Goal: Task Accomplishment & Management: Use online tool/utility

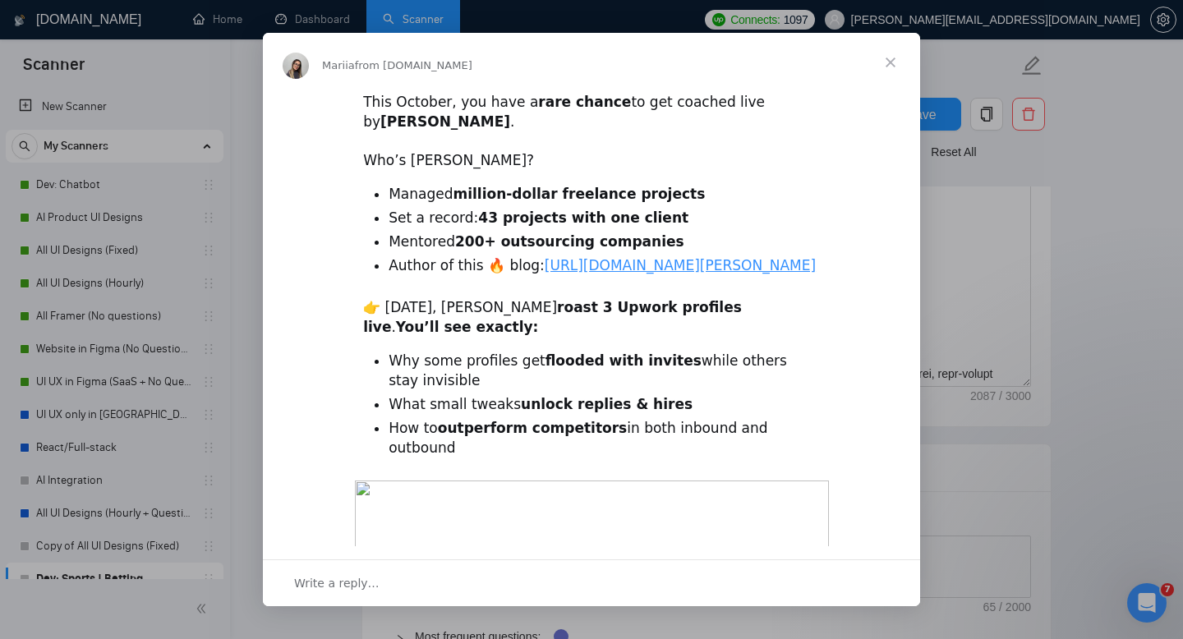
scroll to position [214, 0]
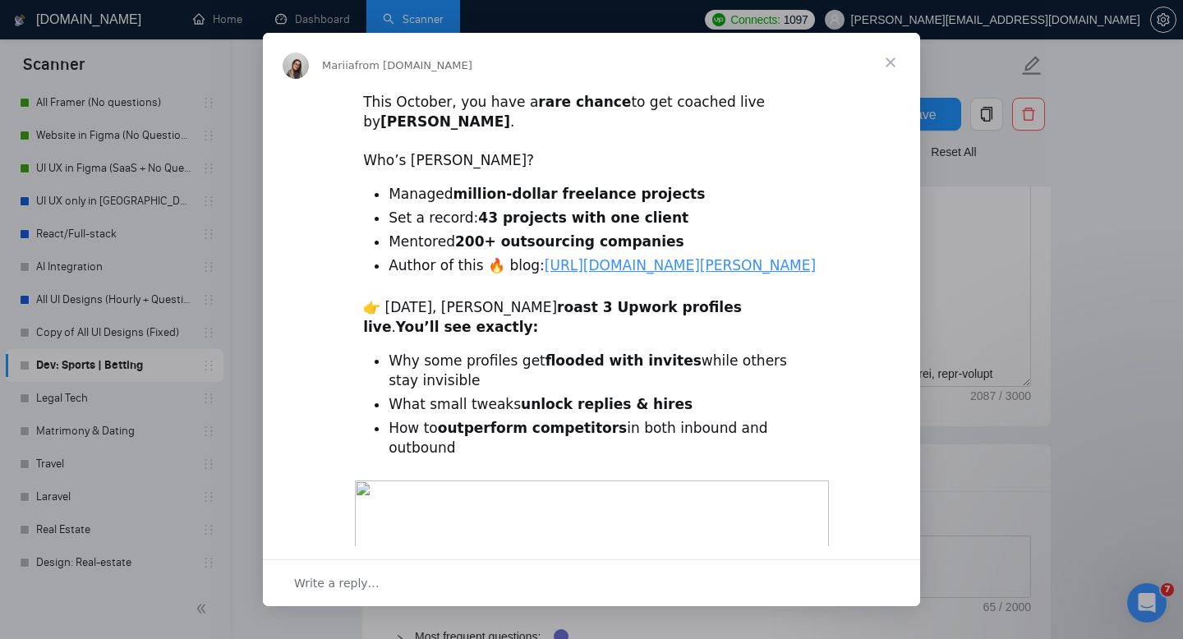
click at [574, 267] on link "https://www.levit.tips/" at bounding box center [679, 265] width 271 height 16
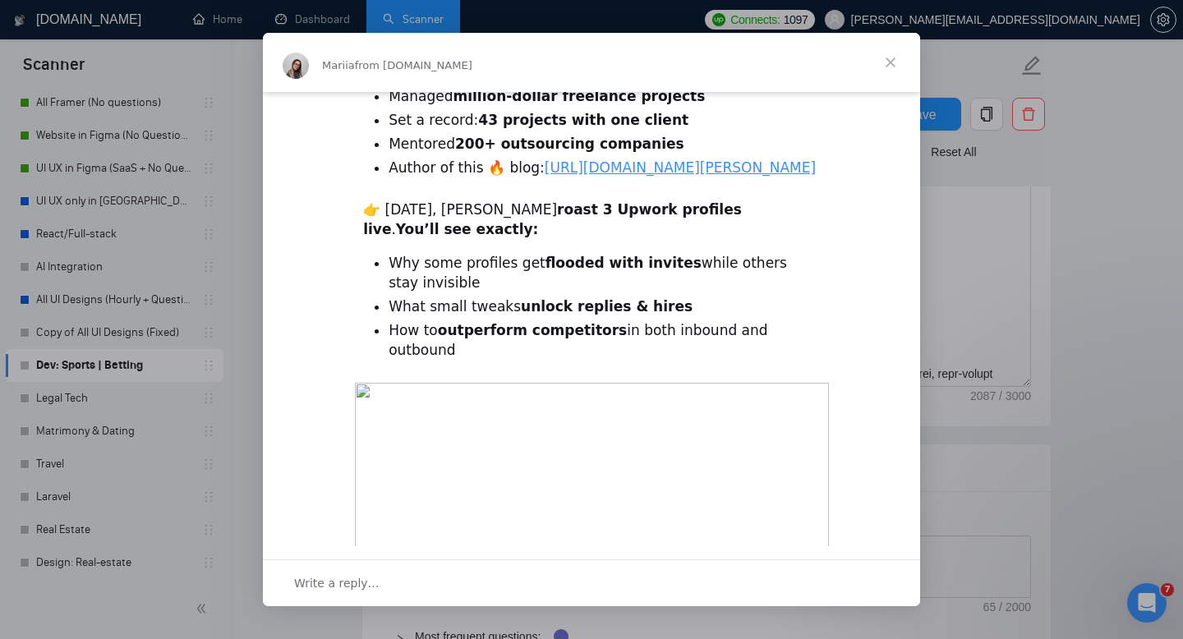
scroll to position [540, 0]
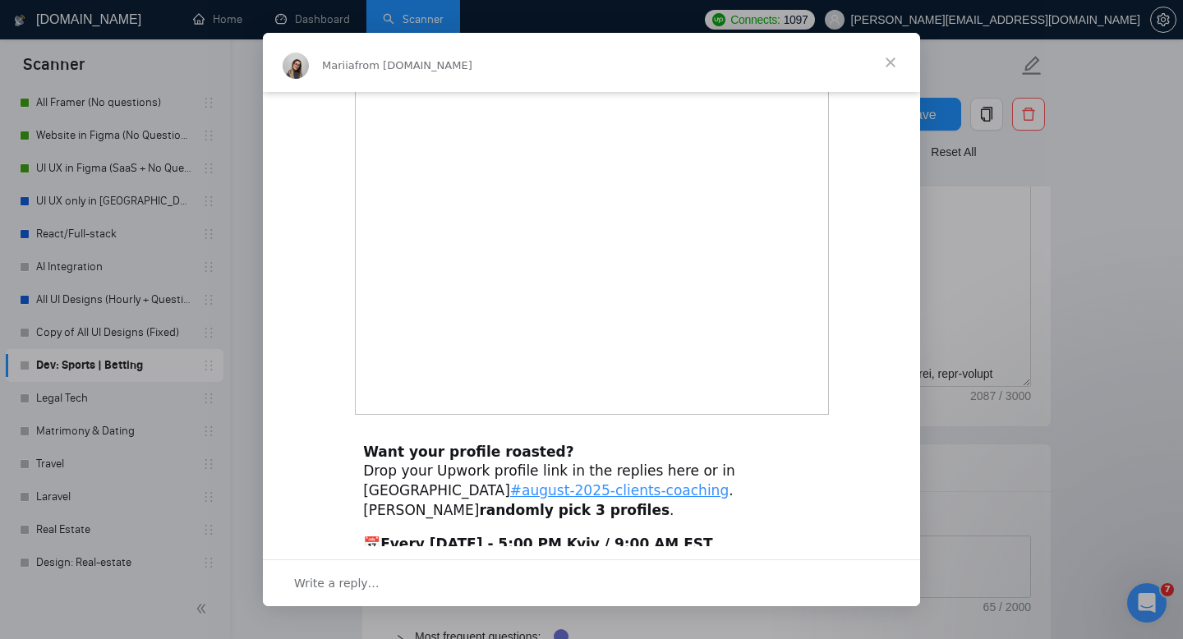
click at [416, 574] on link "https://us06web.zoom.us/webinar/register/WN_Fax5edKvT_q7MbmmVh52tg" at bounding box center [440, 582] width 155 height 16
click at [407, 574] on div "Write a reply…" at bounding box center [591, 582] width 657 height 47
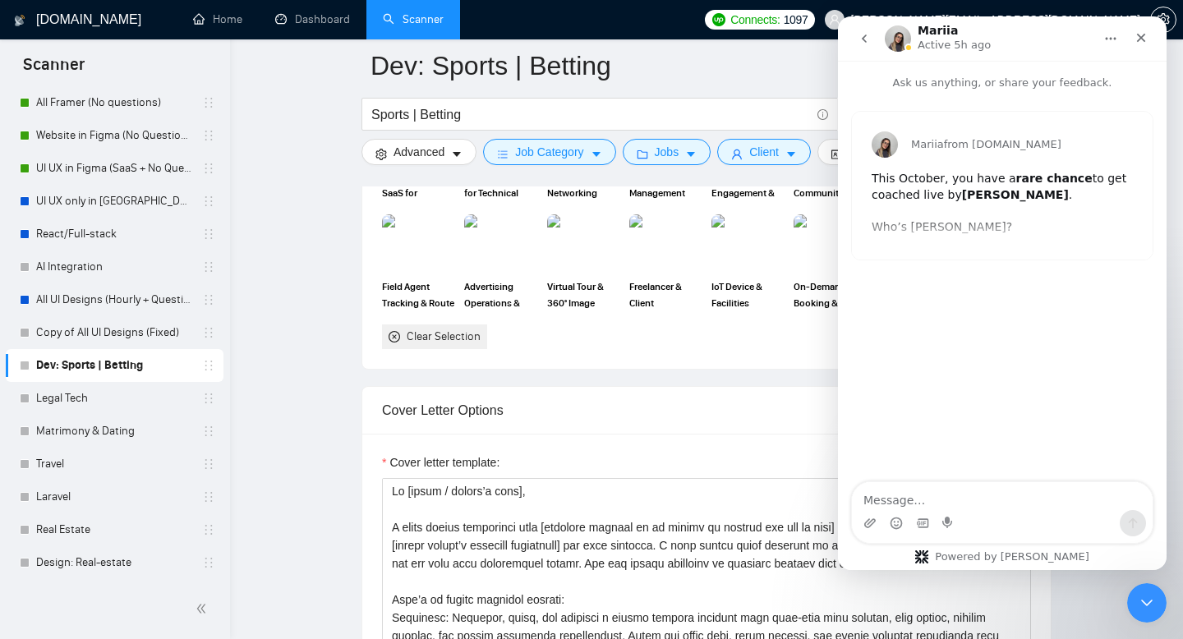
scroll to position [1579, 0]
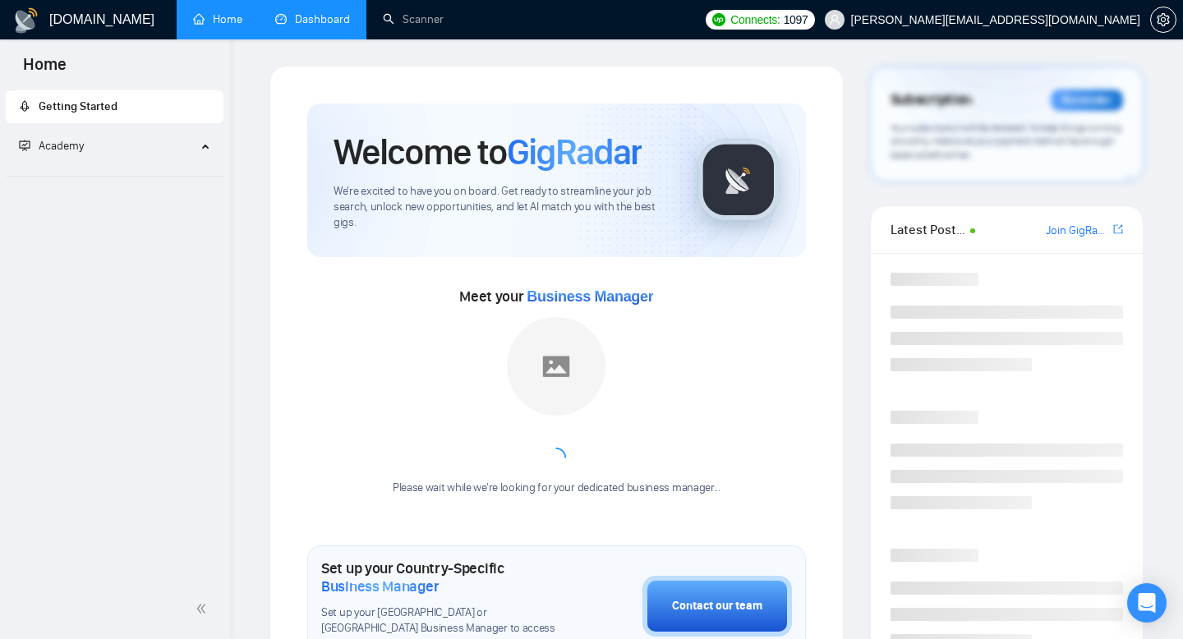
click at [332, 14] on link "Dashboard" at bounding box center [312, 19] width 75 height 14
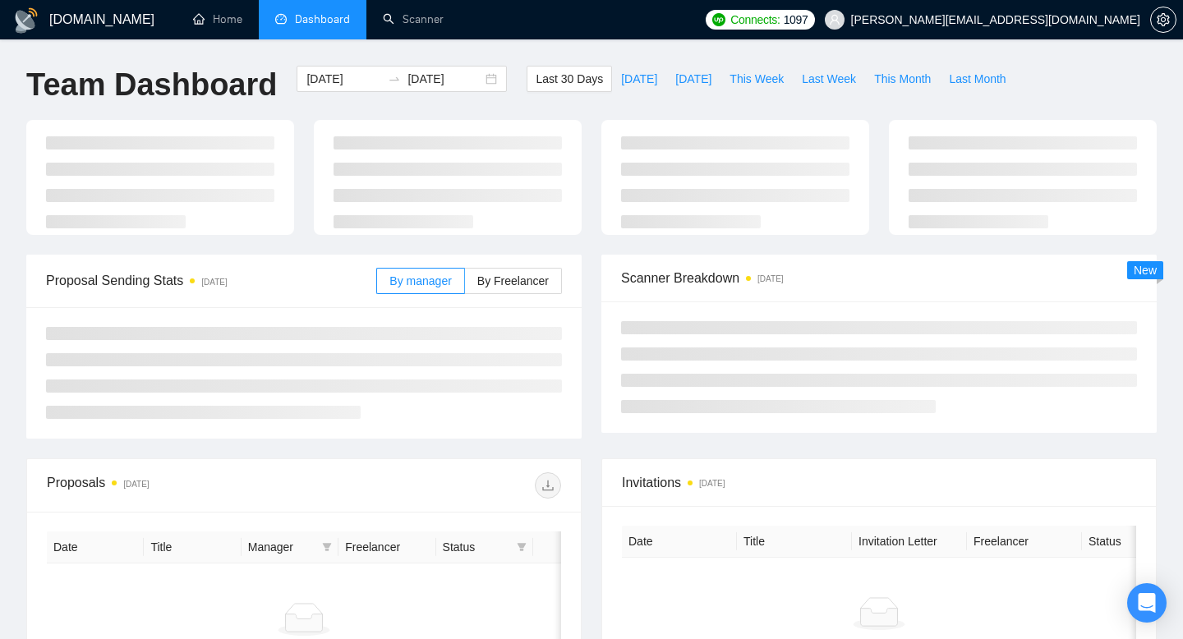
type input "[DATE]"
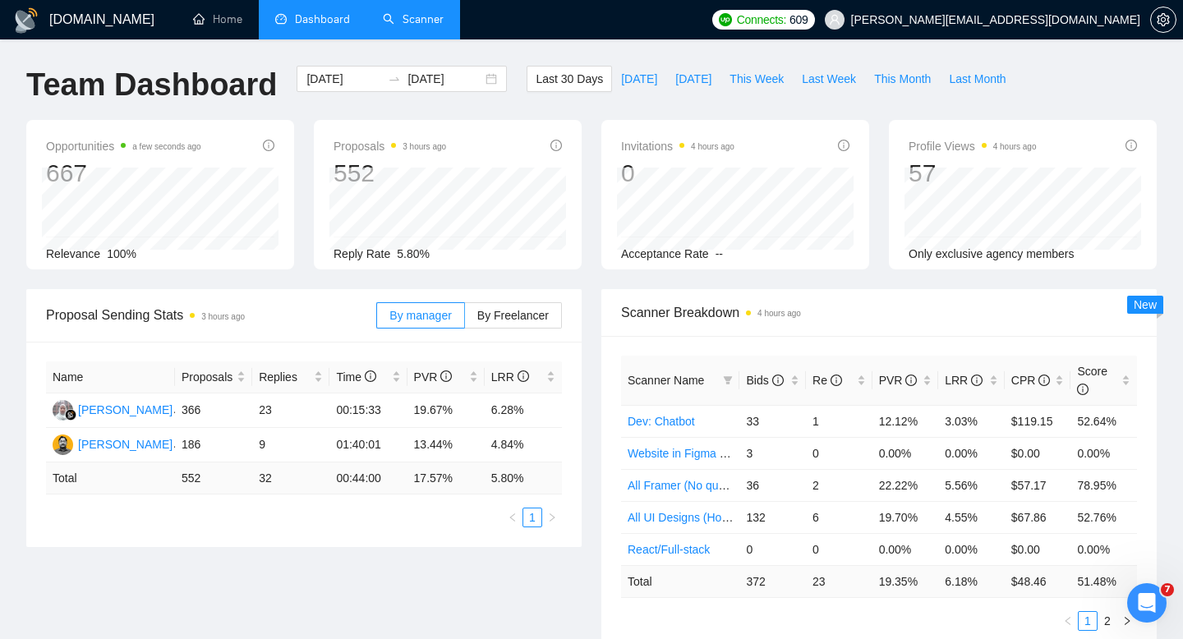
click at [412, 26] on link "Scanner" at bounding box center [413, 19] width 61 height 14
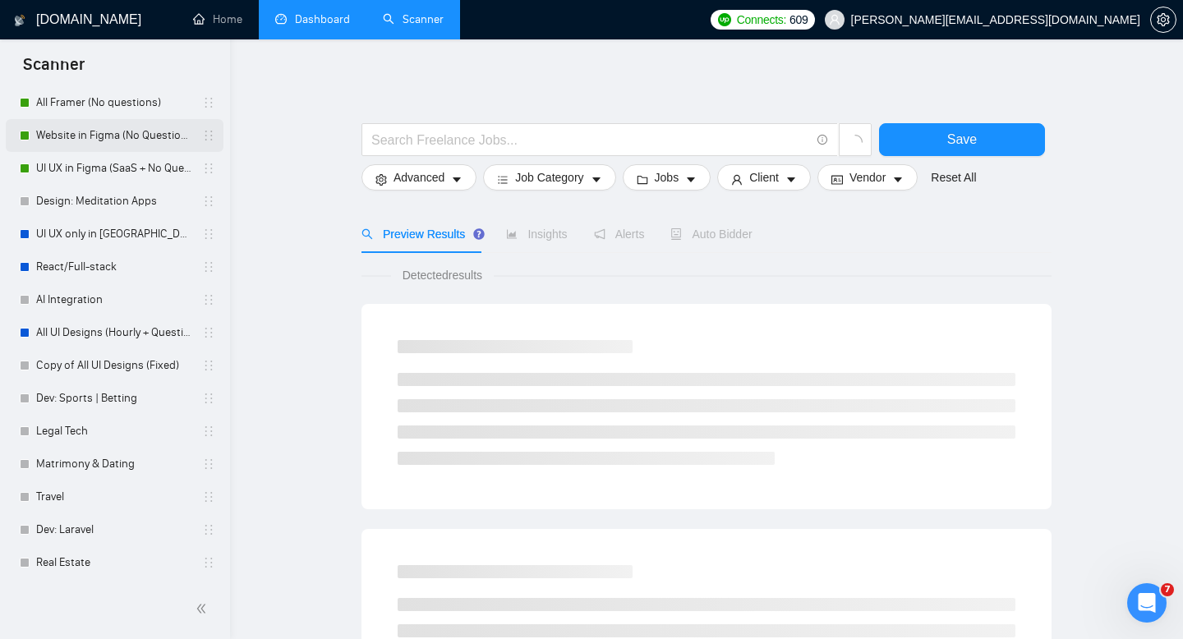
scroll to position [246, 0]
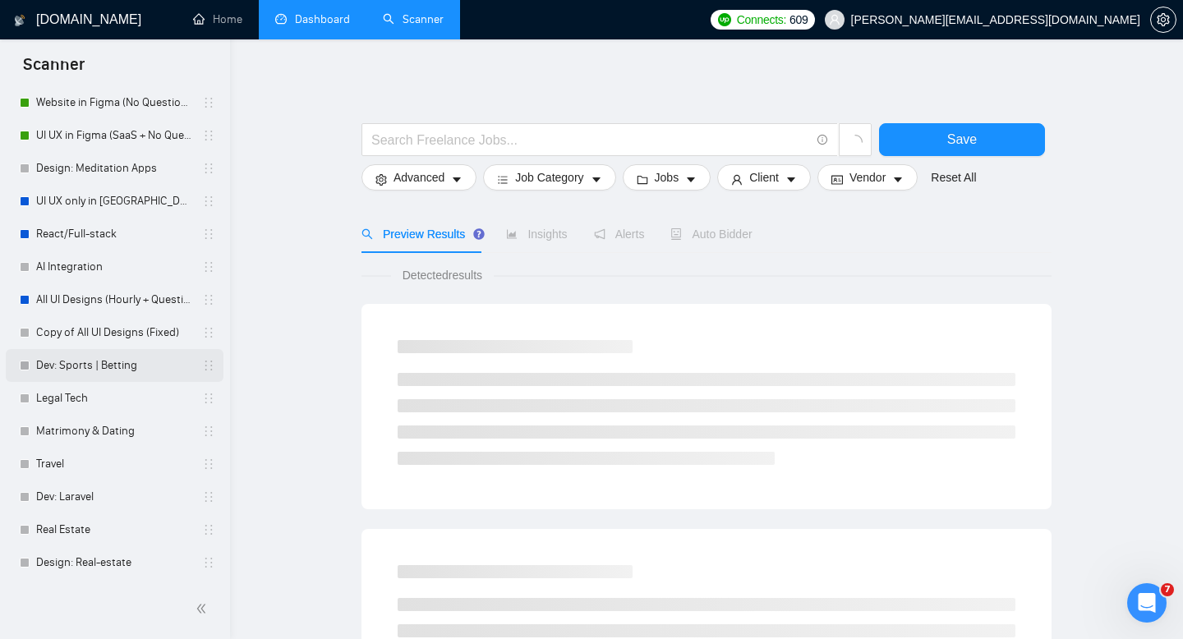
click at [117, 365] on link "Dev: Sports | Betting" at bounding box center [114, 365] width 156 height 33
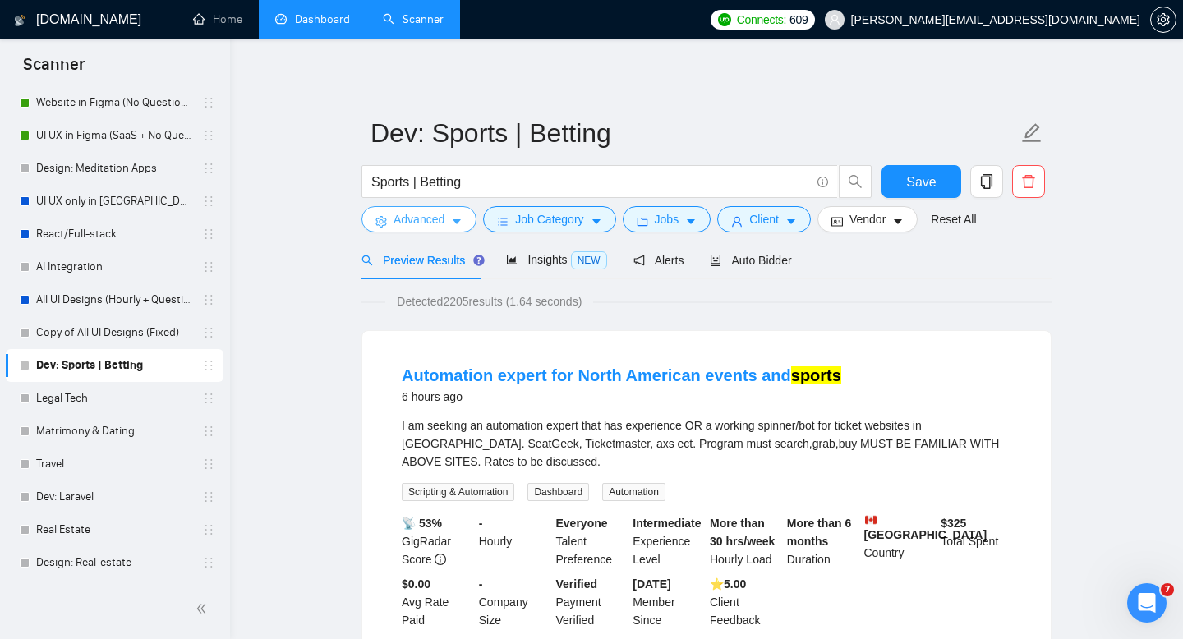
click at [414, 212] on span "Advanced" at bounding box center [418, 219] width 51 height 18
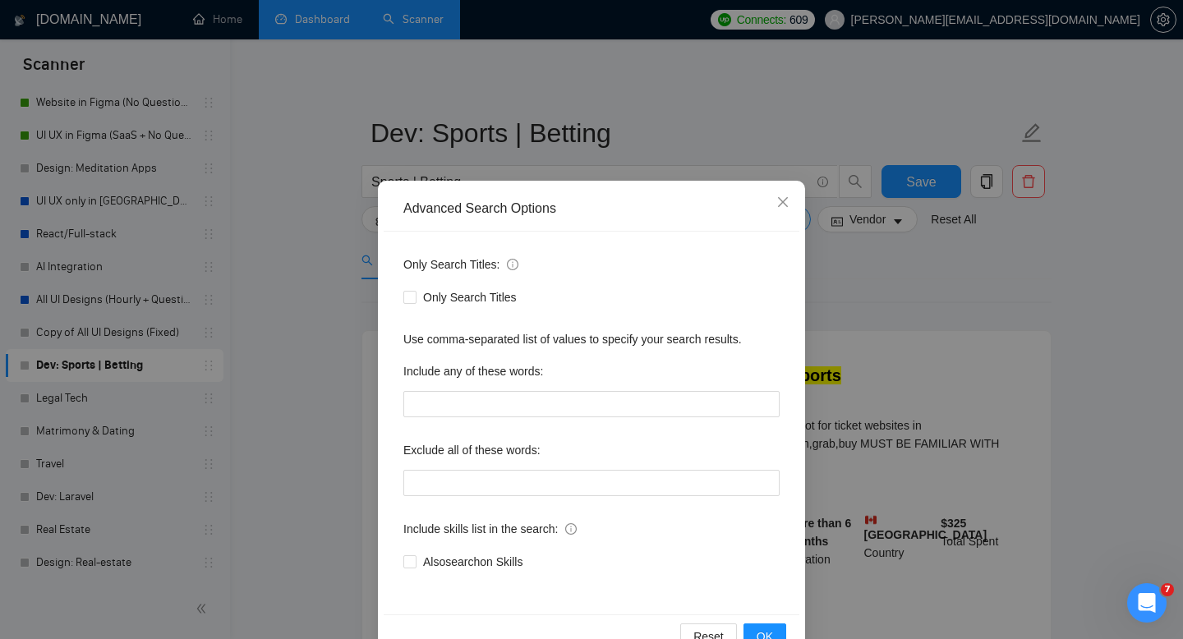
click at [332, 299] on div "Advanced Search Options Only Search Titles: Only Search Titles Use comma-separa…" at bounding box center [591, 319] width 1183 height 639
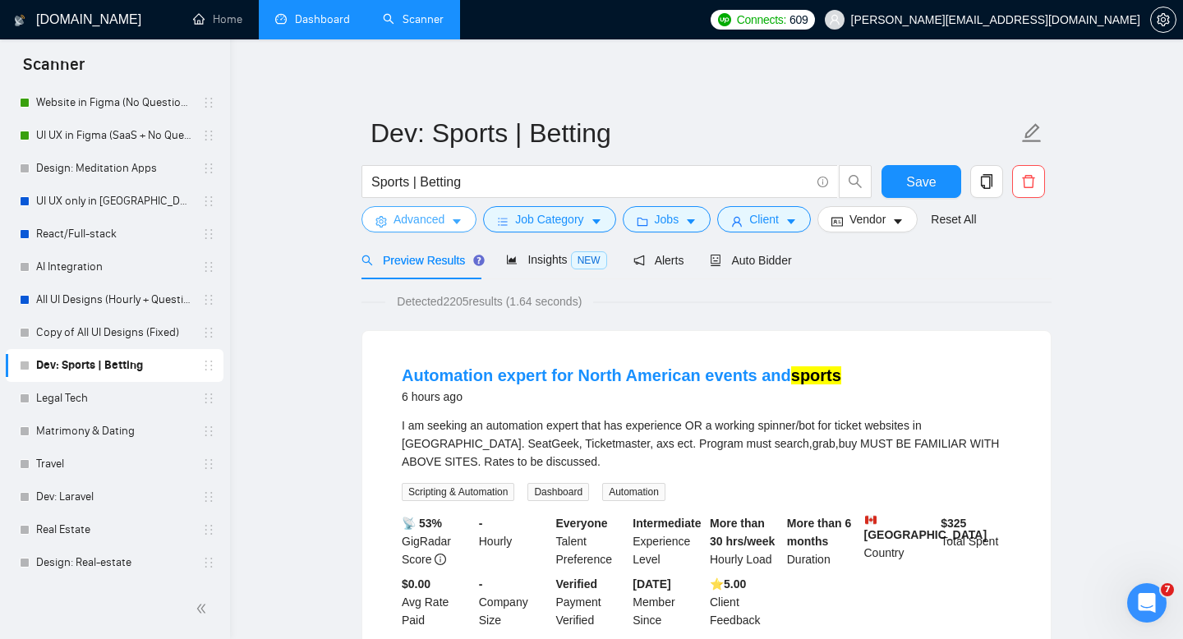
click at [430, 219] on span "Advanced" at bounding box center [418, 219] width 51 height 18
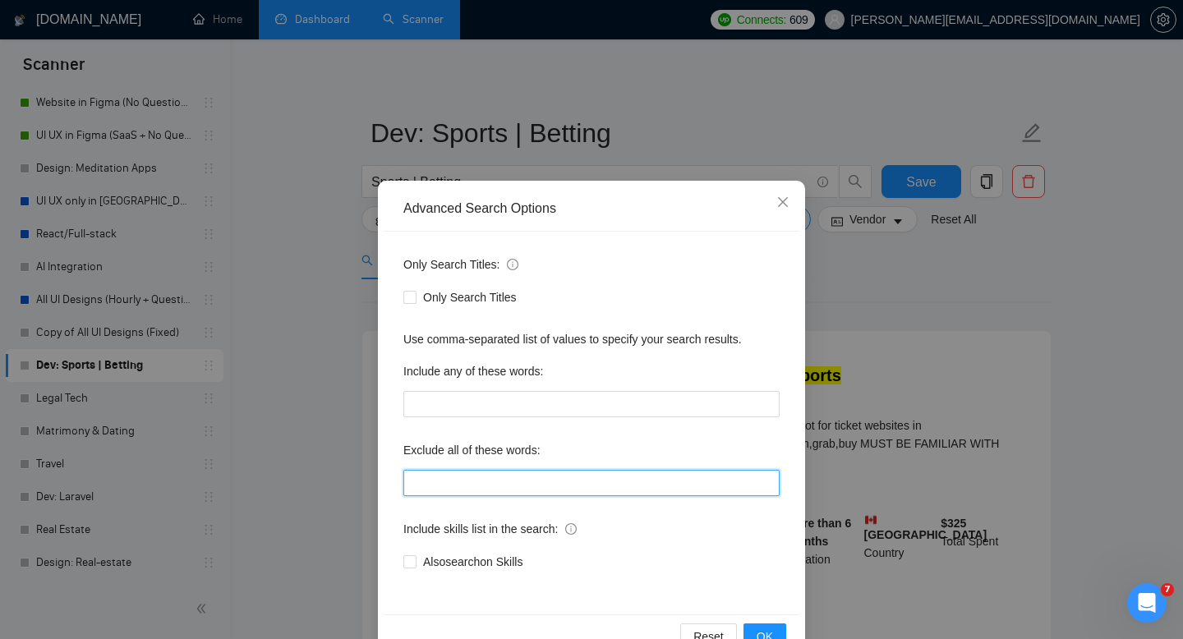
click at [462, 489] on input "text" at bounding box center [591, 483] width 376 height 26
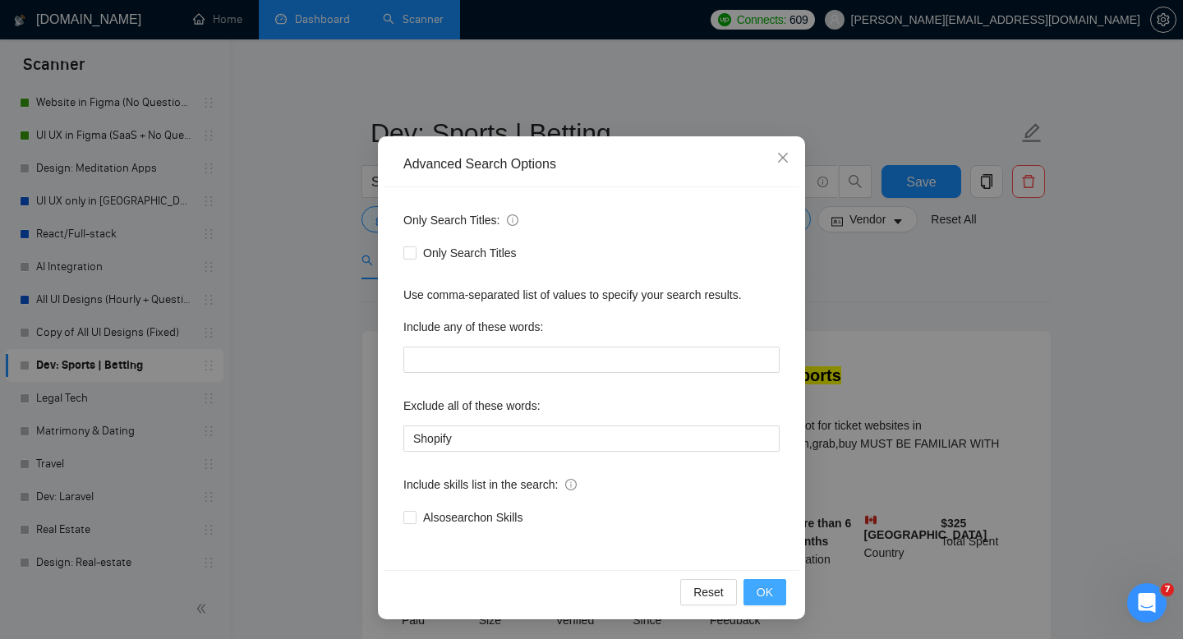
click at [772, 602] on button "OK" at bounding box center [764, 592] width 43 height 26
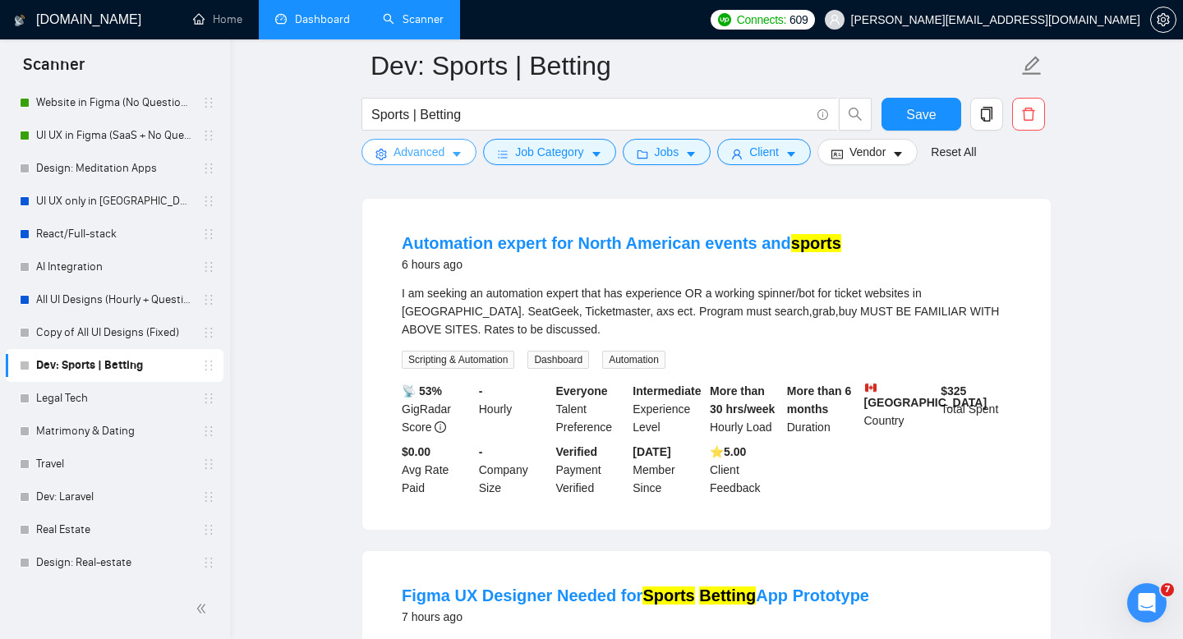
scroll to position [0, 0]
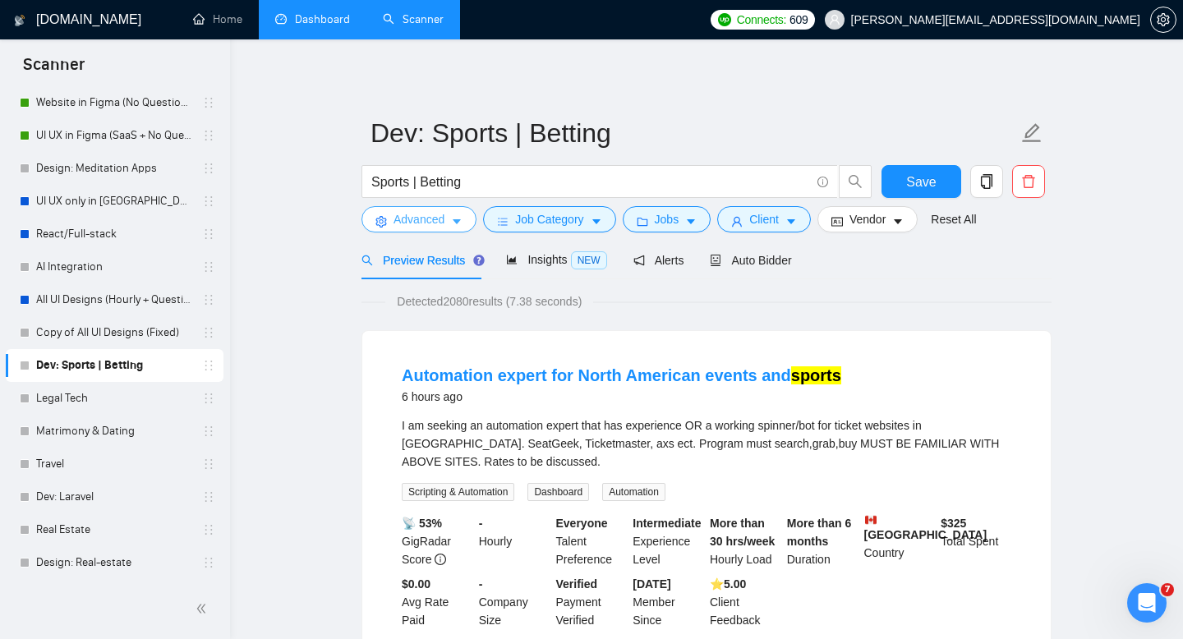
click at [452, 216] on icon "caret-down" at bounding box center [456, 221] width 11 height 11
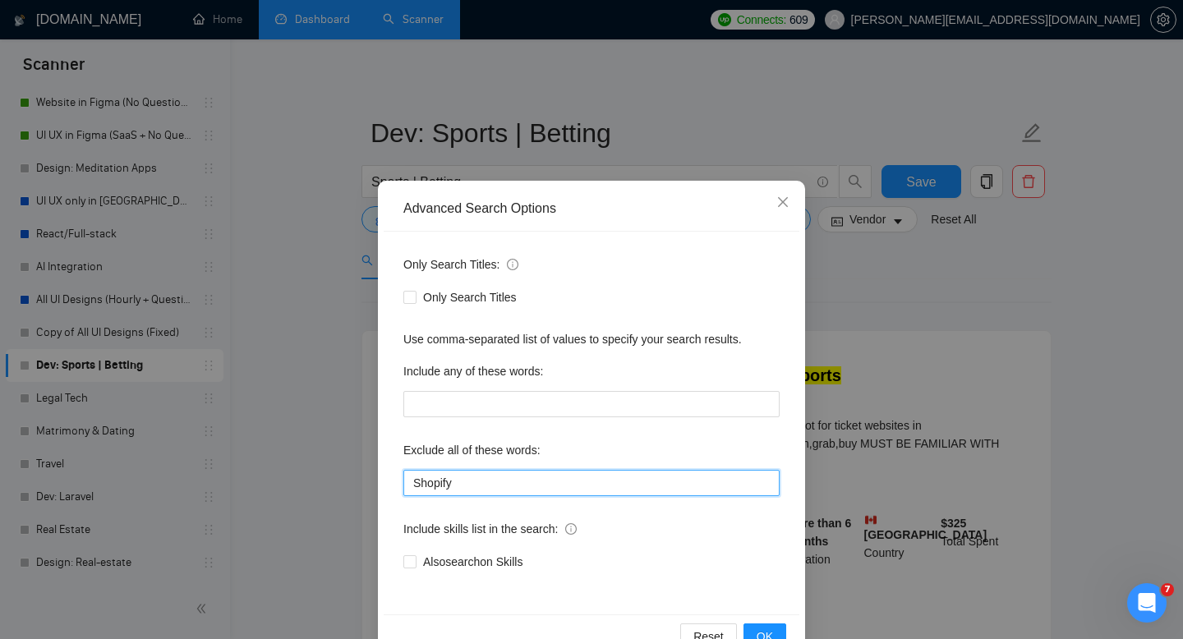
click at [485, 486] on input "Shopify" at bounding box center [591, 483] width 376 height 26
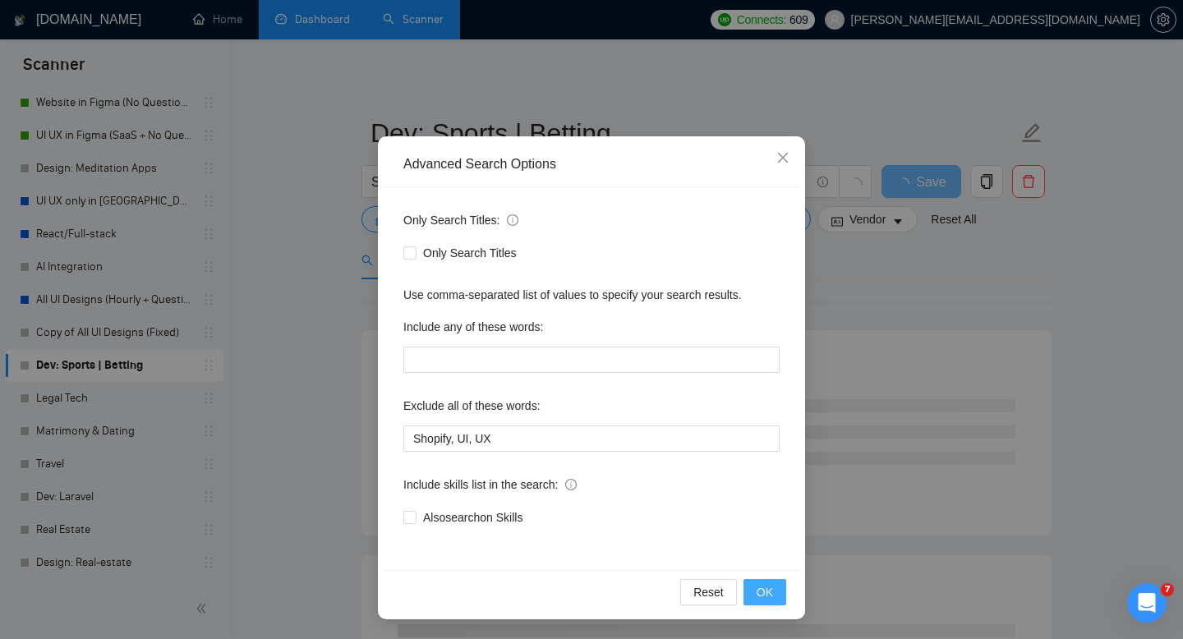
click at [770, 585] on span "OK" at bounding box center [764, 592] width 16 height 18
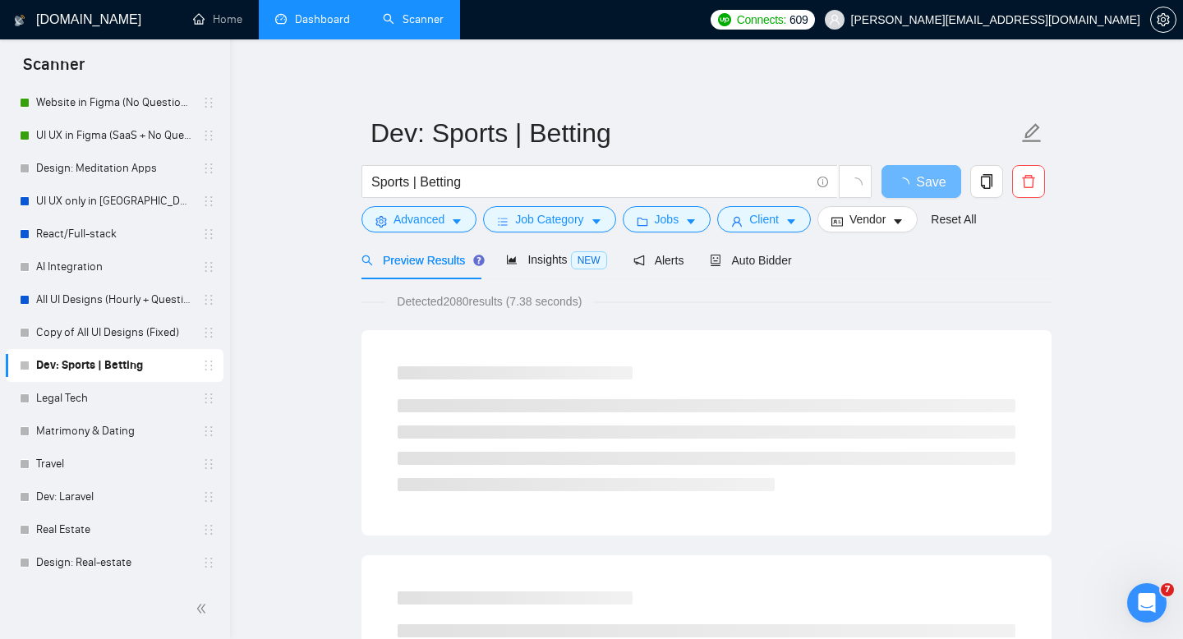
scroll to position [0, 0]
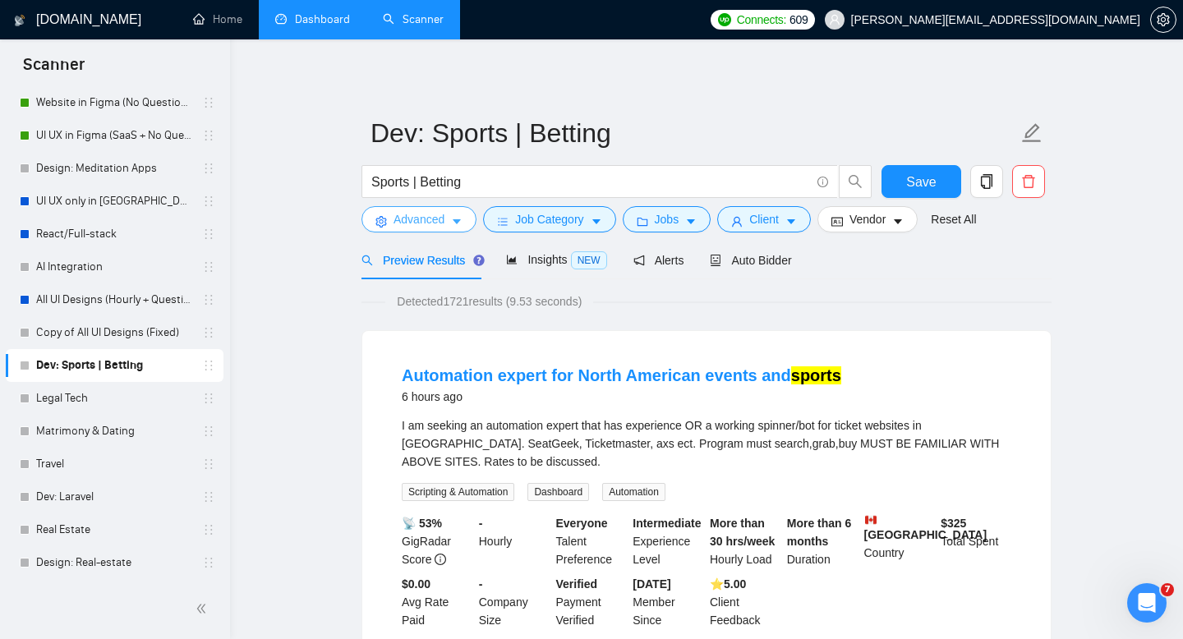
click at [454, 223] on icon "caret-down" at bounding box center [456, 221] width 11 height 11
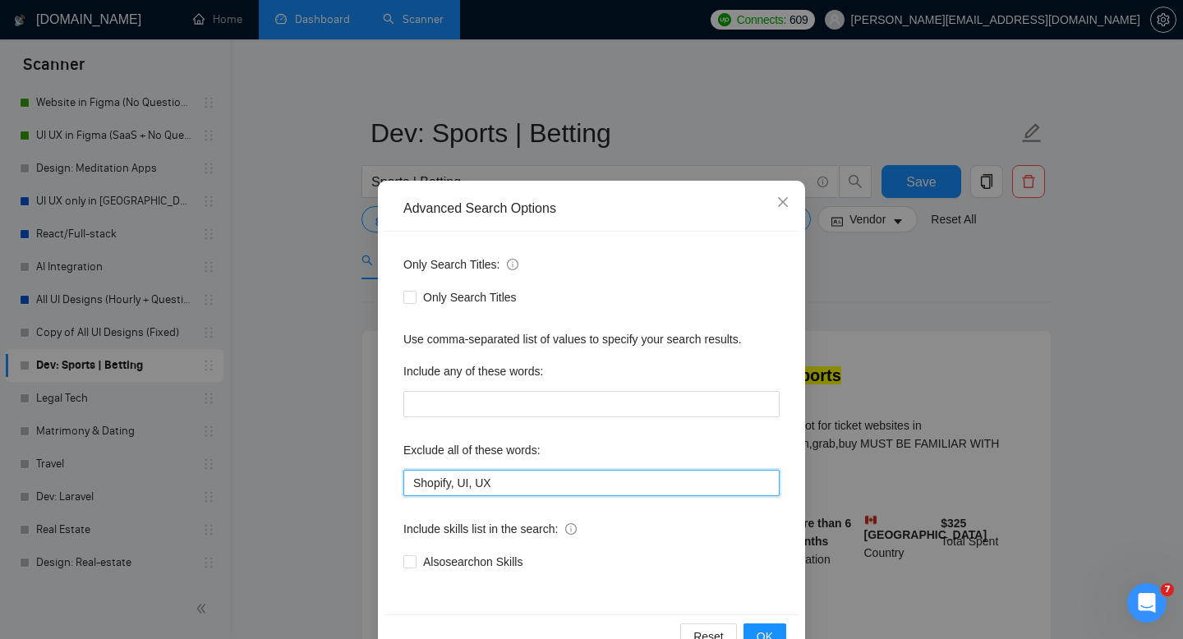
click at [472, 486] on input "Shopify, UI, UX" at bounding box center [591, 483] width 376 height 26
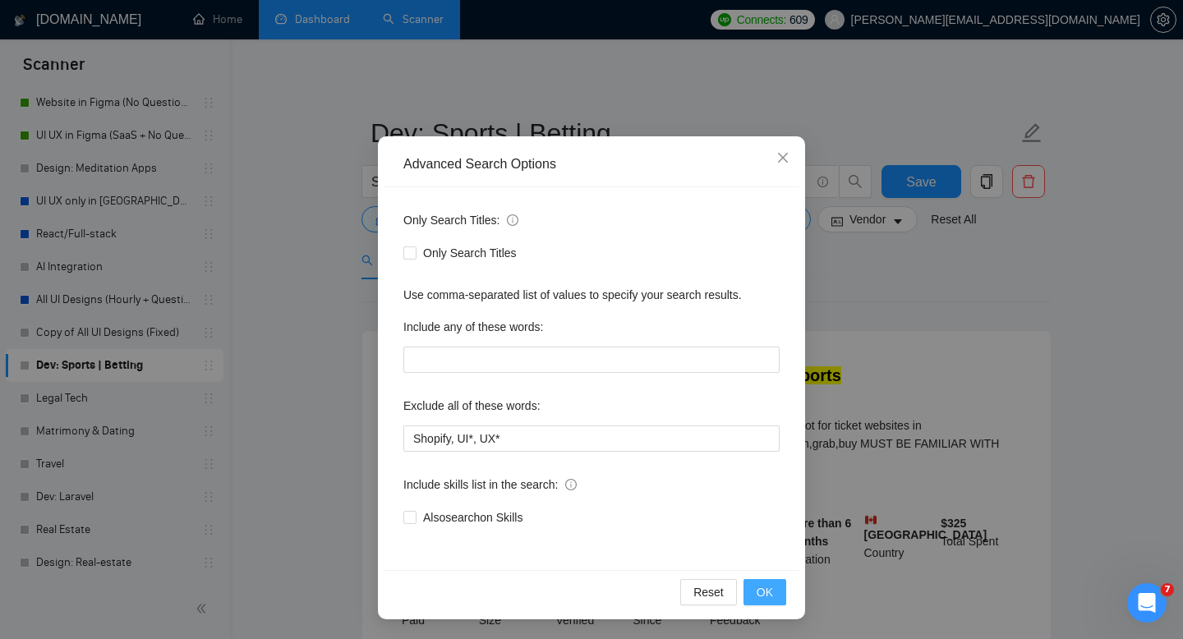
click at [756, 590] on span "OK" at bounding box center [764, 592] width 16 height 18
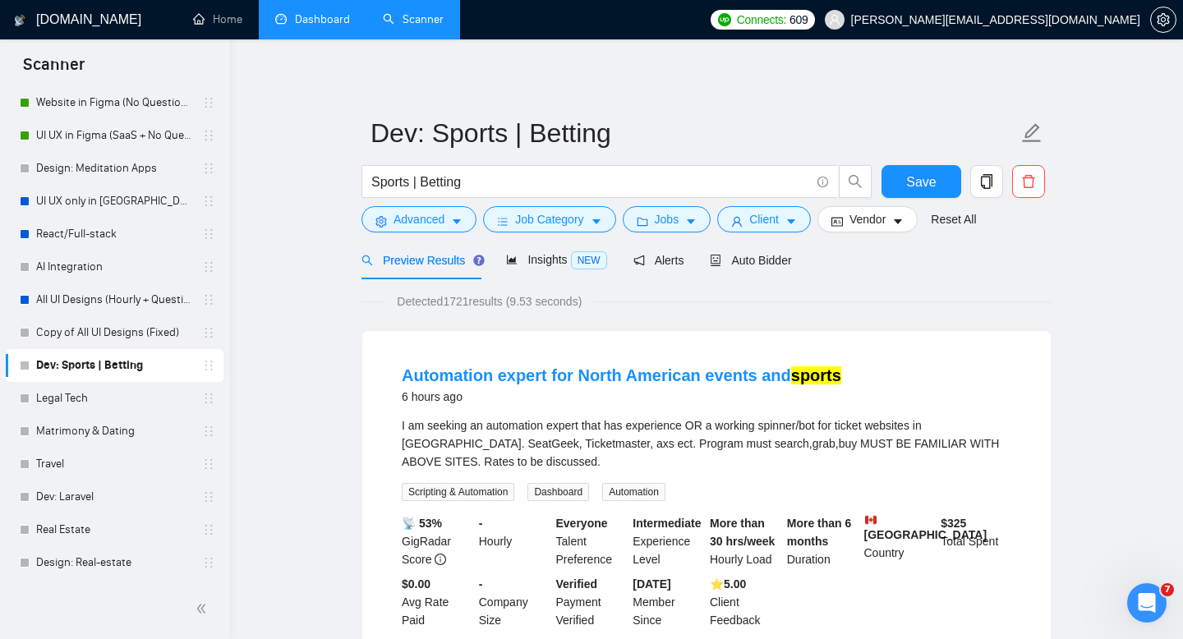
scroll to position [0, 0]
click at [457, 215] on span "caret-down" at bounding box center [456, 221] width 11 height 12
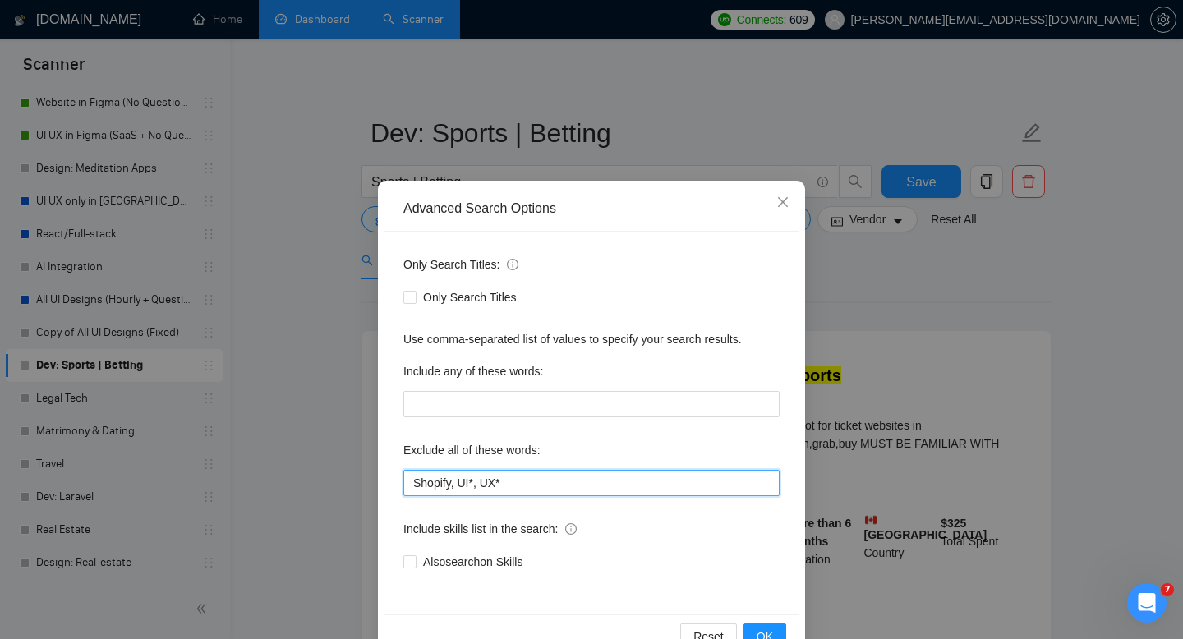
click at [511, 477] on input "Shopify, UI*, UX*" at bounding box center [591, 483] width 376 height 26
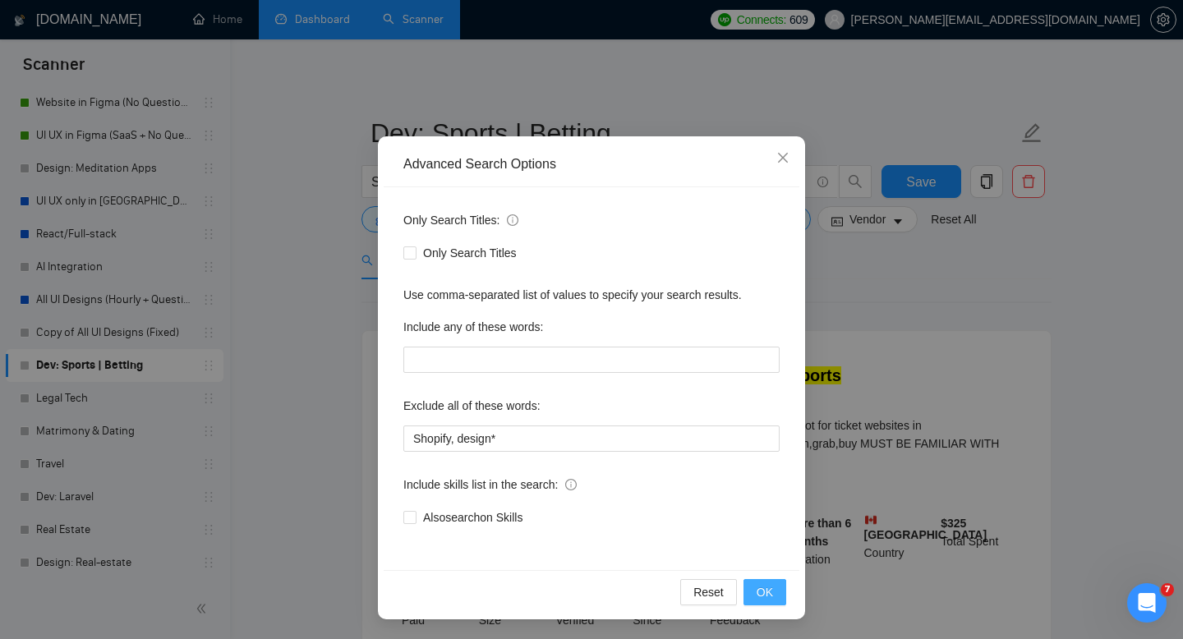
click at [765, 591] on span "OK" at bounding box center [764, 592] width 16 height 18
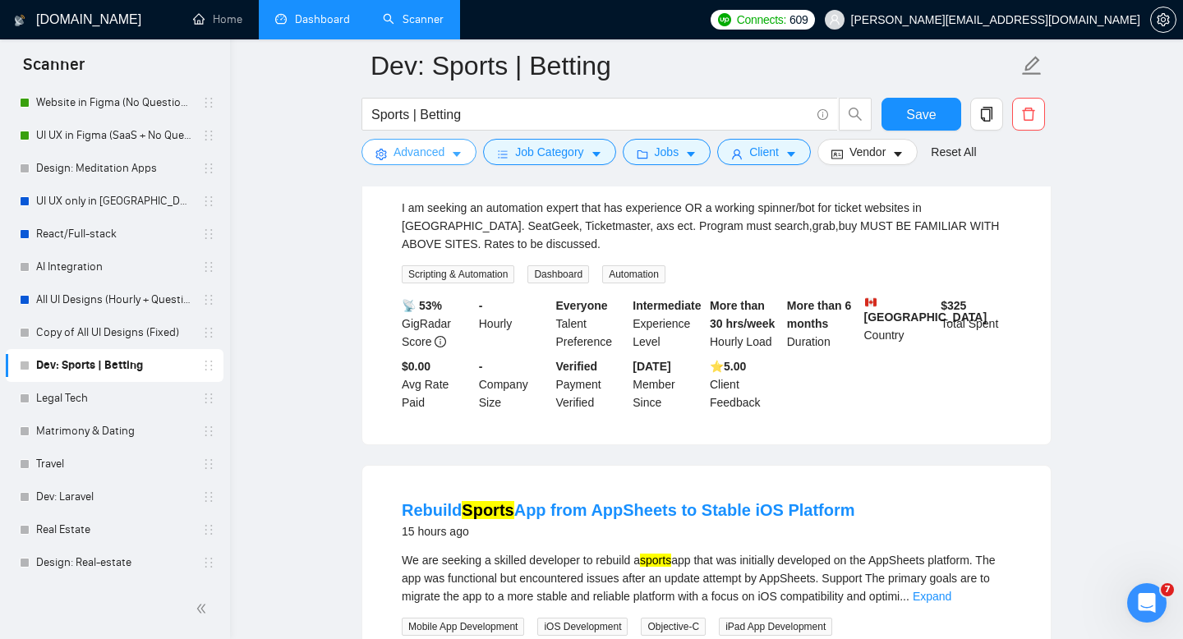
scroll to position [24, 0]
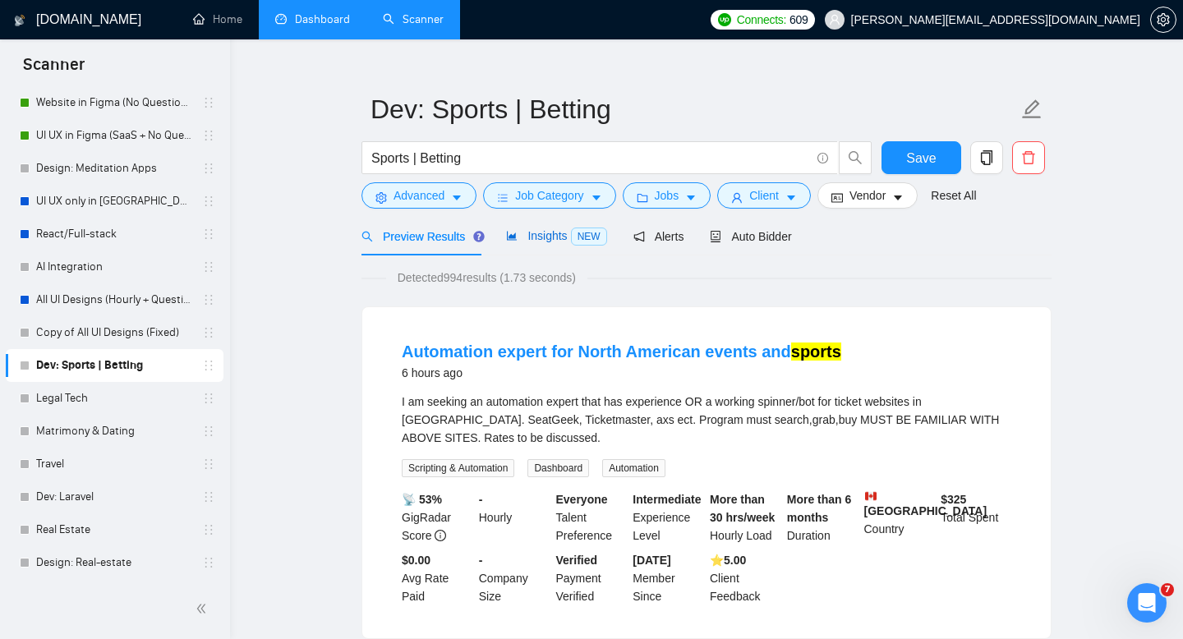
click at [516, 227] on div "Insights NEW" at bounding box center [556, 236] width 100 height 19
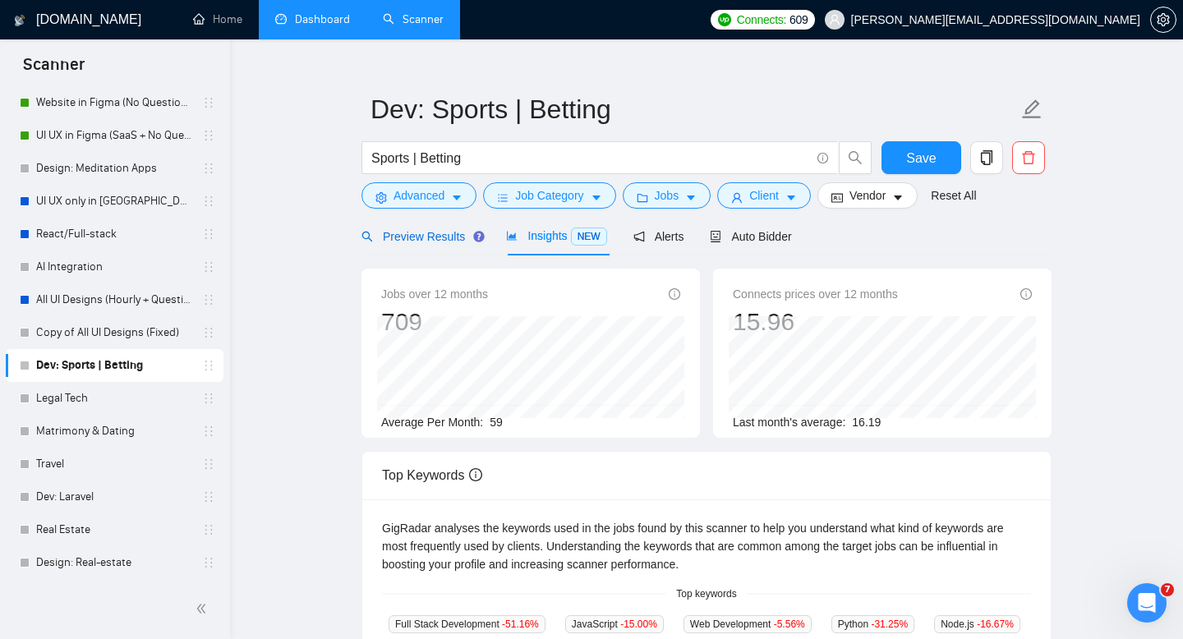
click at [398, 239] on span "Preview Results" at bounding box center [420, 236] width 118 height 13
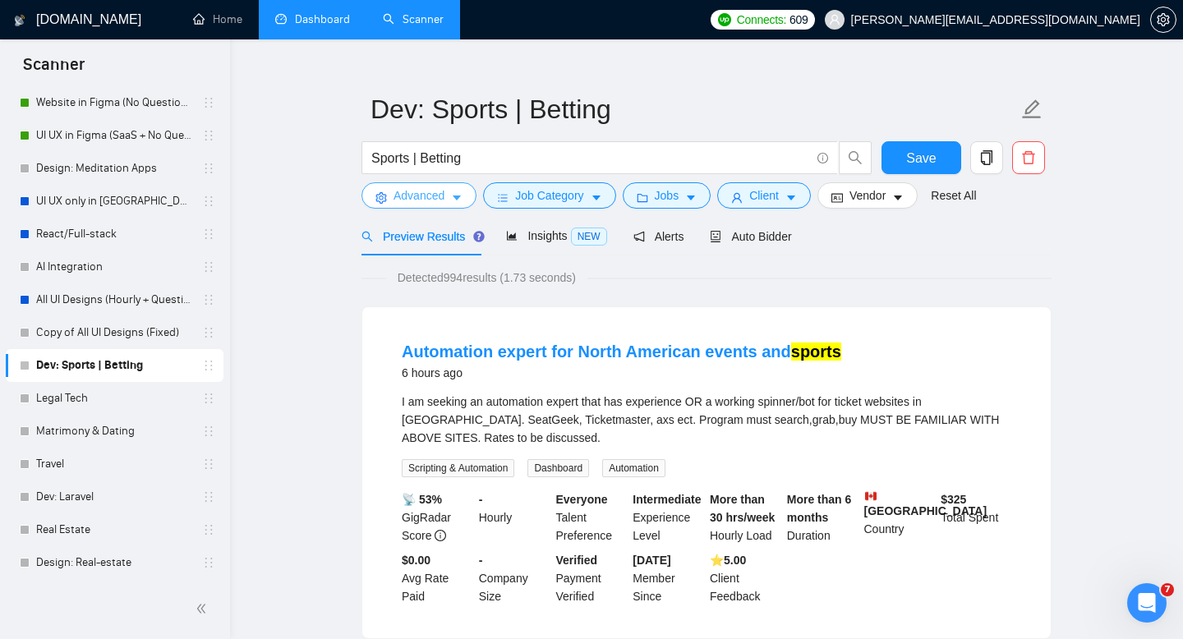
click at [420, 189] on span "Advanced" at bounding box center [418, 195] width 51 height 18
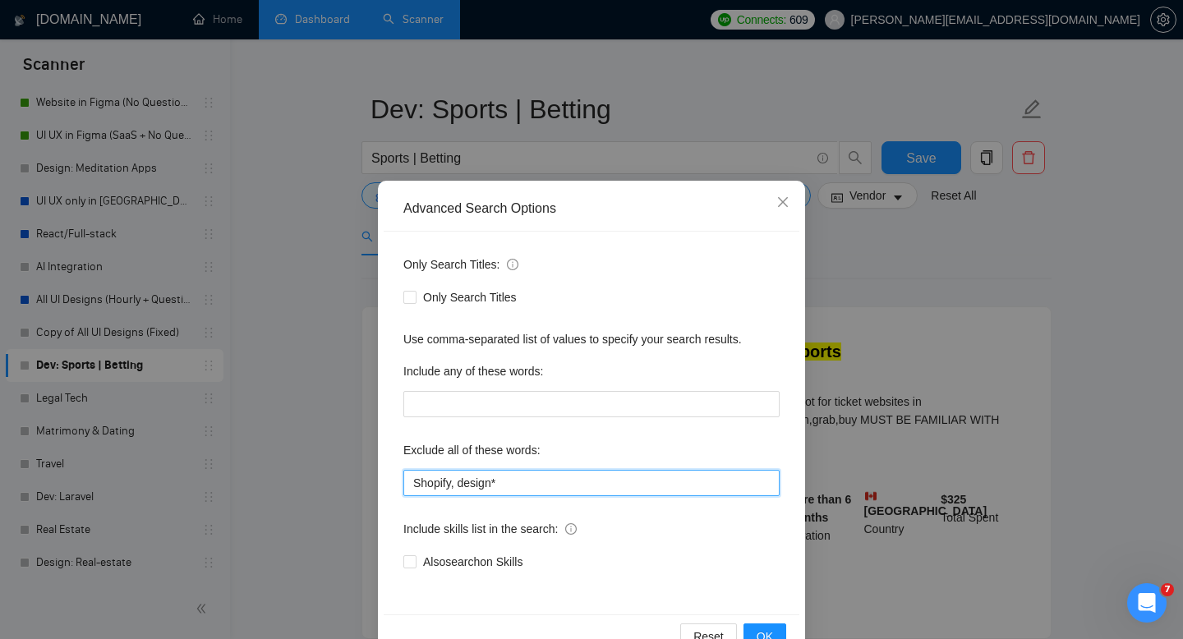
click at [474, 478] on input "Shopify, design*" at bounding box center [591, 483] width 376 height 26
type input "Shopify"
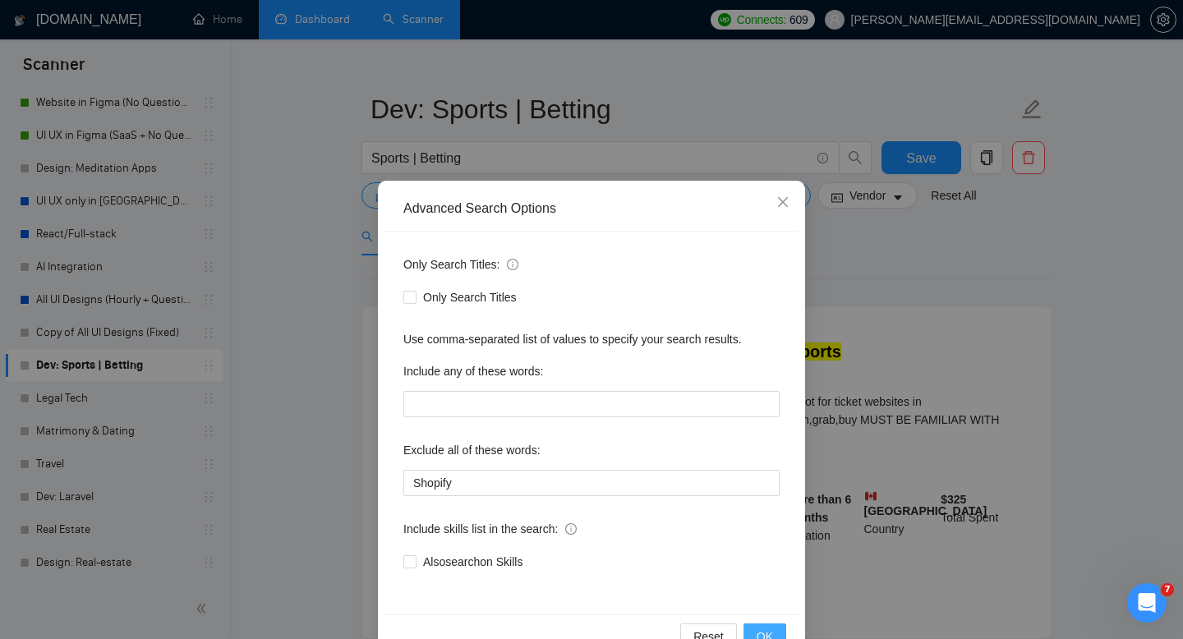
click at [775, 628] on button "OK" at bounding box center [764, 636] width 43 height 26
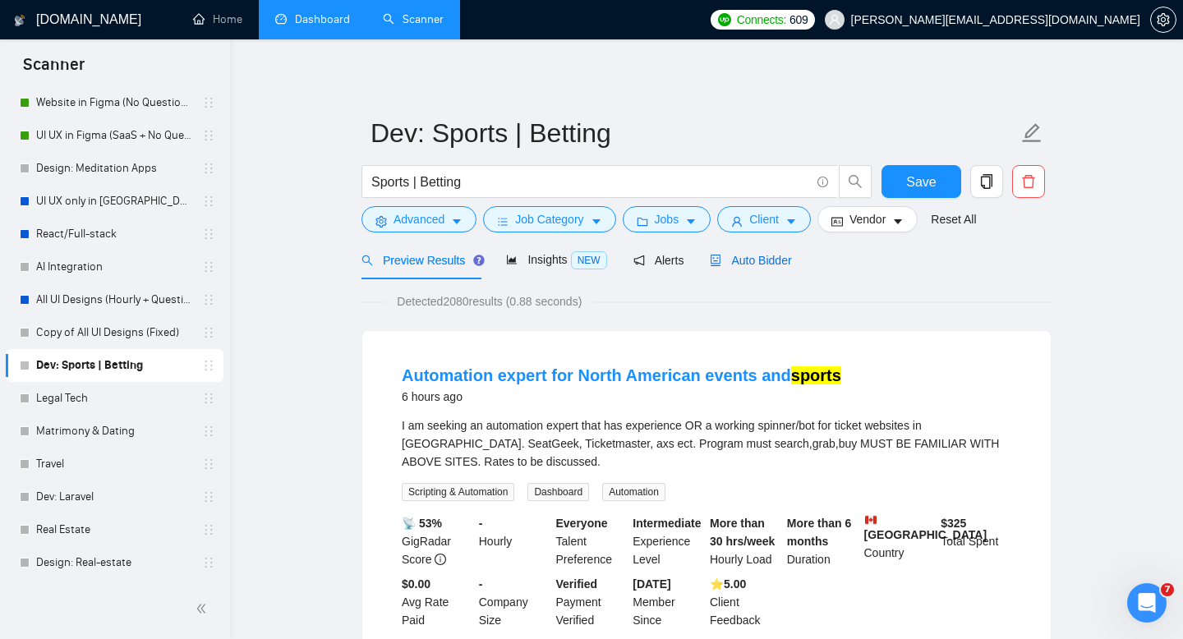
click at [756, 265] on span "Auto Bidder" at bounding box center [750, 260] width 81 height 13
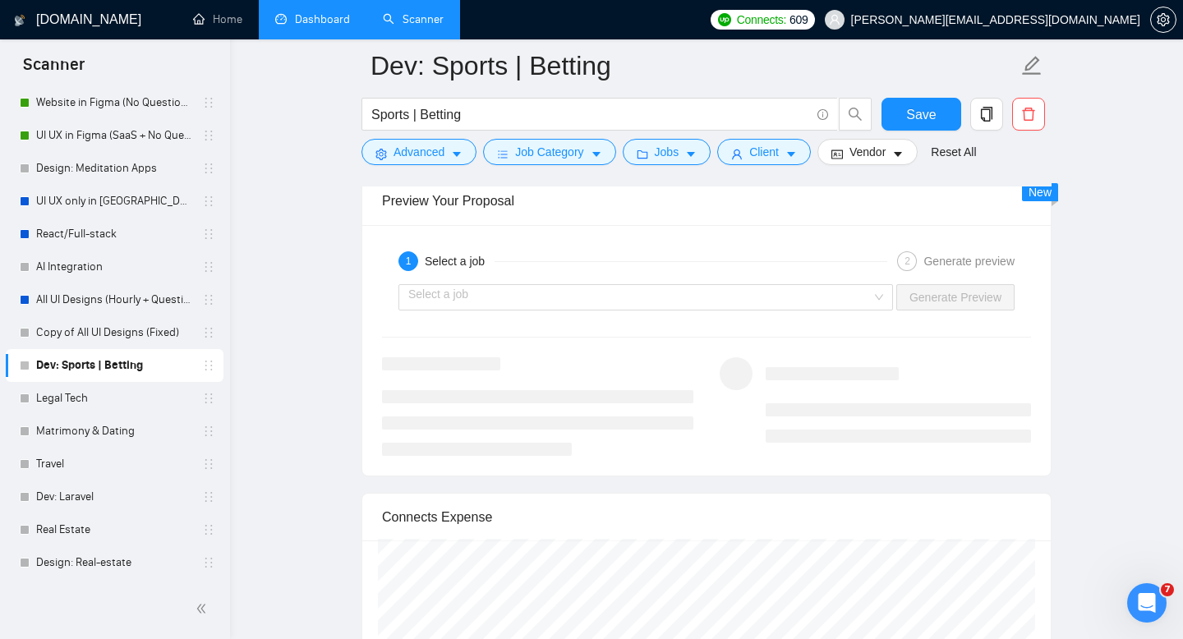
scroll to position [3090, 0]
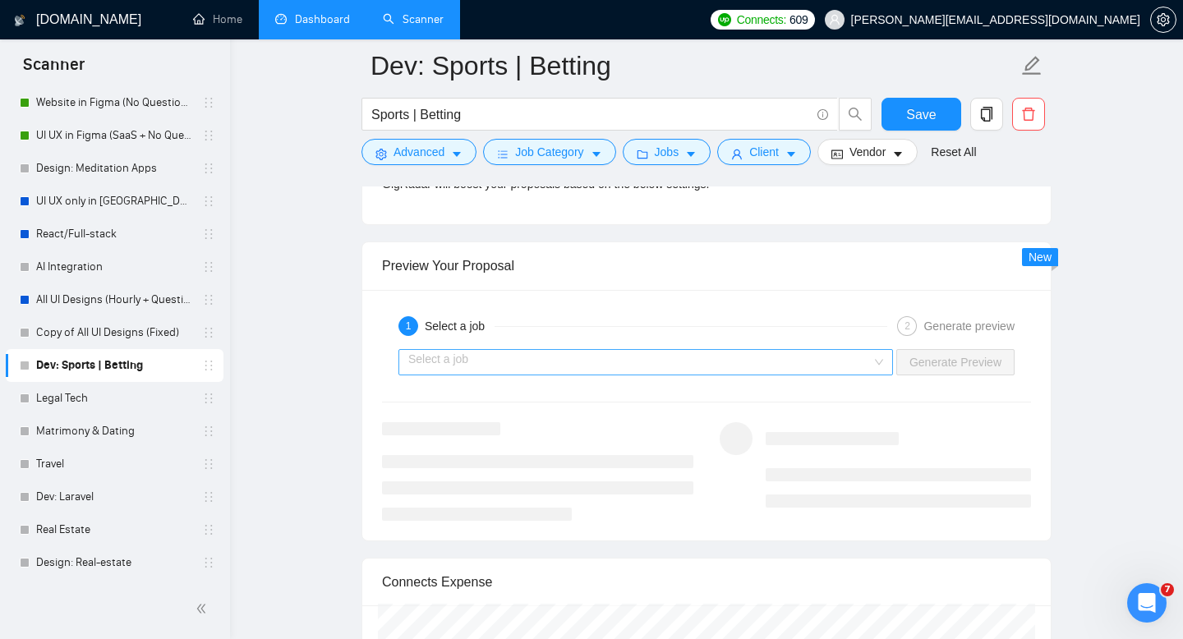
click at [452, 370] on input "search" at bounding box center [639, 362] width 463 height 25
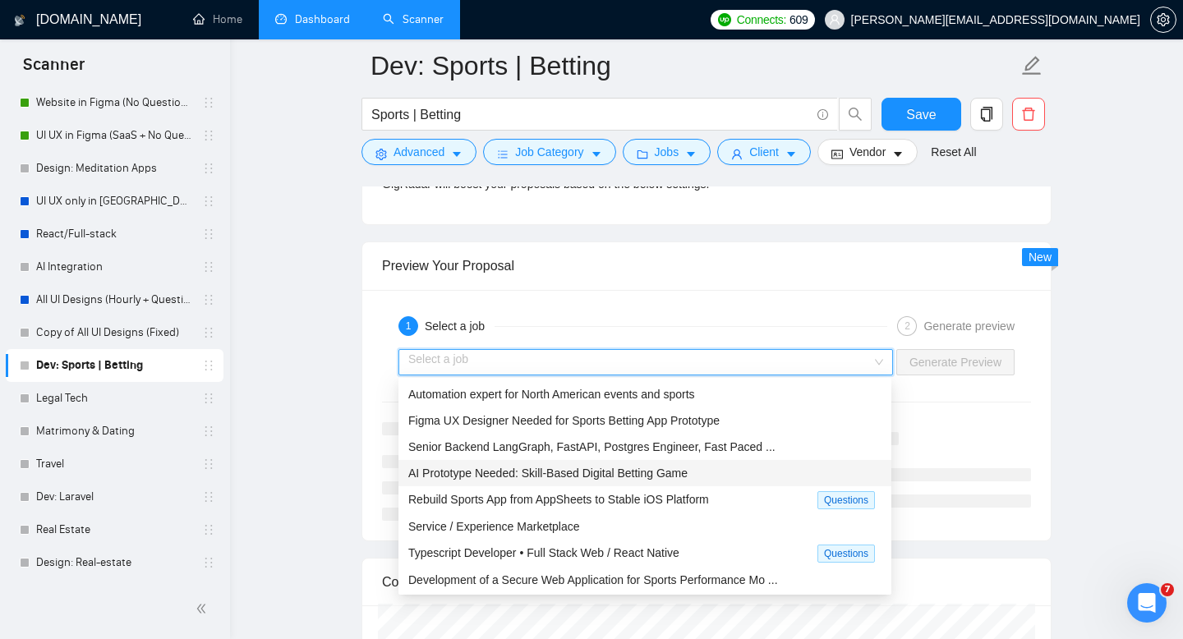
click at [454, 476] on span "AI Prototype Needed: Skill-Based Digital Betting Game" at bounding box center [547, 472] width 279 height 13
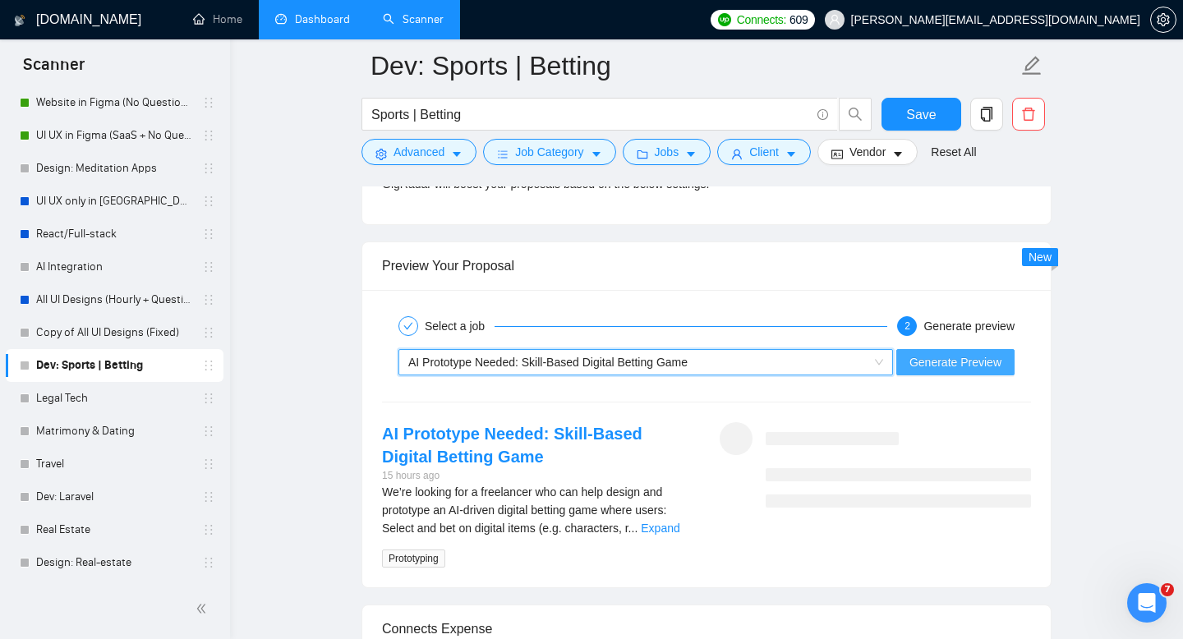
click at [960, 363] on span "Generate Preview" at bounding box center [955, 362] width 92 height 18
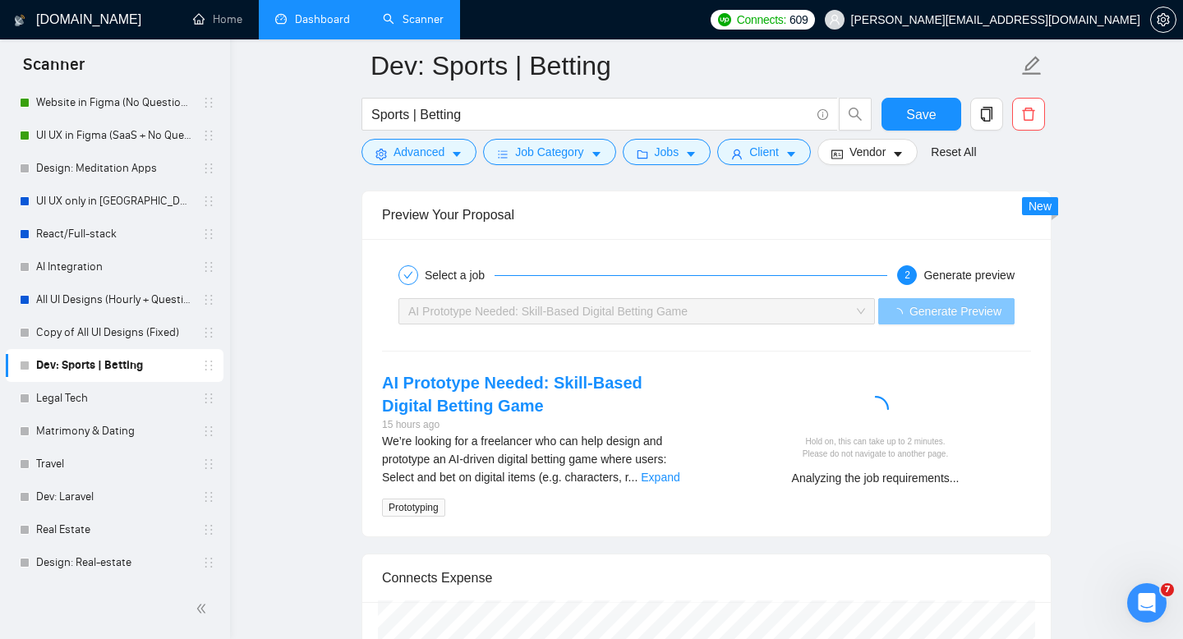
scroll to position [3163, 0]
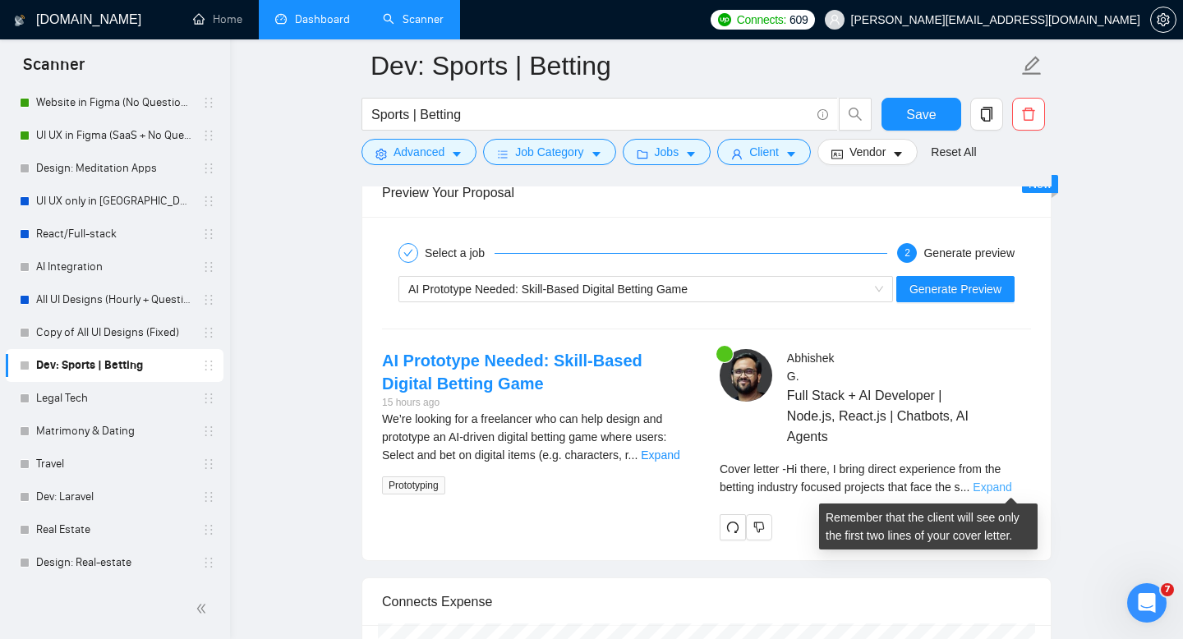
click at [1010, 490] on link "Expand" at bounding box center [991, 486] width 39 height 13
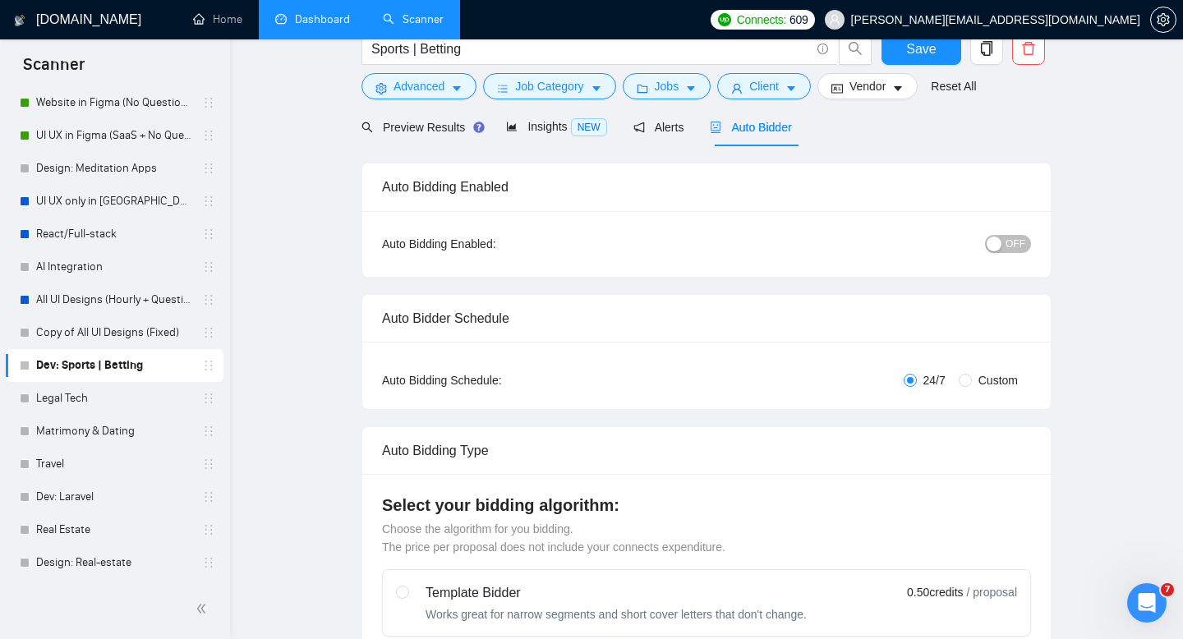
scroll to position [0, 0]
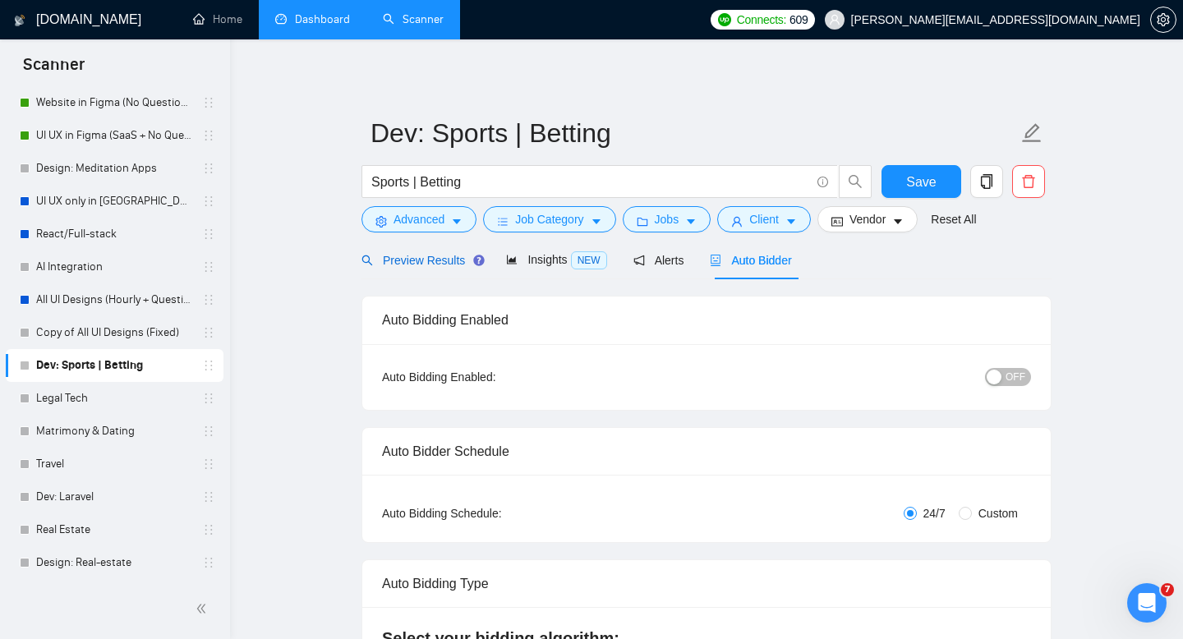
click at [443, 256] on span "Preview Results" at bounding box center [420, 260] width 118 height 13
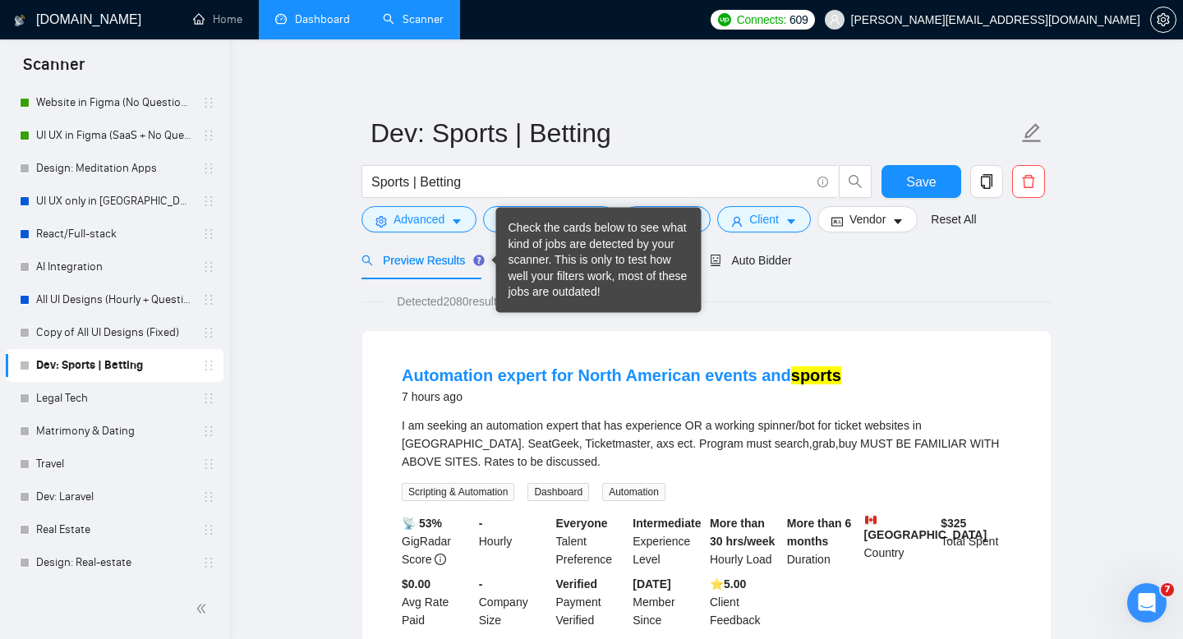
click at [540, 273] on div "Check the cards below to see what kind of jobs are detected by your scanner. Th…" at bounding box center [598, 260] width 181 height 80
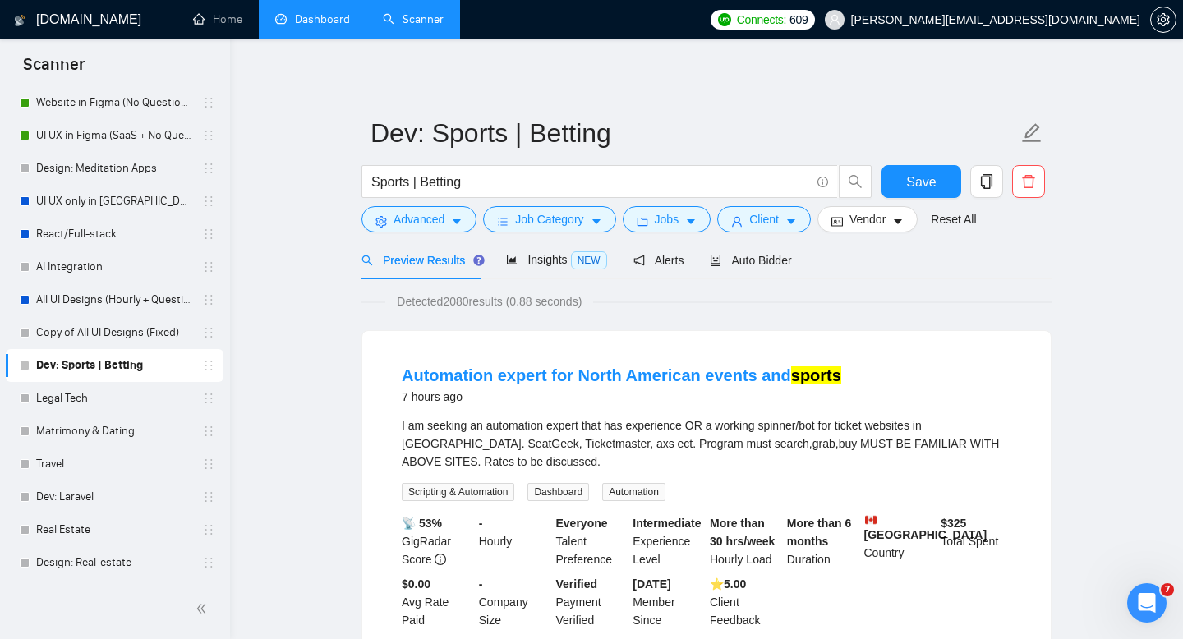
click at [535, 260] on span "Insights NEW" at bounding box center [556, 259] width 100 height 13
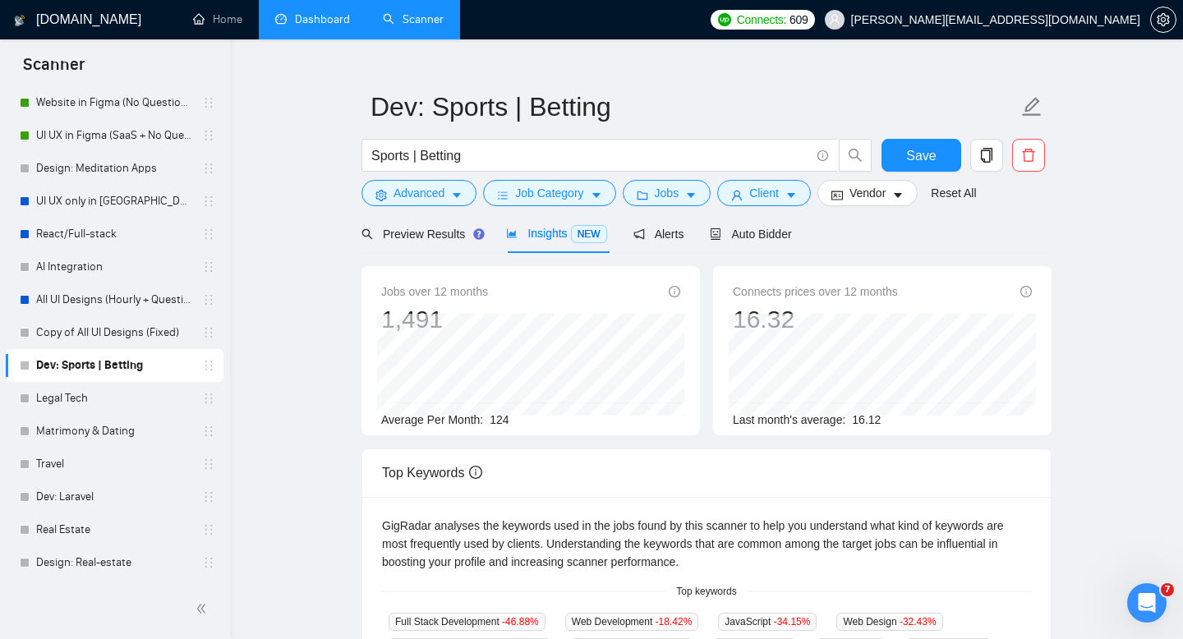
scroll to position [34, 0]
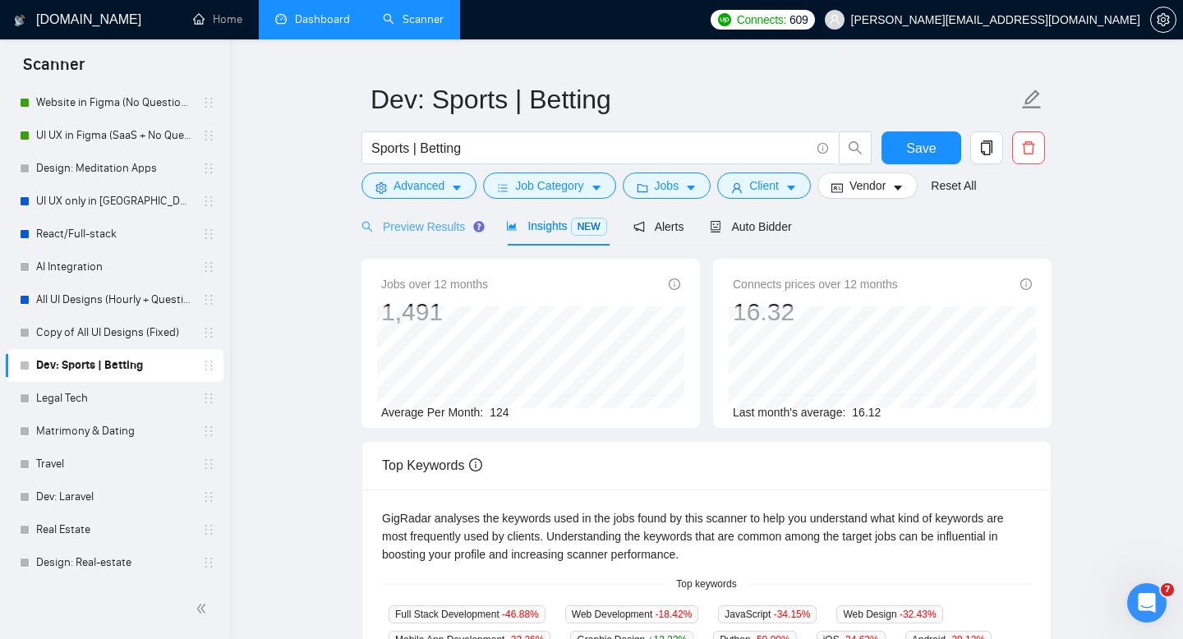
click at [412, 214] on div "Preview Results" at bounding box center [420, 226] width 118 height 39
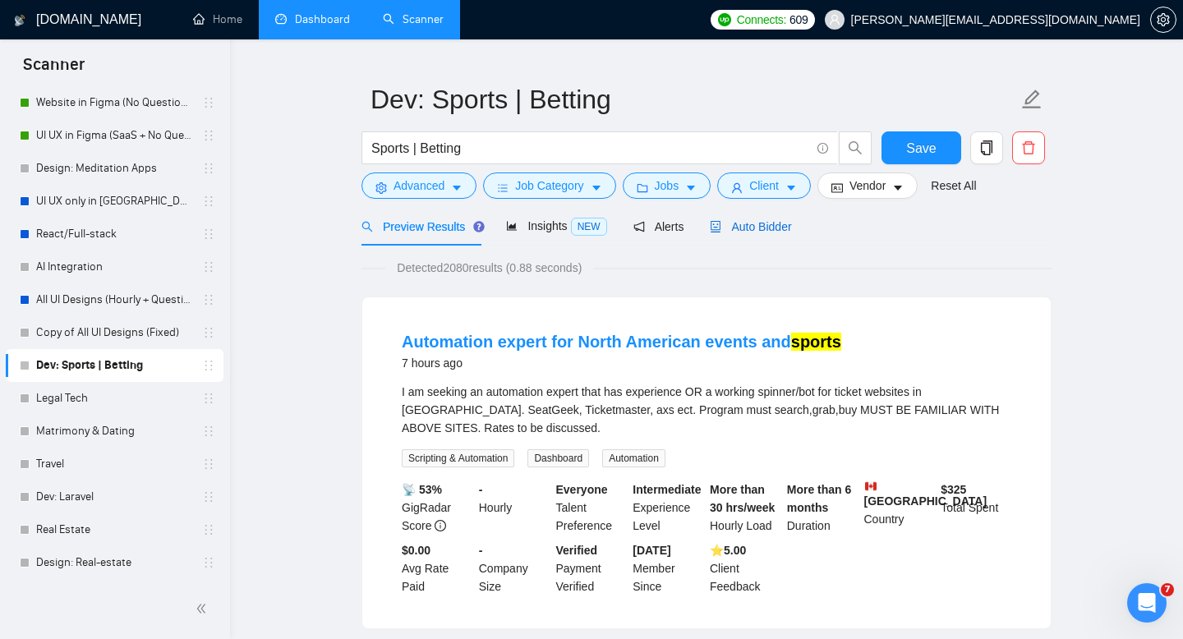
click at [761, 228] on span "Auto Bidder" at bounding box center [750, 226] width 81 height 13
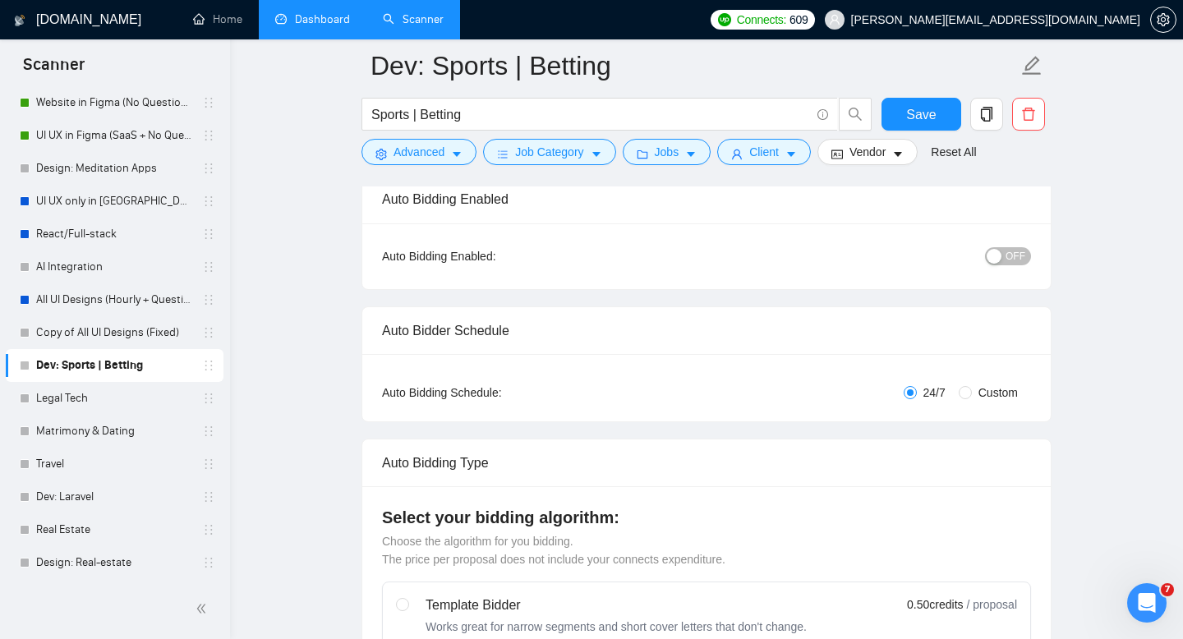
scroll to position [101, 0]
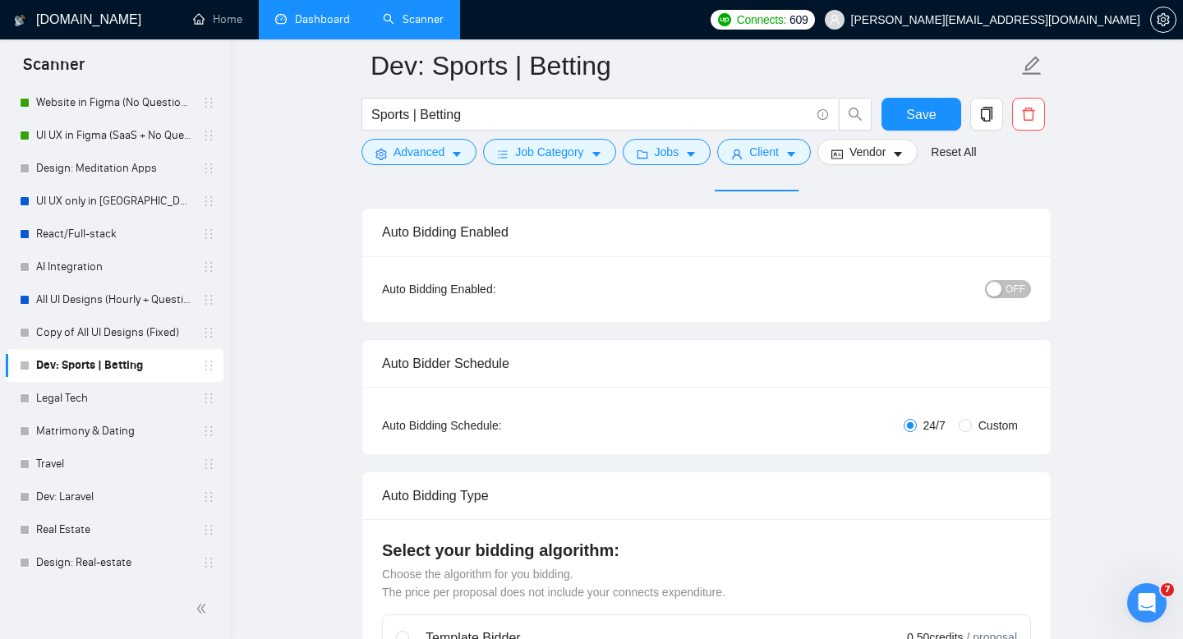
click at [1002, 287] on button "OFF" at bounding box center [1008, 289] width 46 height 18
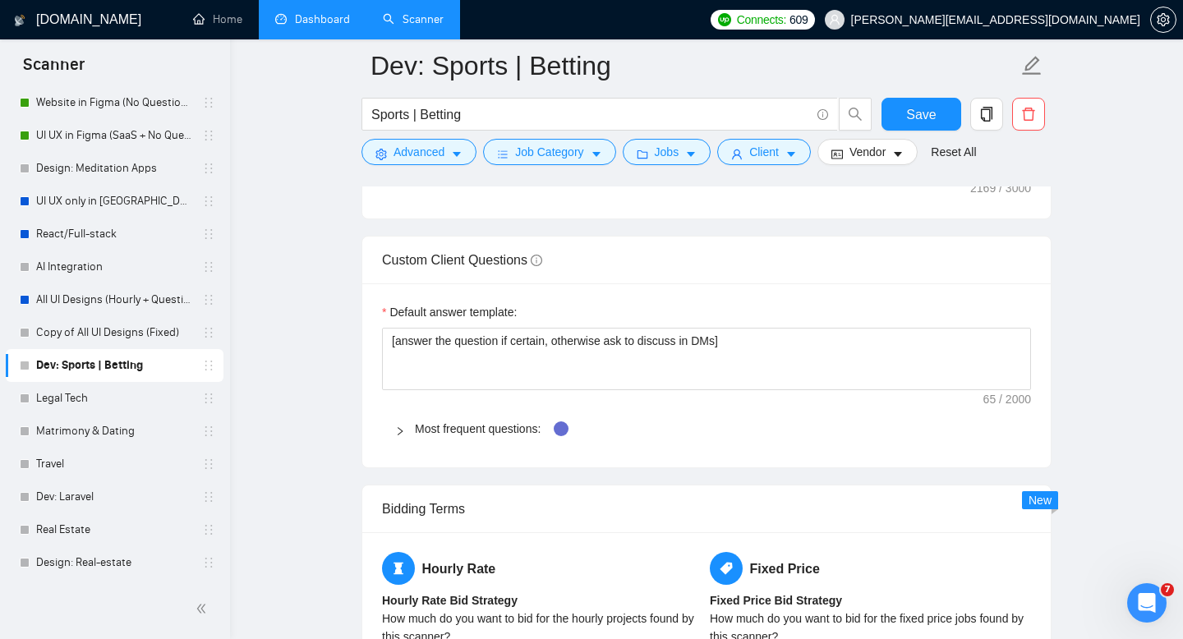
scroll to position [2277, 0]
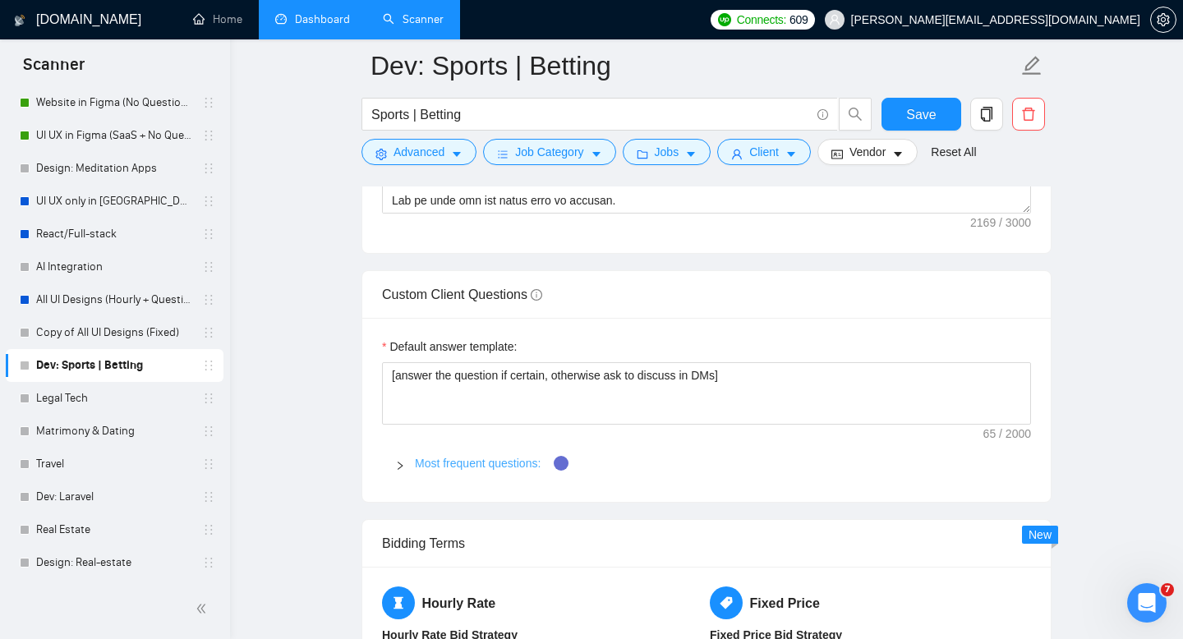
click at [495, 468] on link "Most frequent questions:" at bounding box center [478, 463] width 126 height 13
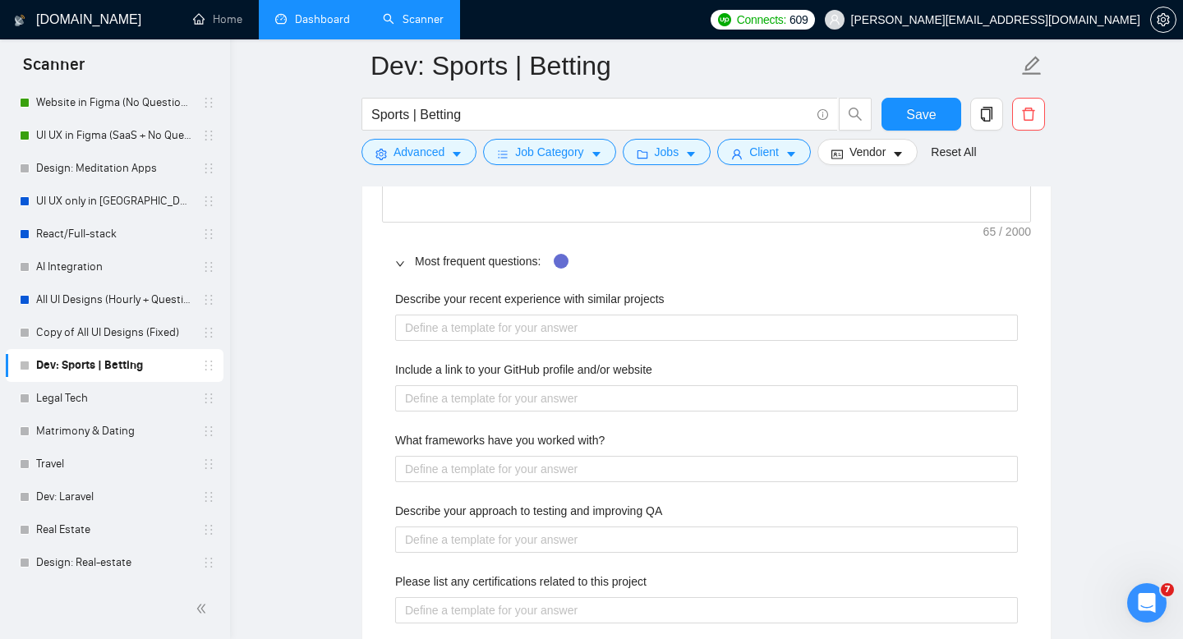
scroll to position [2478, 0]
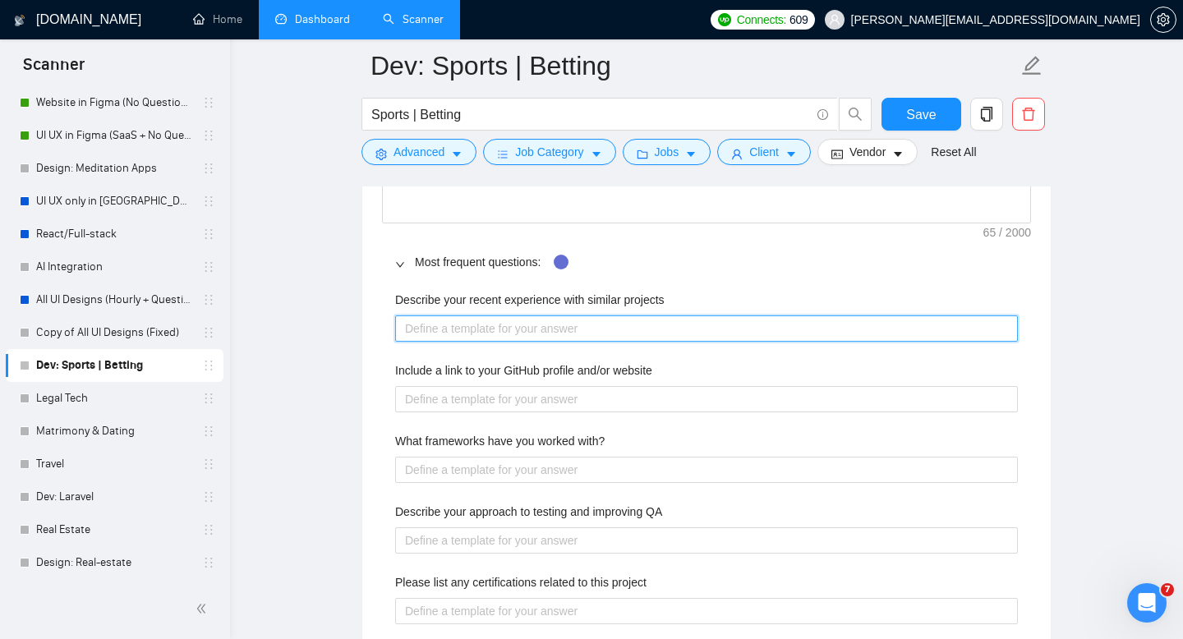
click at [485, 325] on projects "Describe your recent experience with similar projects" at bounding box center [706, 328] width 622 height 26
paste projects "Recent experience with similar projects Fanfunded: Developed a full-scale sport…"
type projects "Recent experience with similar projects Fanfunded: Developed a full-scale sport…"
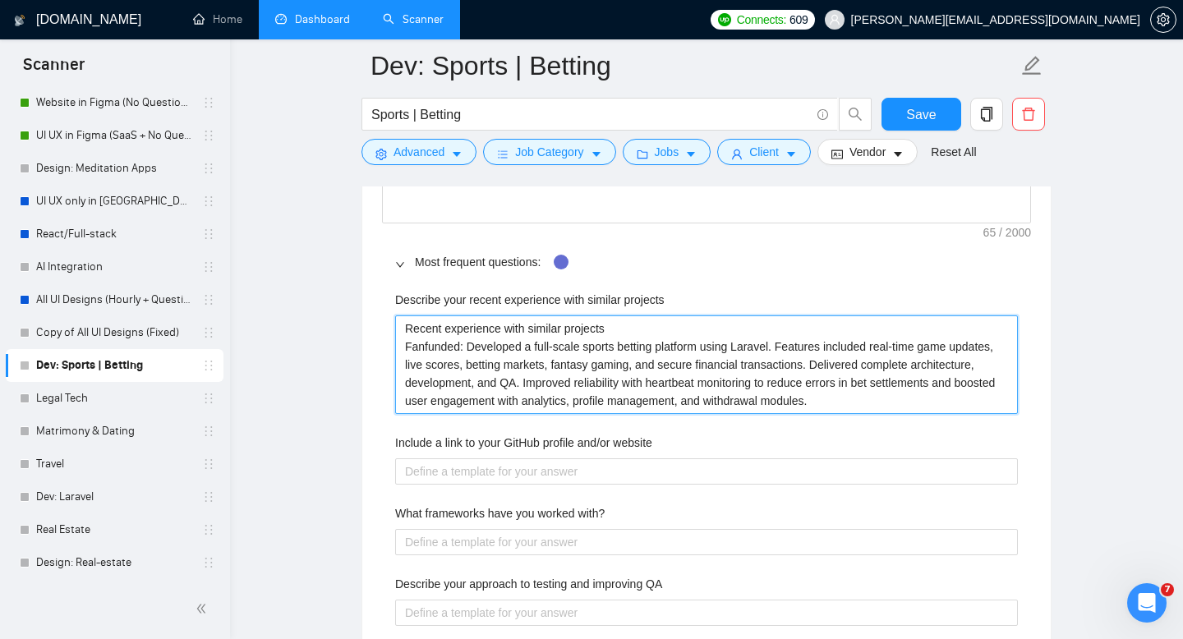
click at [632, 328] on projects "Recent experience with similar projects Fanfunded: Developed a full-scale sport…" at bounding box center [706, 364] width 622 height 99
type projects "Recent experience with similar projects: Fanfunded: Developed a full-scale spor…"
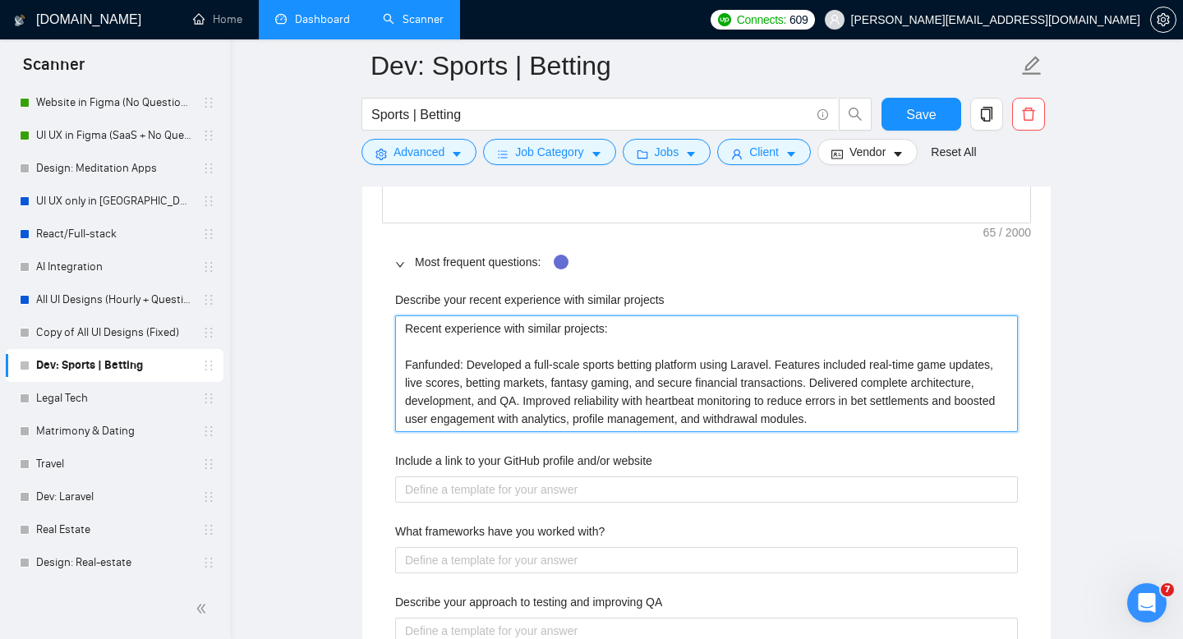
type projects "Recent experience with similar projects: Fanfunded: Developed a full-scale spor…"
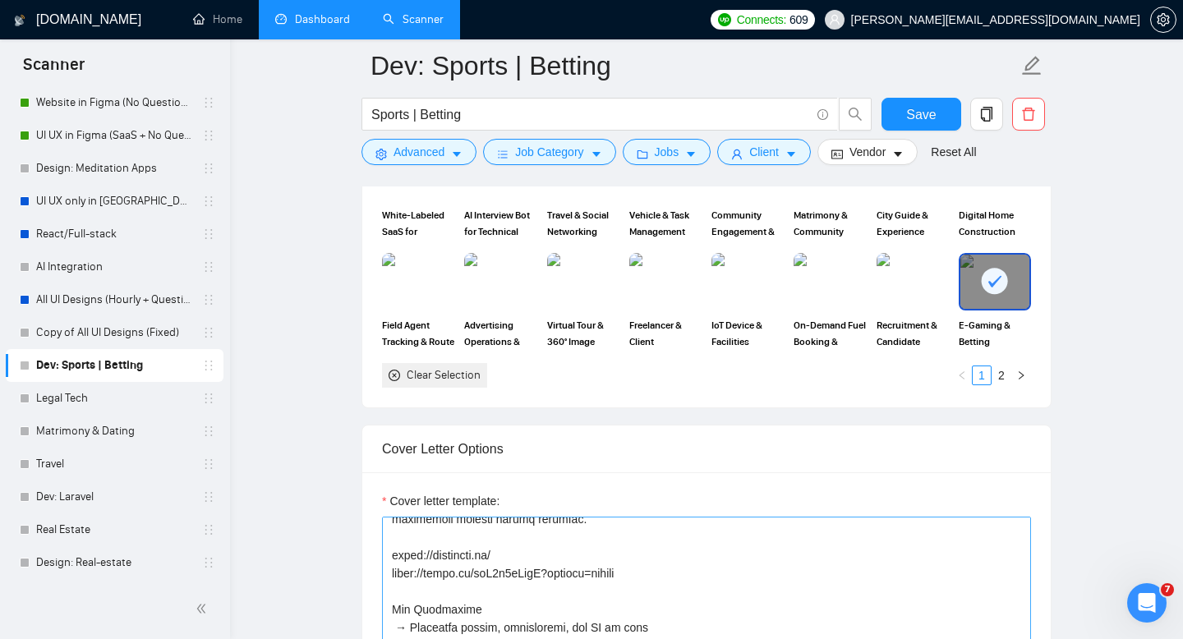
scroll to position [192, 0]
type projects "Recent experience with similar projects: Fanfunded: Developed a full-scale spor…"
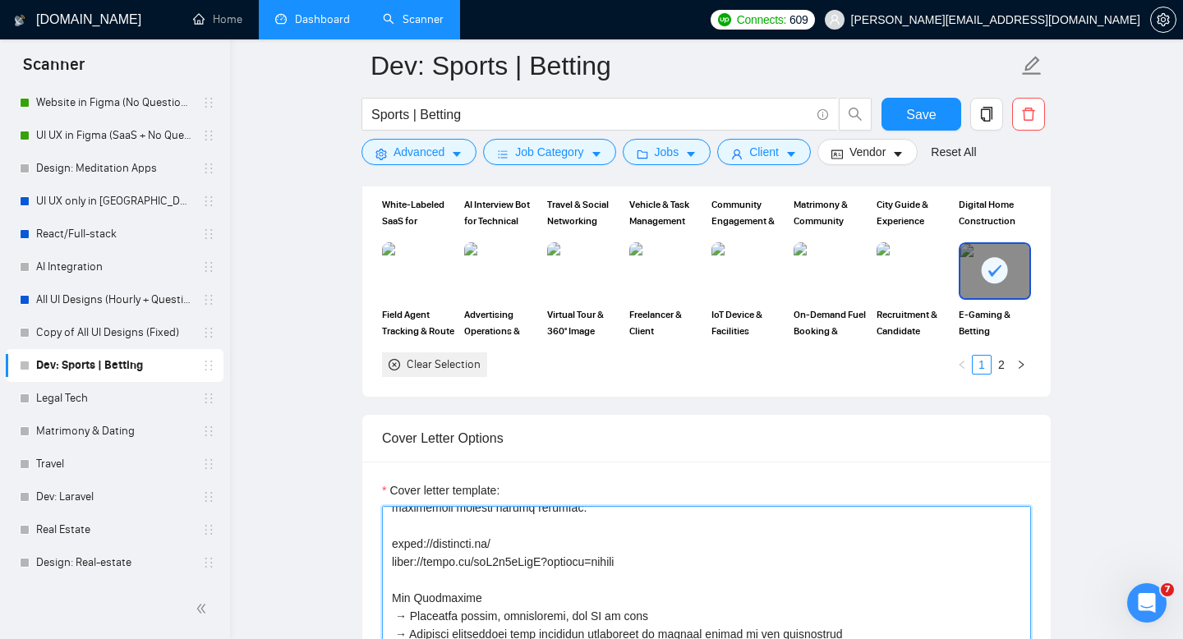
scroll to position [1618, 0]
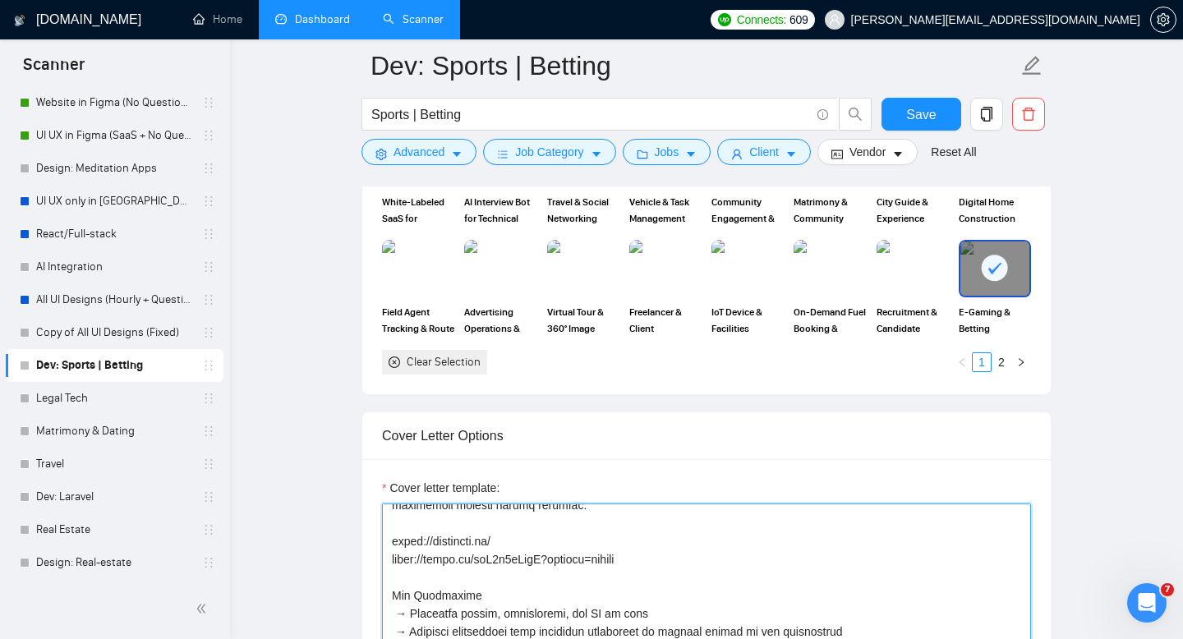
drag, startPoint x: 393, startPoint y: 572, endPoint x: 653, endPoint y: 575, distance: 259.5
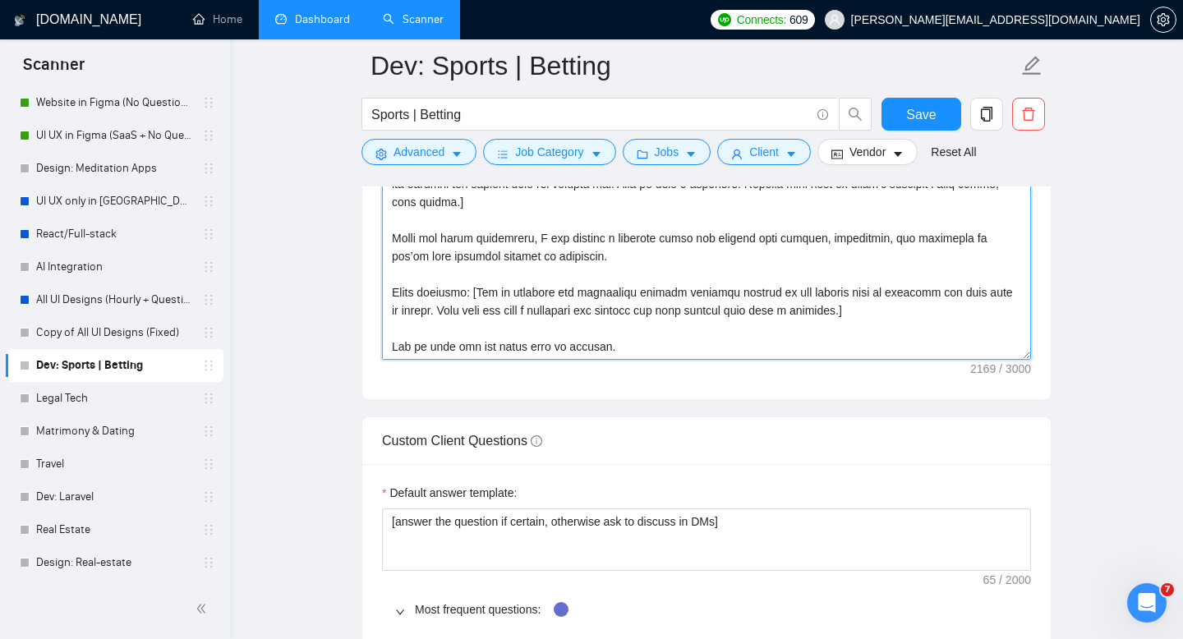
scroll to position [2408, 0]
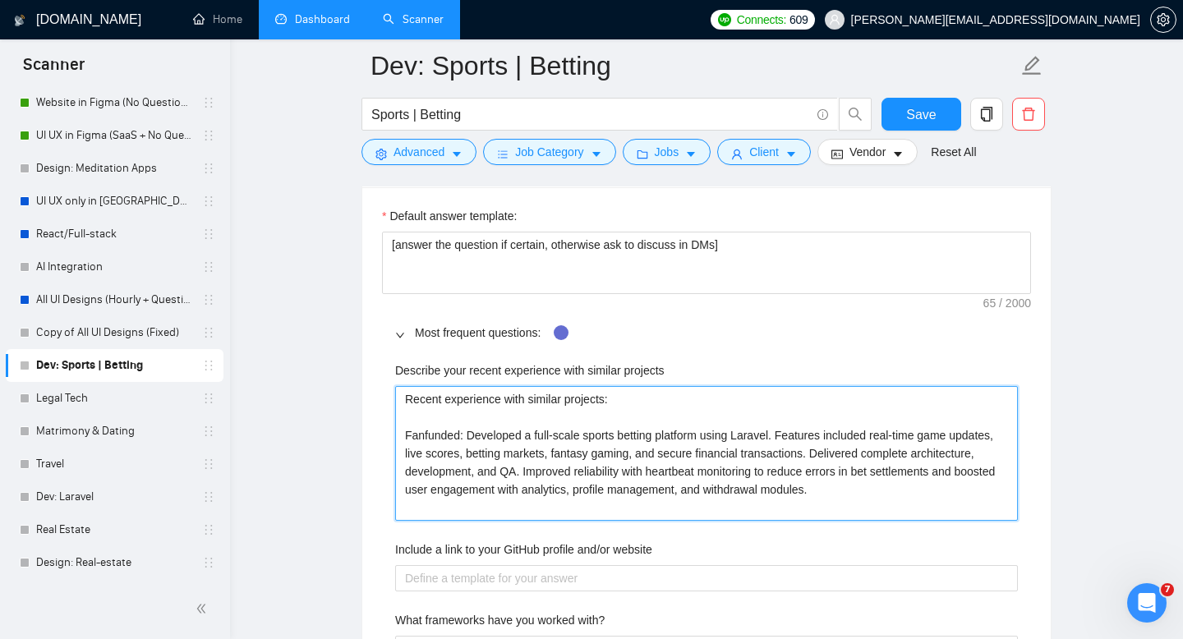
click at [678, 512] on projects "Recent experience with similar projects: Fanfunded: Developed a full-scale spor…" at bounding box center [706, 453] width 622 height 135
type projects "Recent experience with similar projects: Fanfunded: Developed a full-scale spor…"
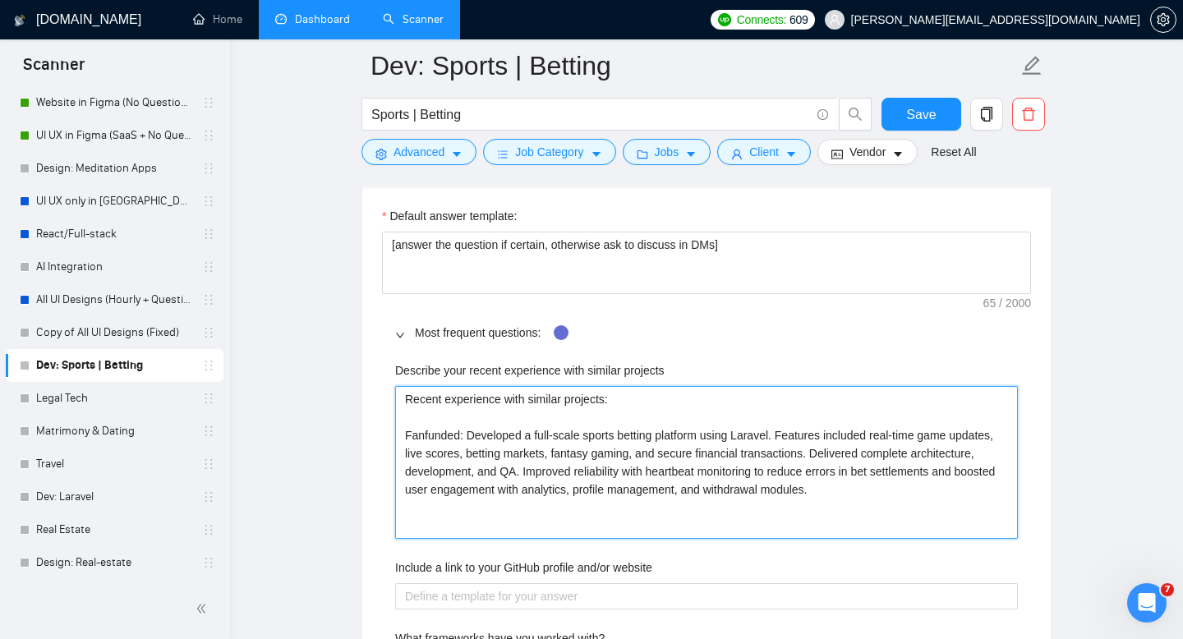
paste projects "[URL][DOMAIN_NAME] [URL][DOMAIN_NAME]"
type projects "Recent experience with similar projects: Fanfunded: Developed a full-scale spor…"
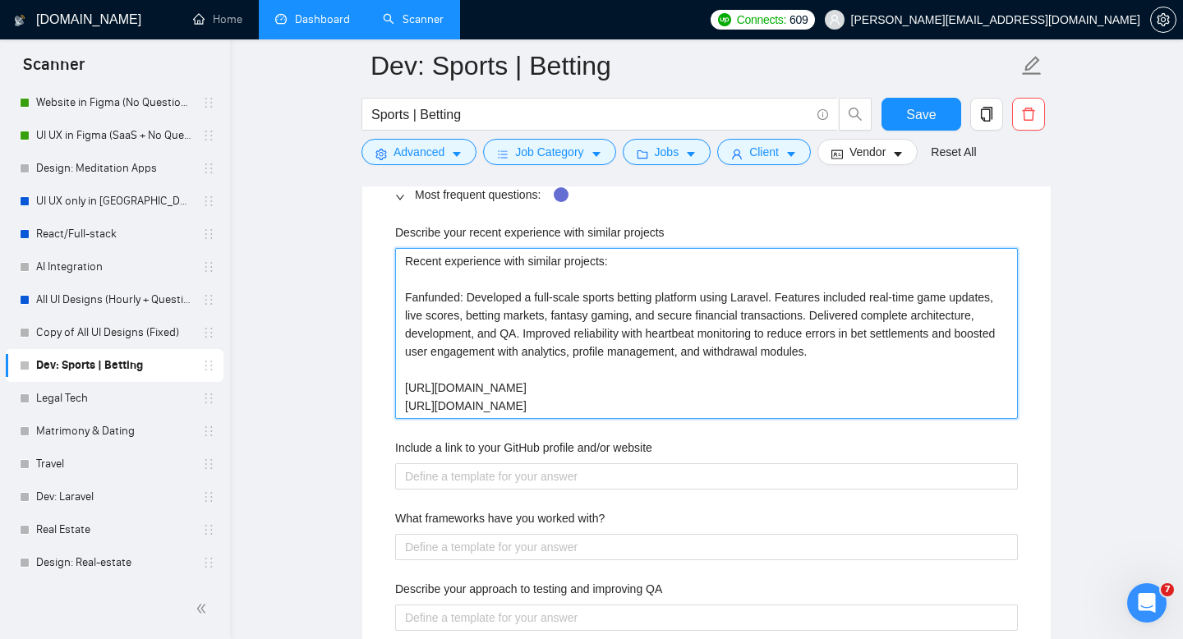
scroll to position [2557, 0]
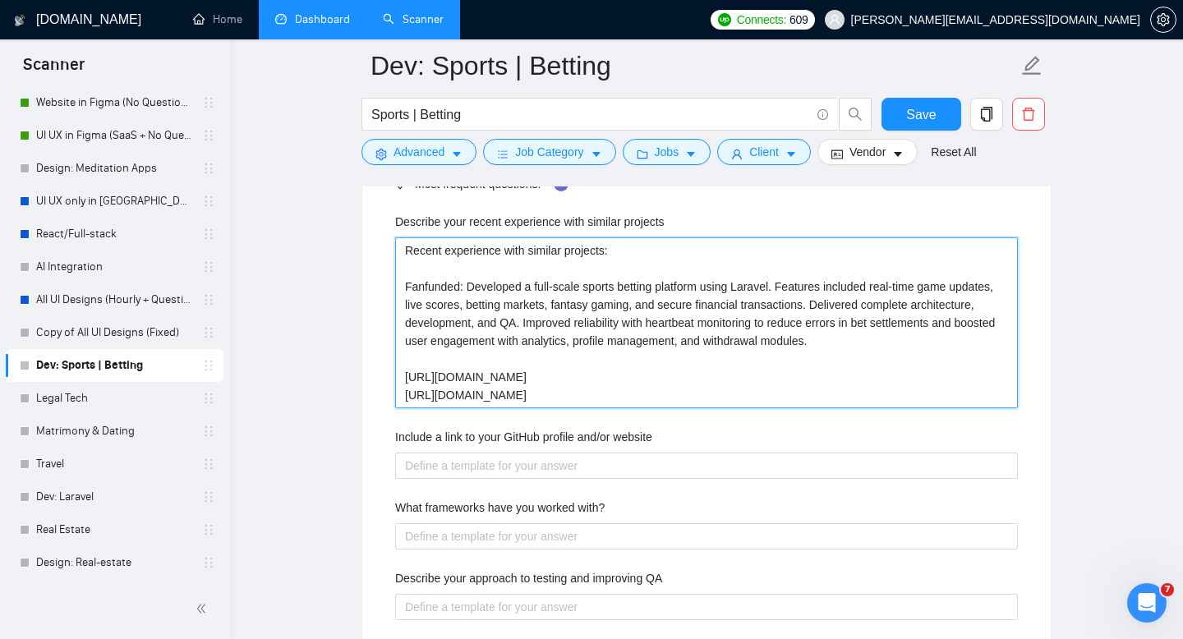
type projects "Recent experience with similar projects: Fanfunded: Developed a full-scale spor…"
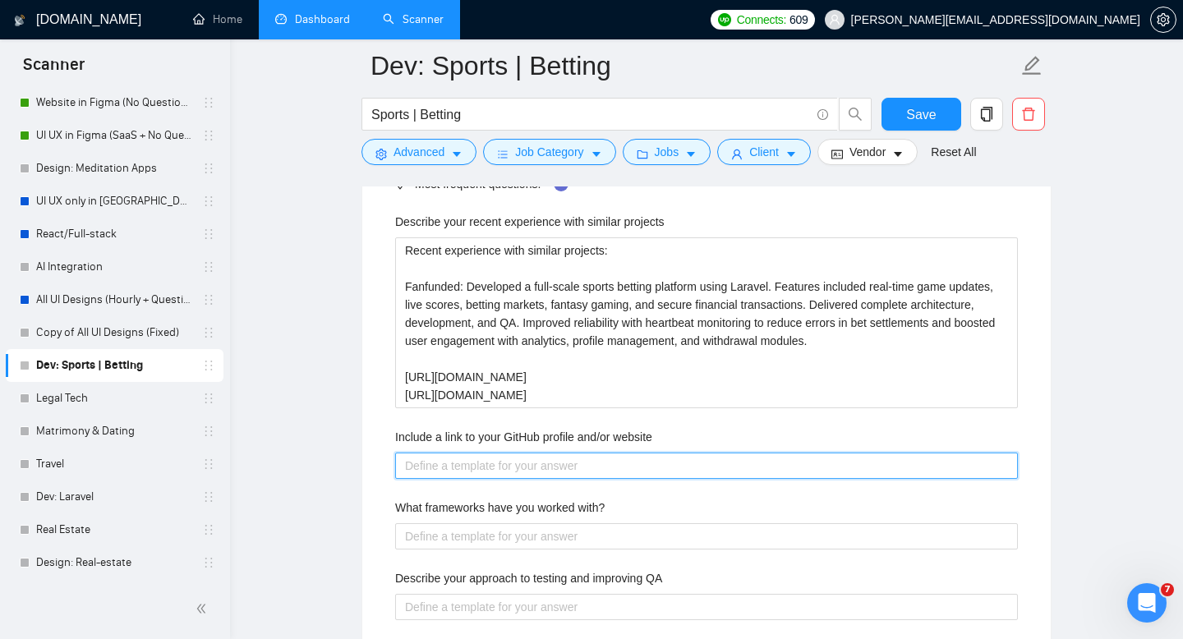
click at [573, 476] on website "Include a link to your GitHub profile and/or website" at bounding box center [706, 465] width 622 height 26
click at [407, 459] on website "Include a link to your GitHub profile and/or website" at bounding box center [706, 465] width 622 height 26
paste website "Website: [URL][DOMAIN_NAME]"
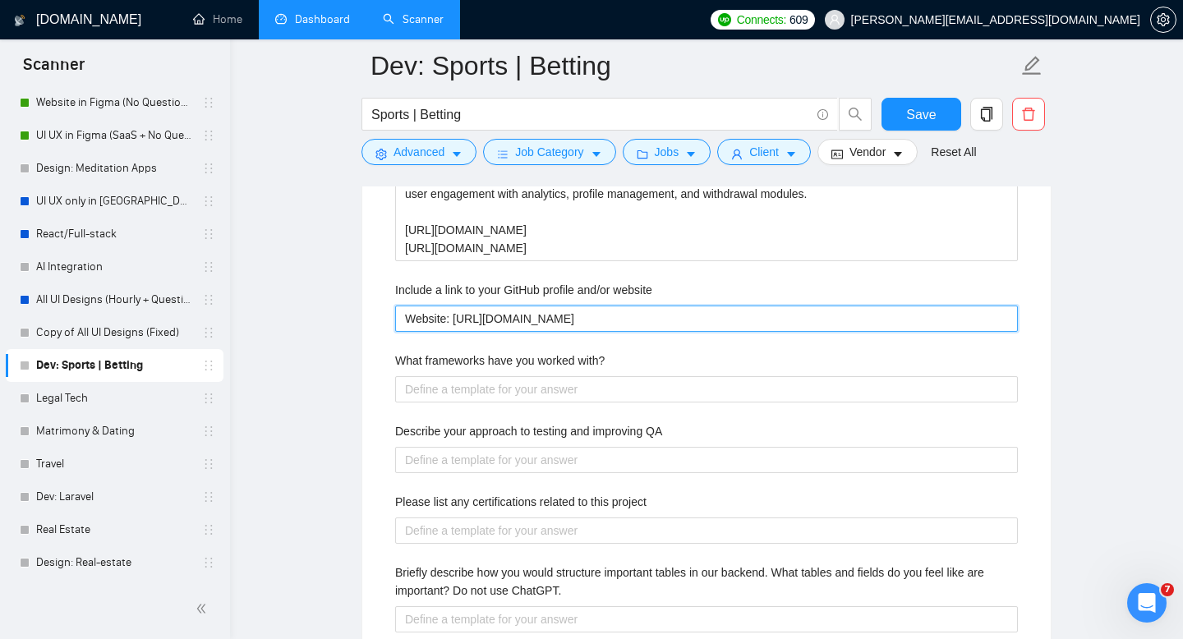
scroll to position [2726, 0]
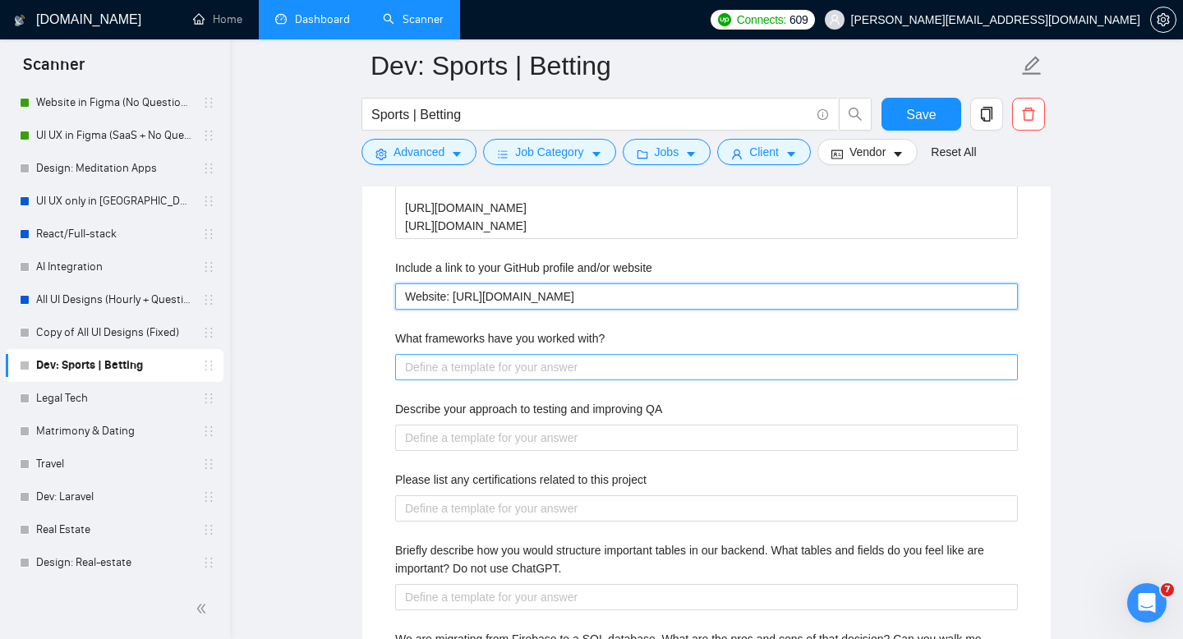
type website "Website: [URL][DOMAIN_NAME]"
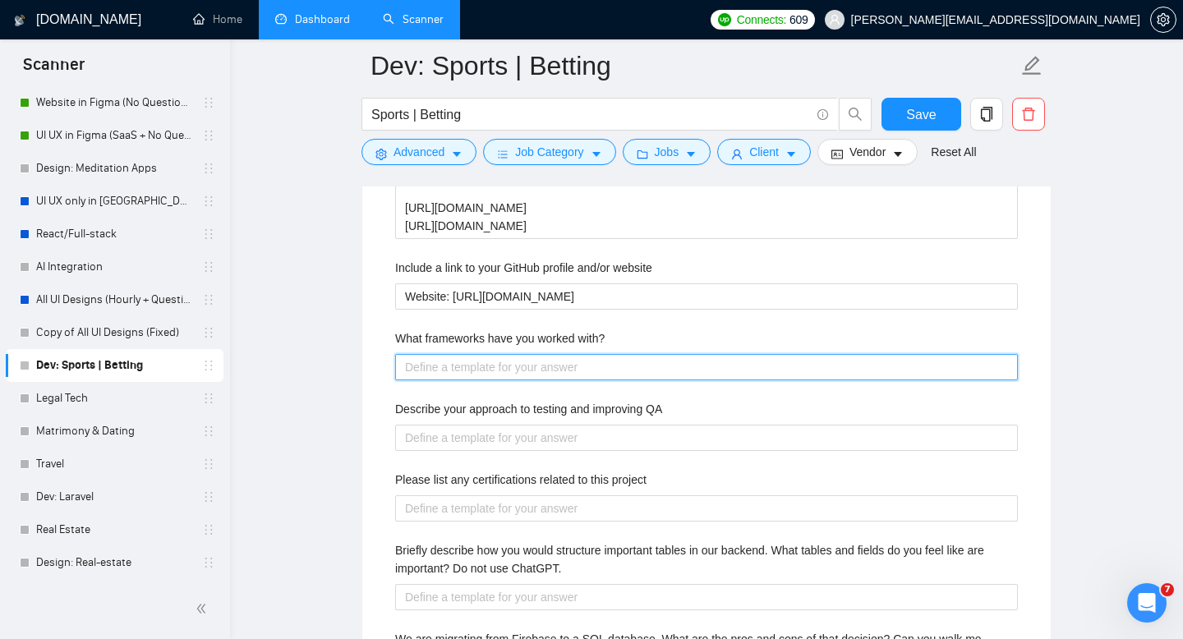
click at [462, 370] on with\? "What frameworks have you worked with?" at bounding box center [706, 367] width 622 height 26
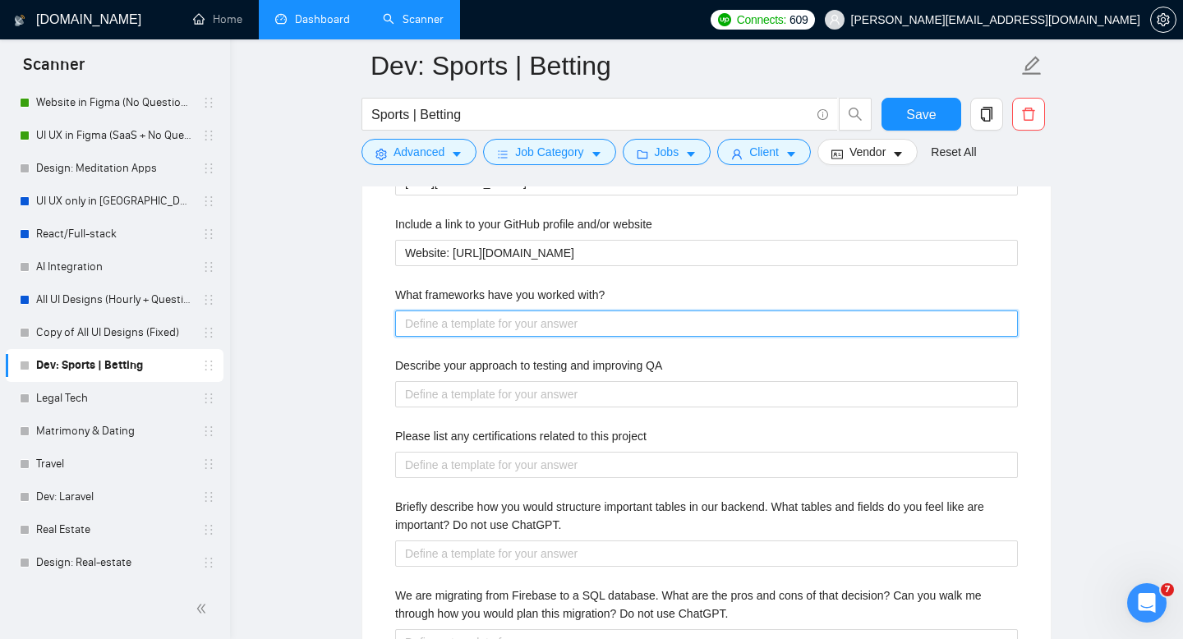
scroll to position [2804, 0]
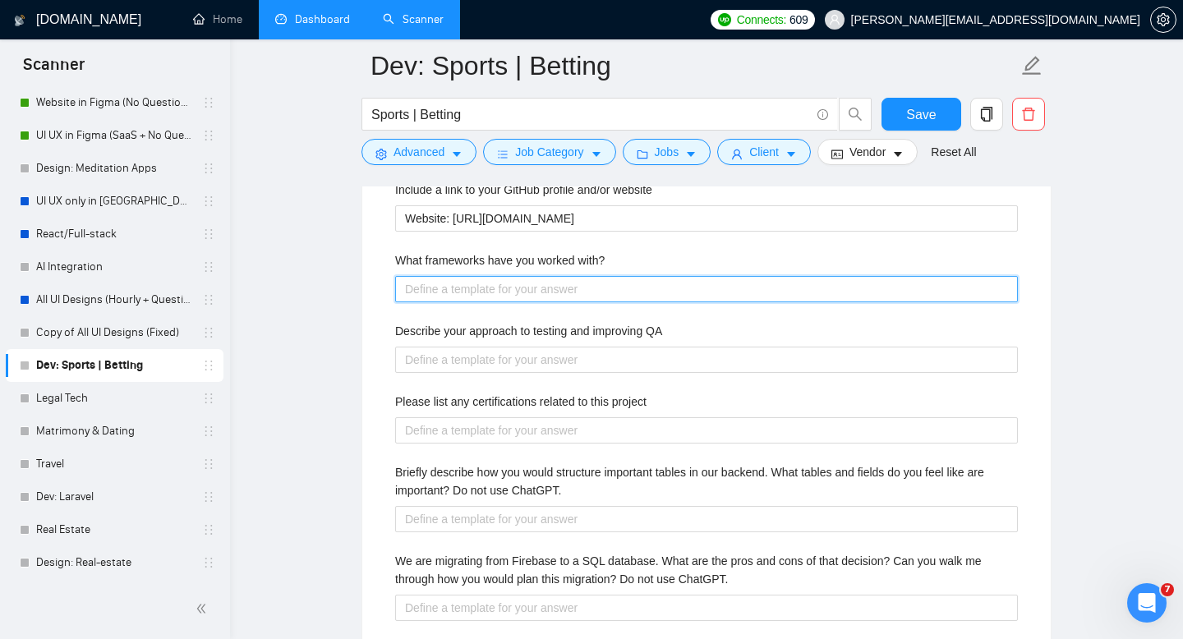
paste with\? "Frontend & Mobile React.js, Next.js, Vue.js, Nuxt.js, React Native, SvelteKit, …"
type with\? "Frontend & Mobile React.js, Next.js, Vue.js, Nuxt.js, React Native, SvelteKit, …"
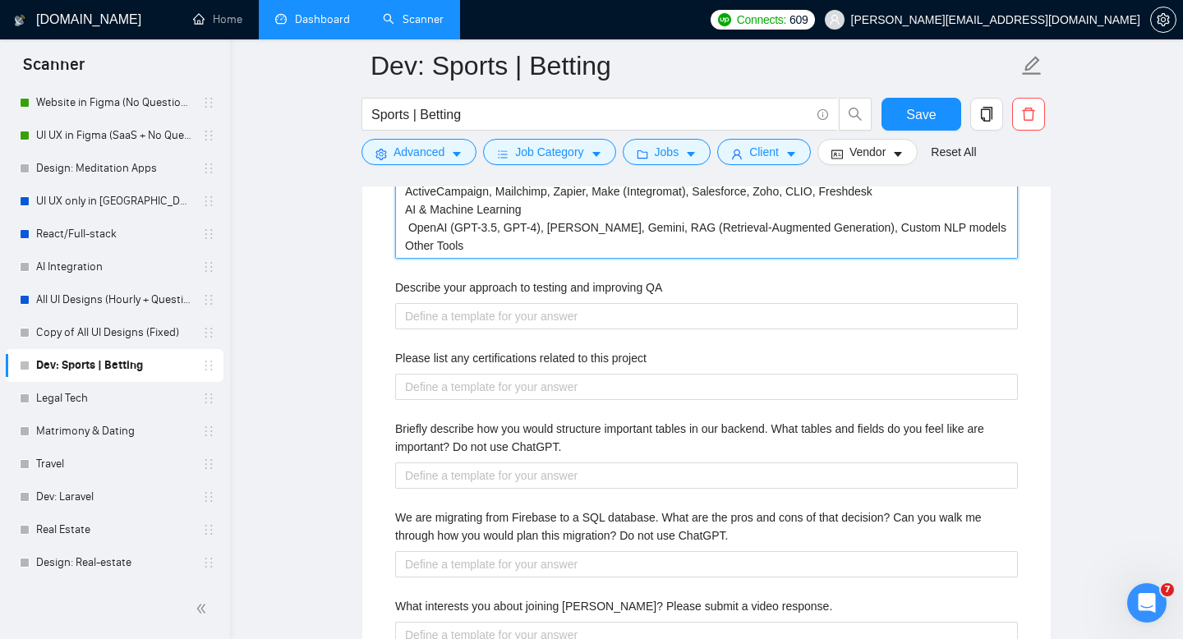
scroll to position [3117, 0]
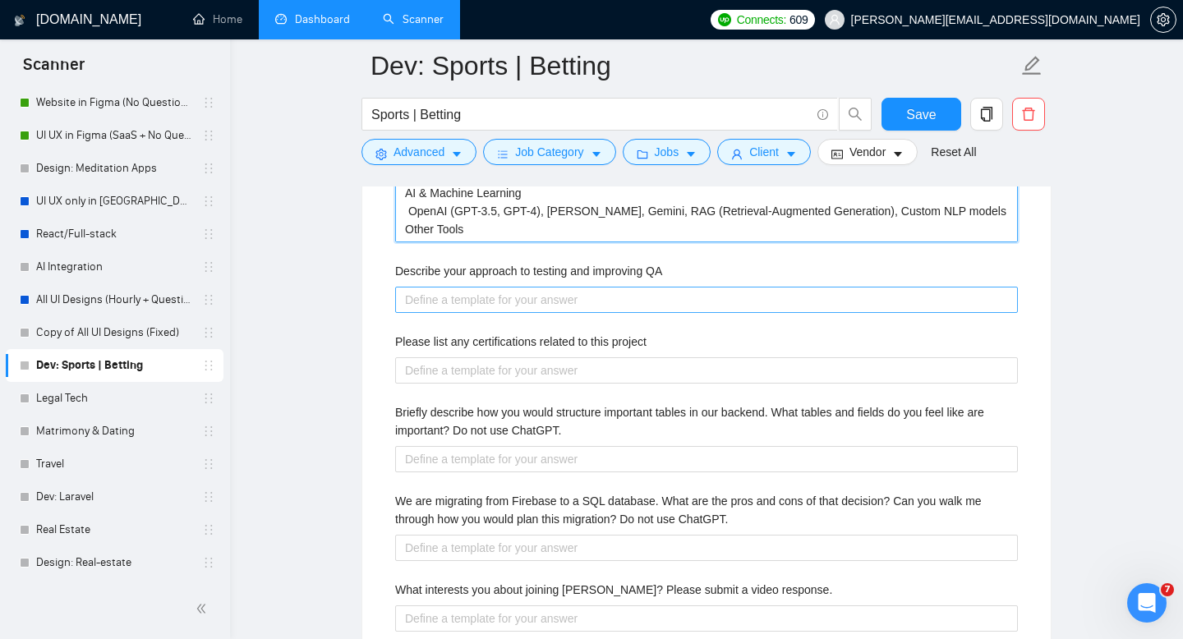
type with\? "Frontend & Mobile React.js, Next.js, Vue.js, Nuxt.js, React Native, SvelteKit, …"
click at [512, 310] on QA "Describe your approach to testing and improving QA" at bounding box center [706, 300] width 622 height 26
paste QA "Unit and integration testing with PHPUnit / Pest End-to-end testing using Cypre…"
type QA "Unit and integration testing with PHPUnit / Pest End-to-end testing using Cypre…"
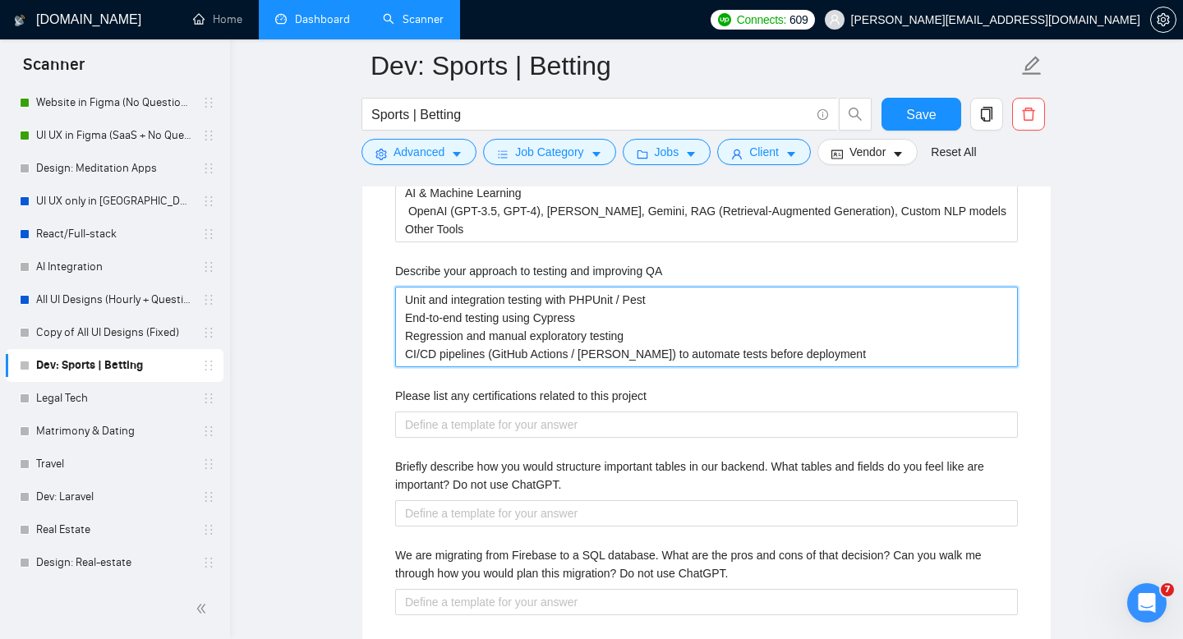
type QA "Unit and integration testing with PHPUnit / Pest End-to-end testing using Cypre…"
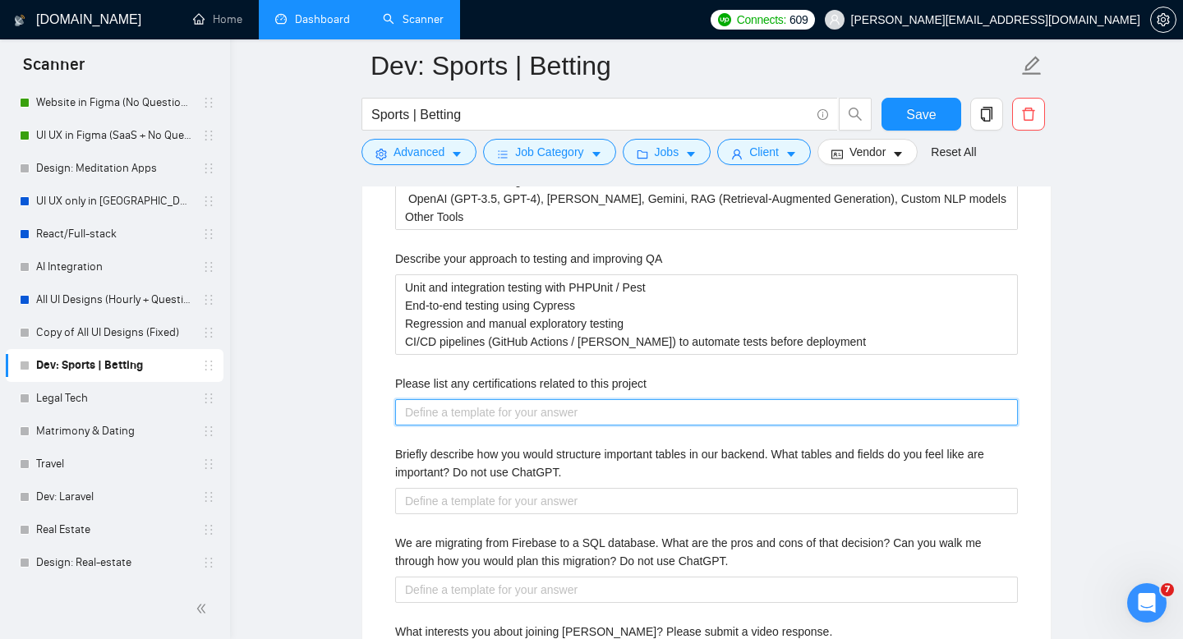
click at [443, 404] on project "Please list any certifications related to this project" at bounding box center [706, 412] width 622 height 26
paste project "Laravel Certification (Advanced self-paced) AWS Cloud Practitioner (scaling & h…"
type project "Laravel Certification (Advanced self-paced) AWS Cloud Practitioner (scaling & h…"
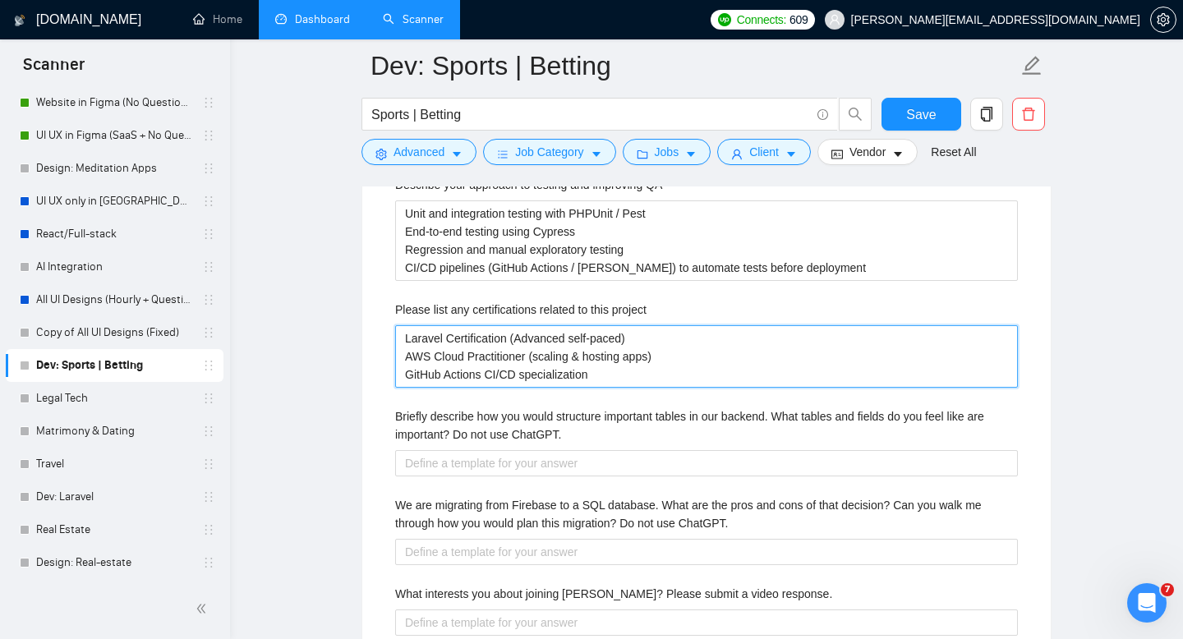
scroll to position [3245, 0]
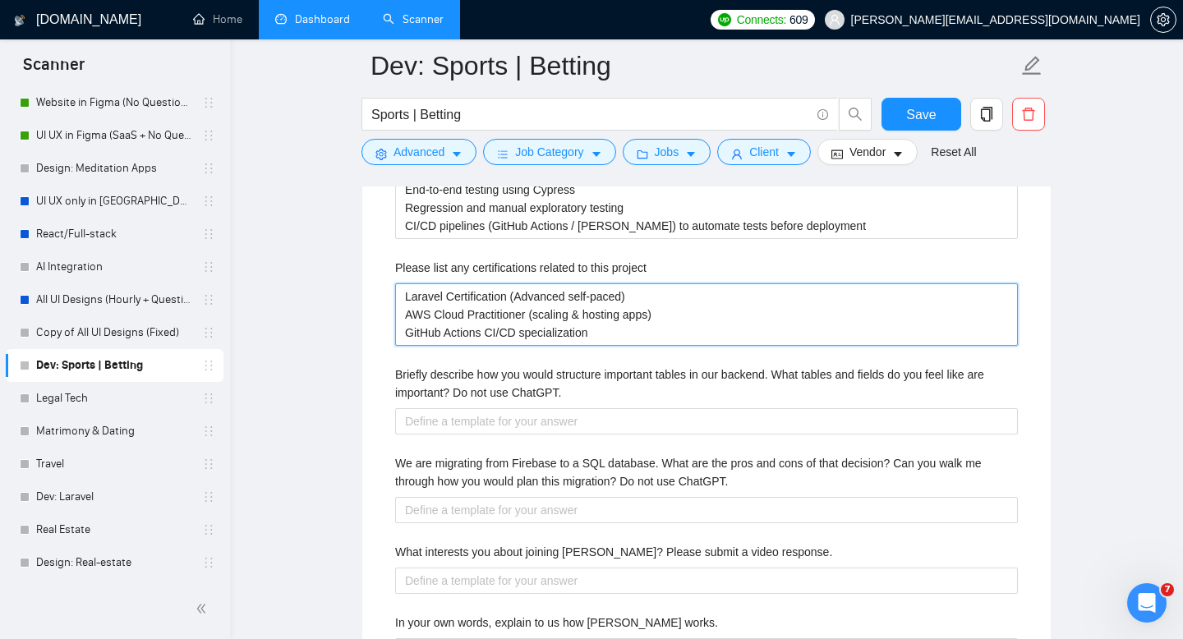
type project "Laravel Certification (Advanced self-paced) AWS Cloud Practitioner (scaling & h…"
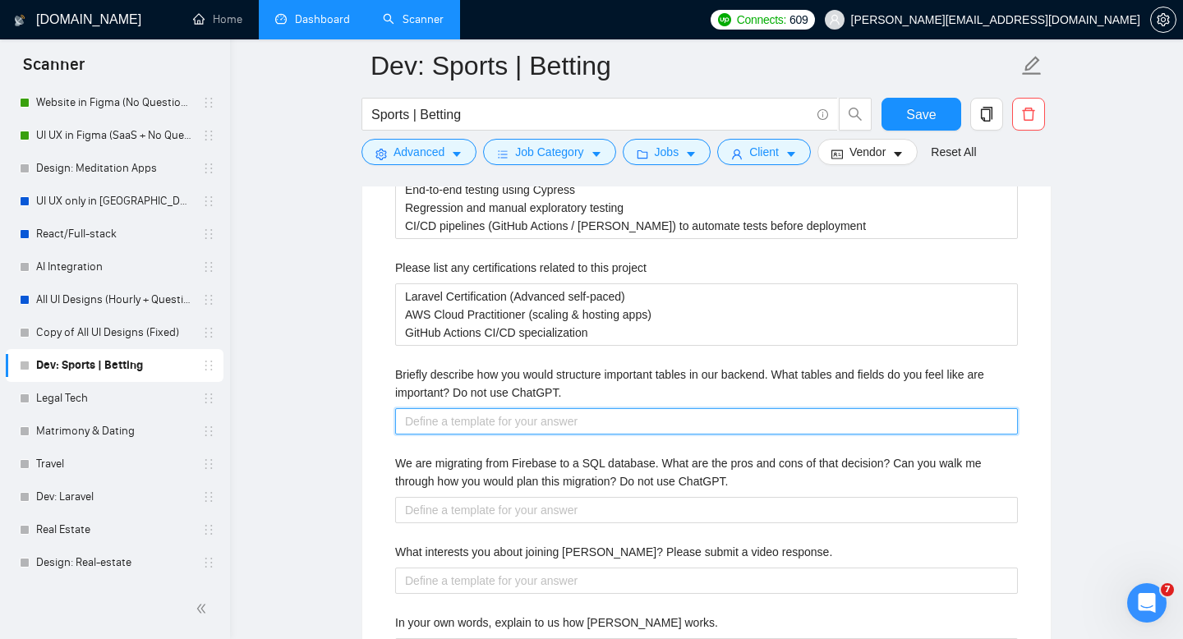
click at [466, 420] on ChatGPT\ "Briefly describe how you would structure important tables in our backend. What …" at bounding box center [706, 421] width 622 height 26
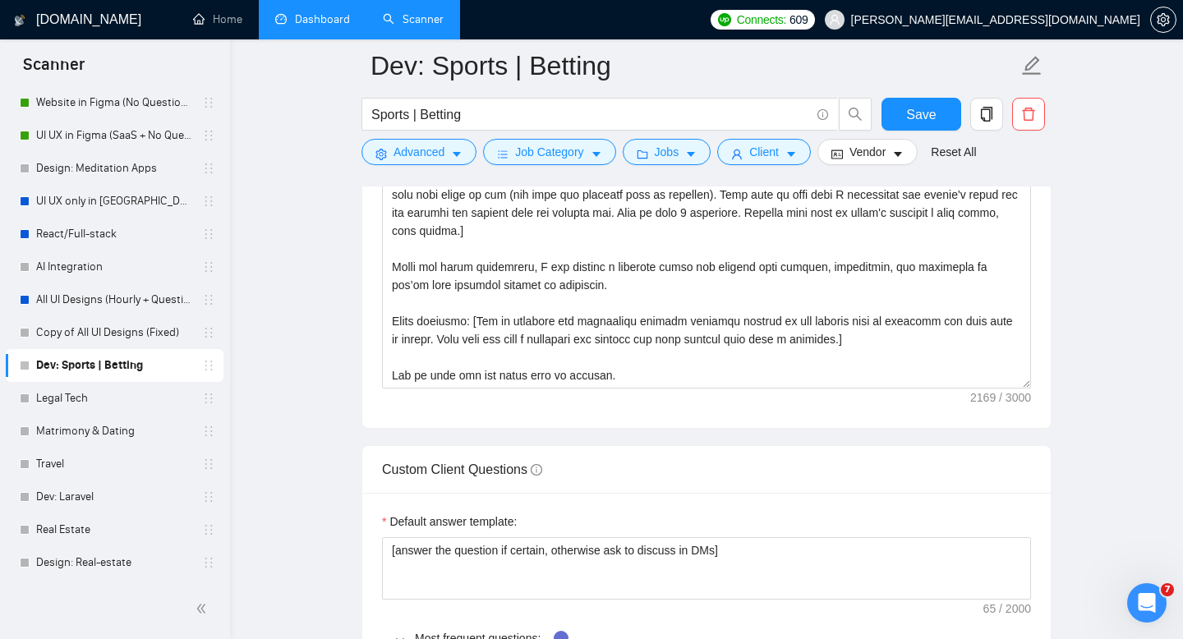
scroll to position [1797, 0]
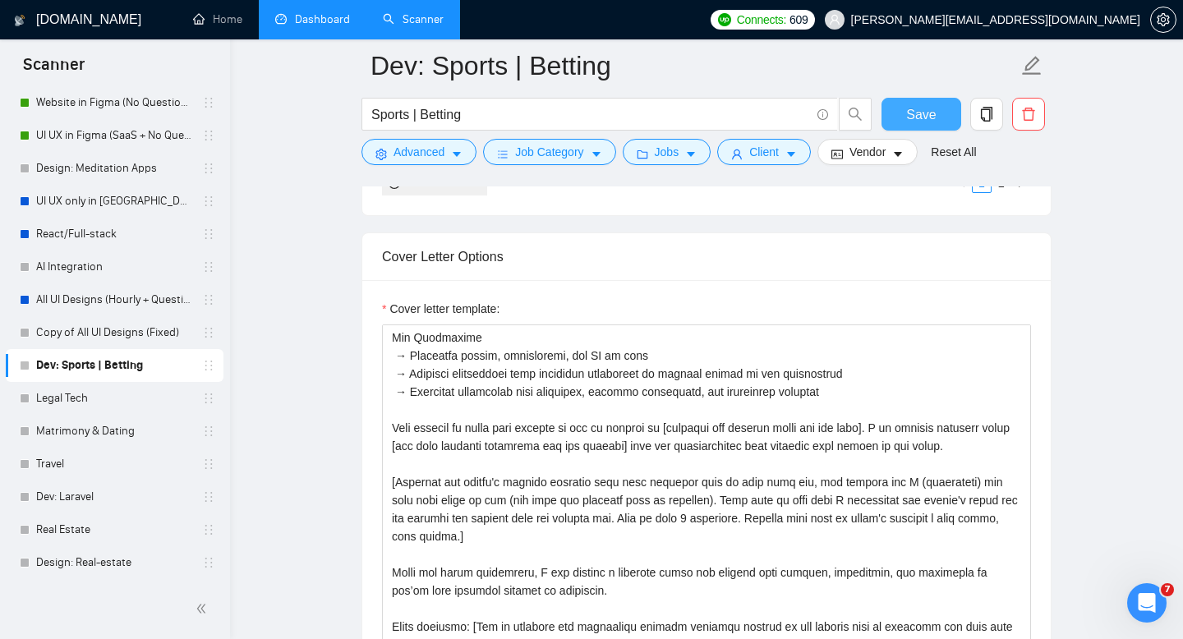
click at [909, 114] on span "Save" at bounding box center [921, 114] width 30 height 21
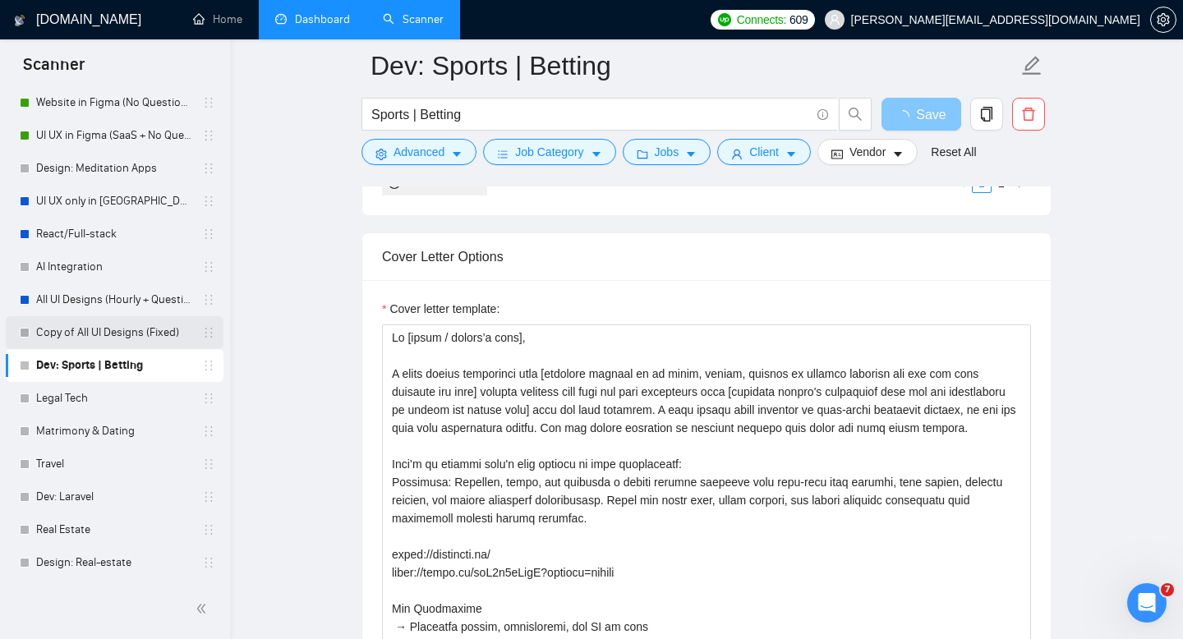
scroll to position [0, 0]
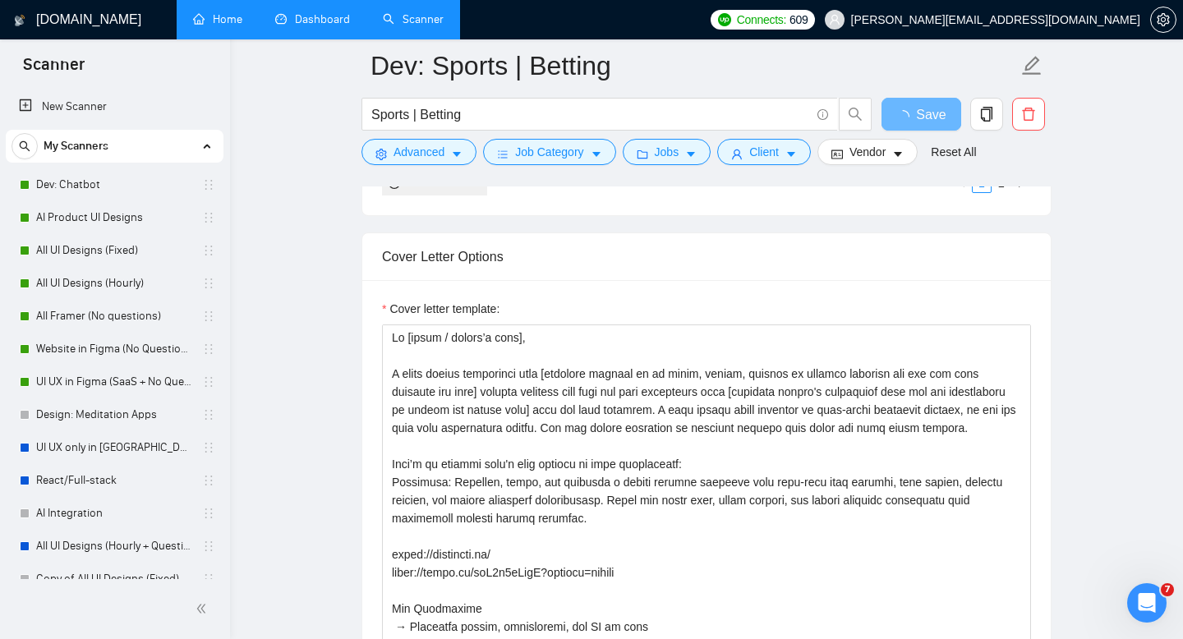
click at [200, 22] on link "Home" at bounding box center [217, 19] width 49 height 14
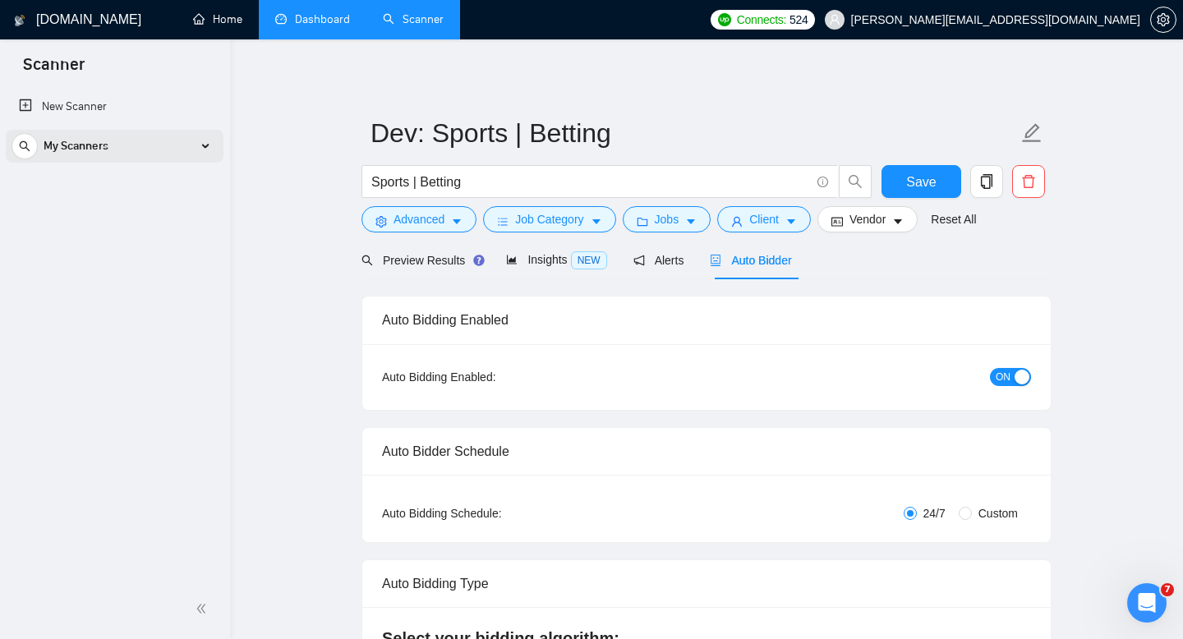
click at [106, 146] on span "My Scanners" at bounding box center [76, 146] width 65 height 33
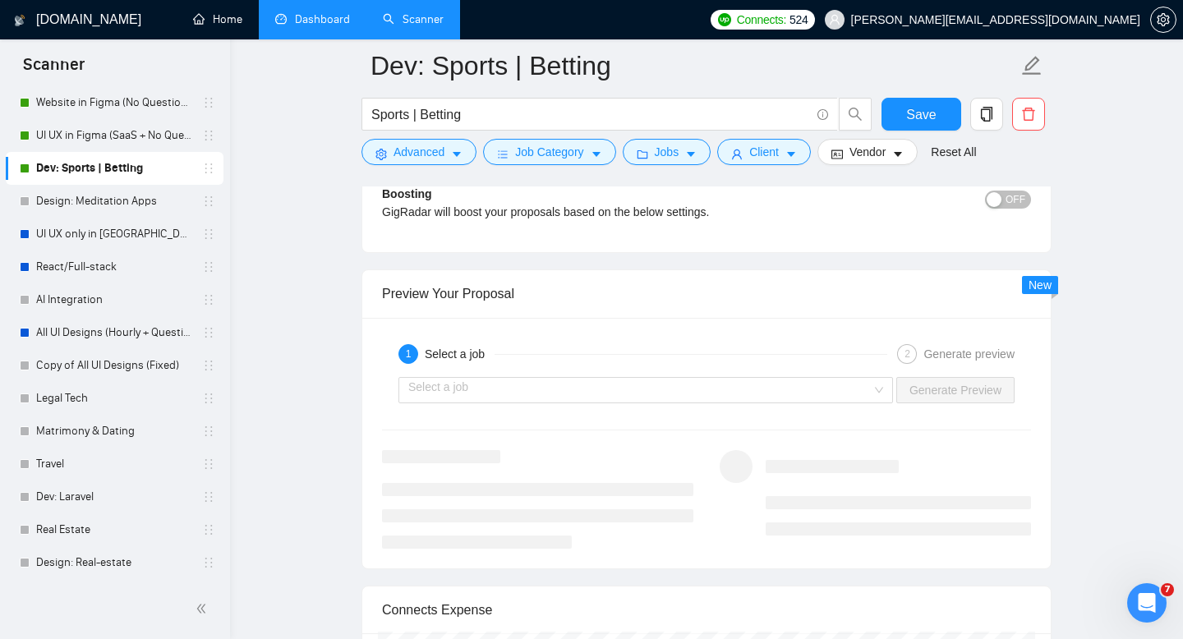
scroll to position [3065, 0]
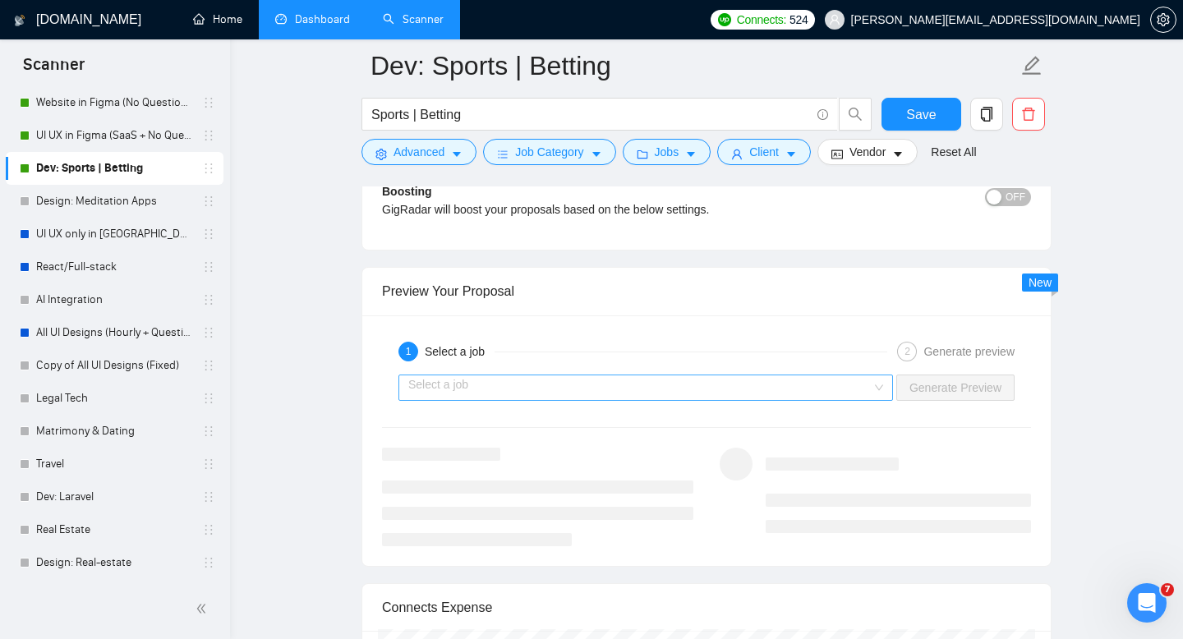
click at [482, 375] on input "search" at bounding box center [639, 387] width 463 height 25
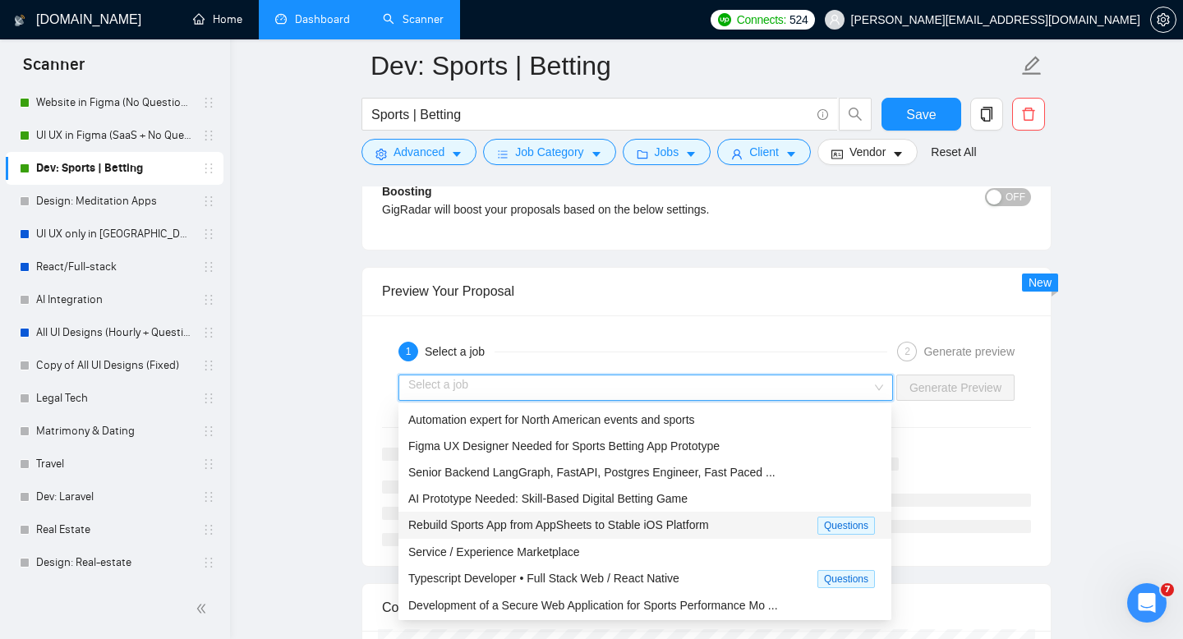
click at [454, 531] on span "Rebuild Sports App from AppSheets to Stable iOS Platform" at bounding box center [558, 524] width 301 height 13
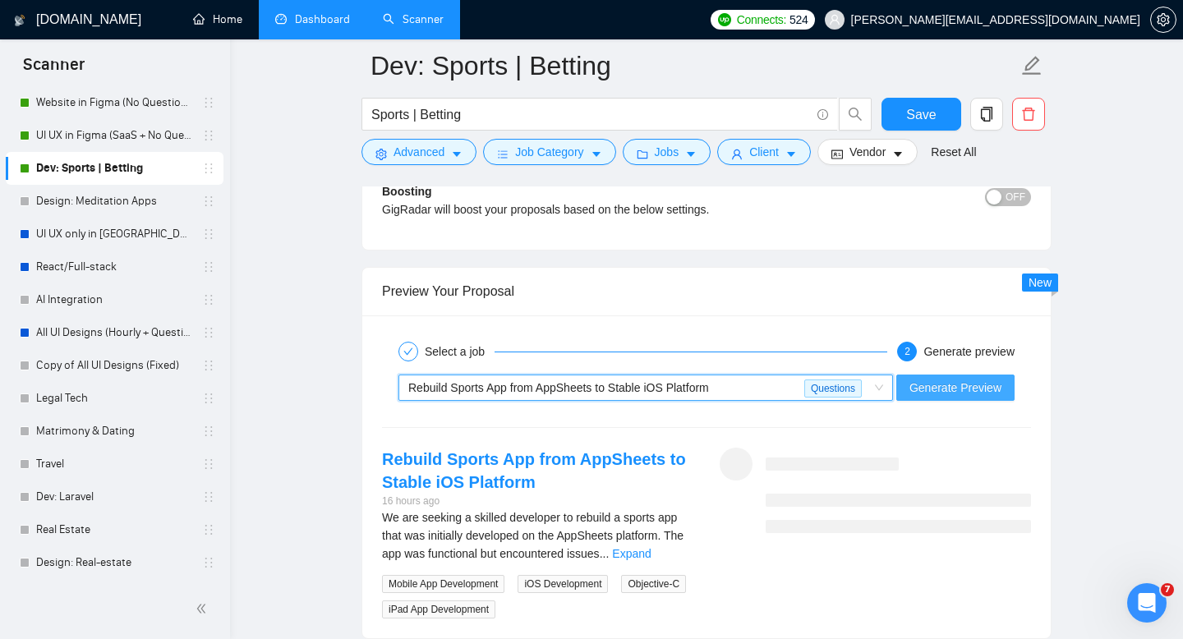
click at [964, 388] on span "Generate Preview" at bounding box center [955, 388] width 92 height 18
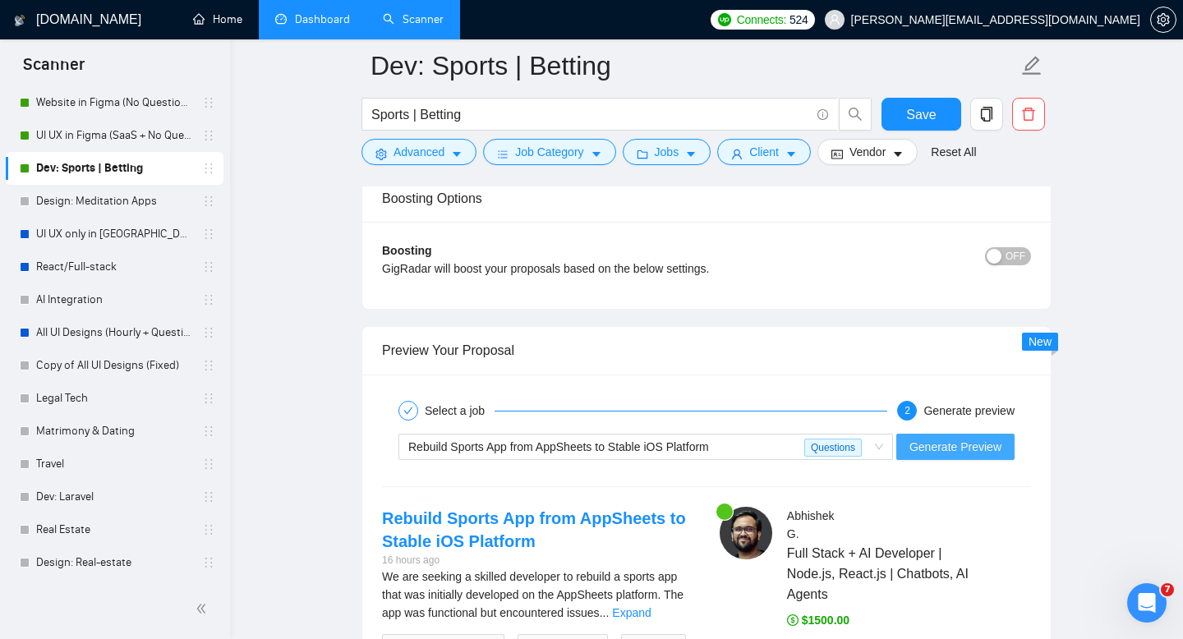
scroll to position [3235, 0]
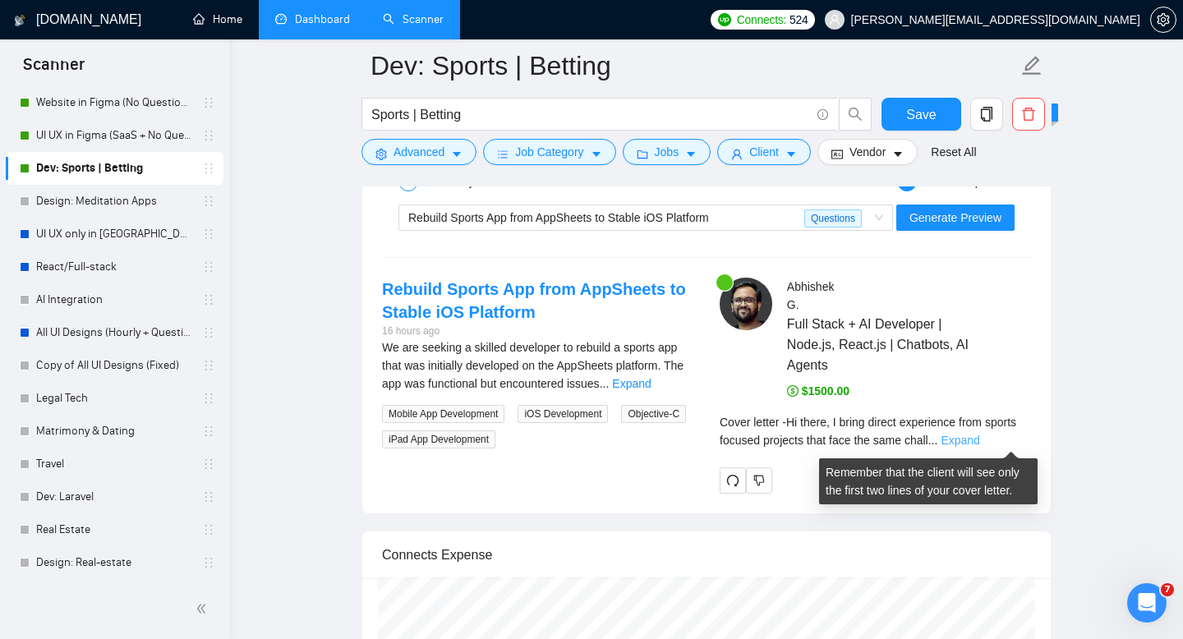
click at [979, 439] on link "Expand" at bounding box center [959, 440] width 39 height 13
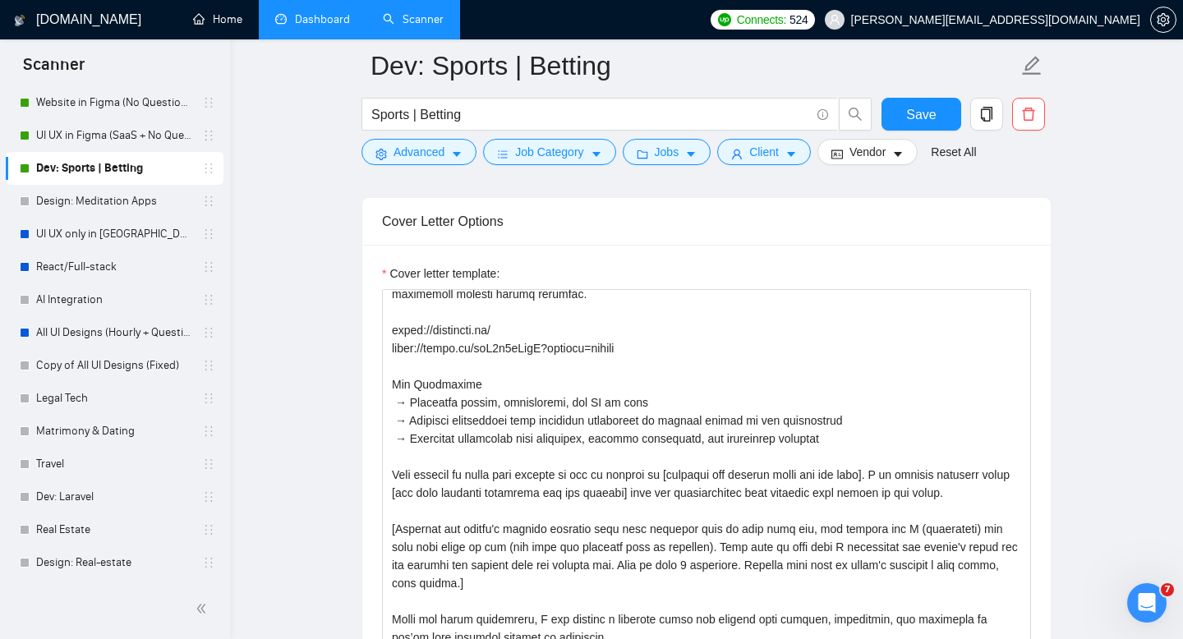
scroll to position [166, 0]
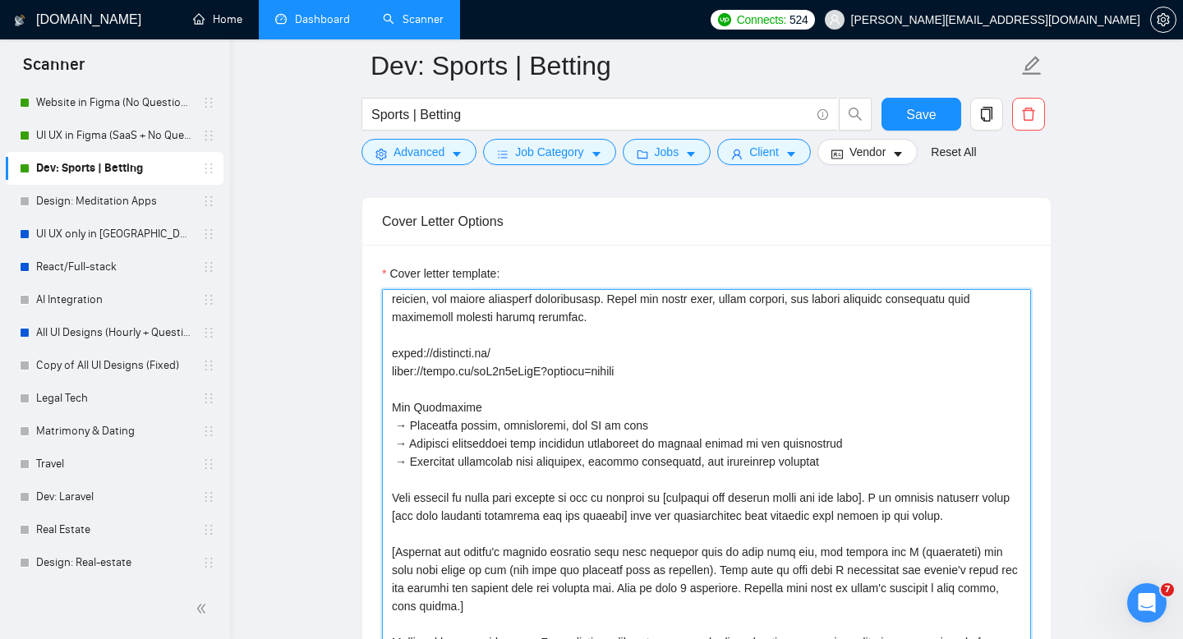
click at [560, 416] on textarea "Cover letter template:" at bounding box center [706, 474] width 649 height 370
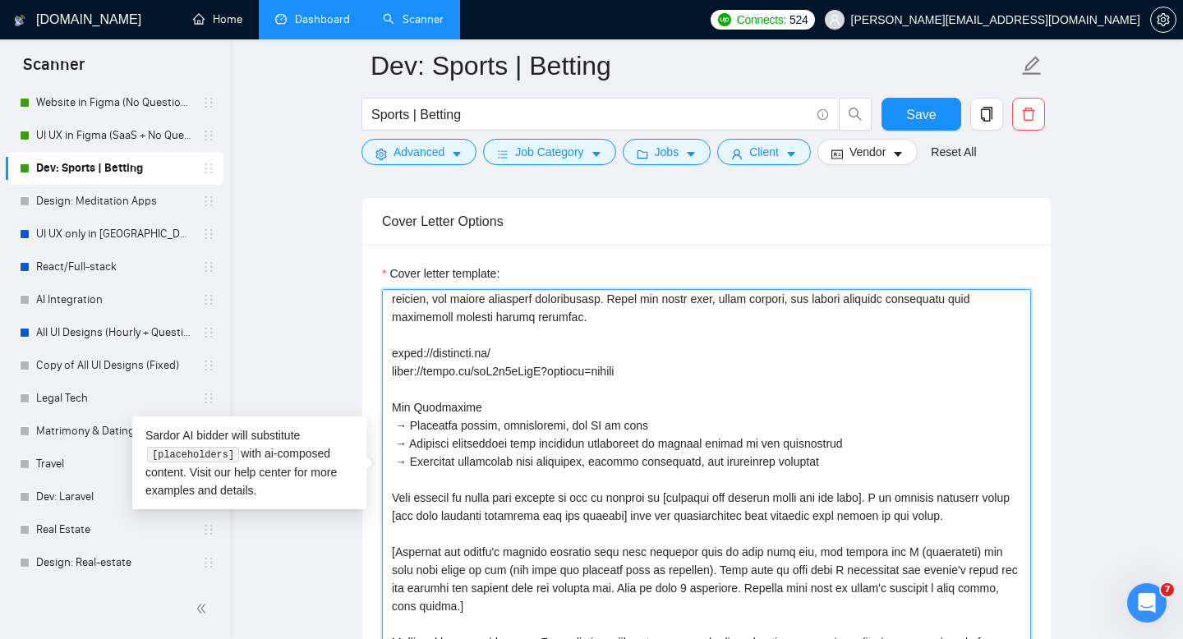
scroll to position [0, 0]
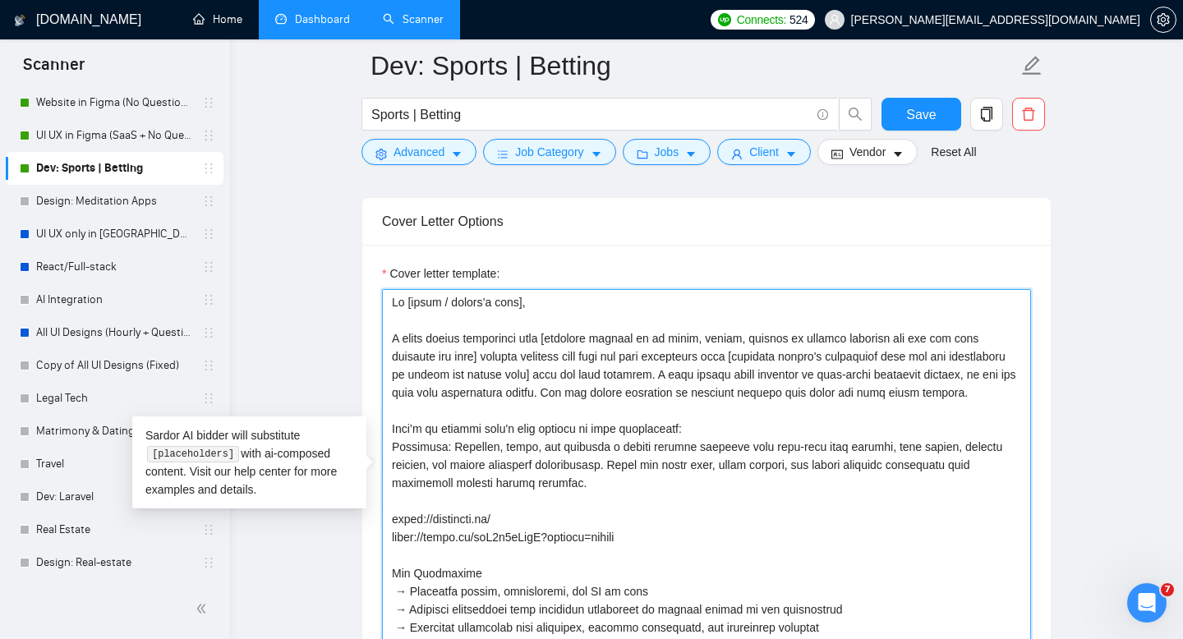
click at [489, 454] on textarea "Cover letter template:" at bounding box center [706, 474] width 649 height 370
click at [444, 480] on textarea "Cover letter template:" at bounding box center [706, 474] width 649 height 370
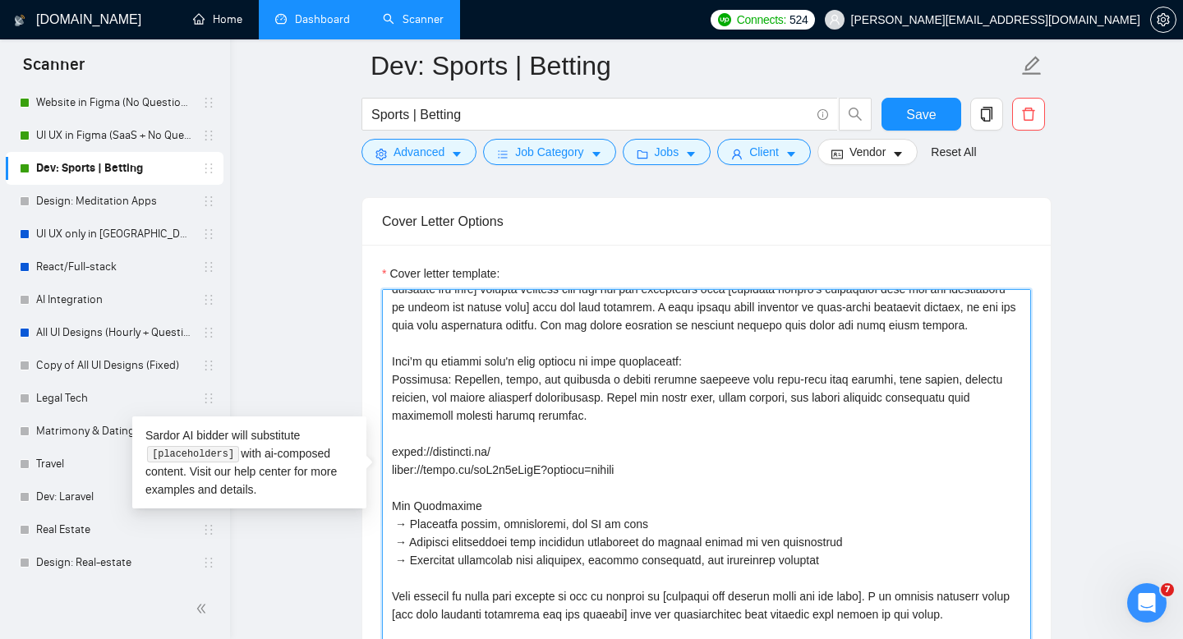
drag, startPoint x: 393, startPoint y: 396, endPoint x: 868, endPoint y: 583, distance: 510.3
click at [872, 586] on textarea "Cover letter template:" at bounding box center [706, 474] width 649 height 370
